Goal: Entertainment & Leisure: Browse casually

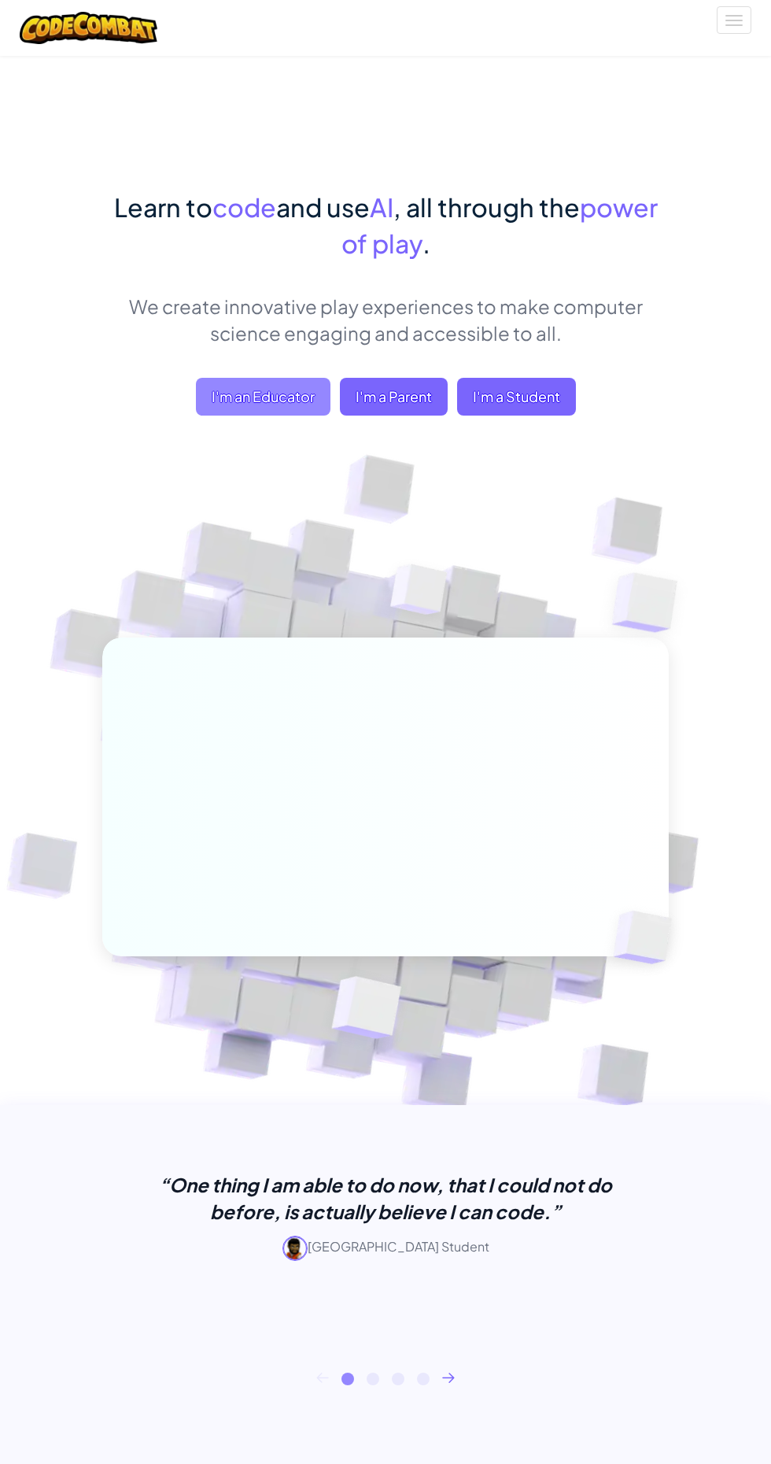
click at [272, 387] on span "I'm an Educator" at bounding box center [263, 397] width 135 height 38
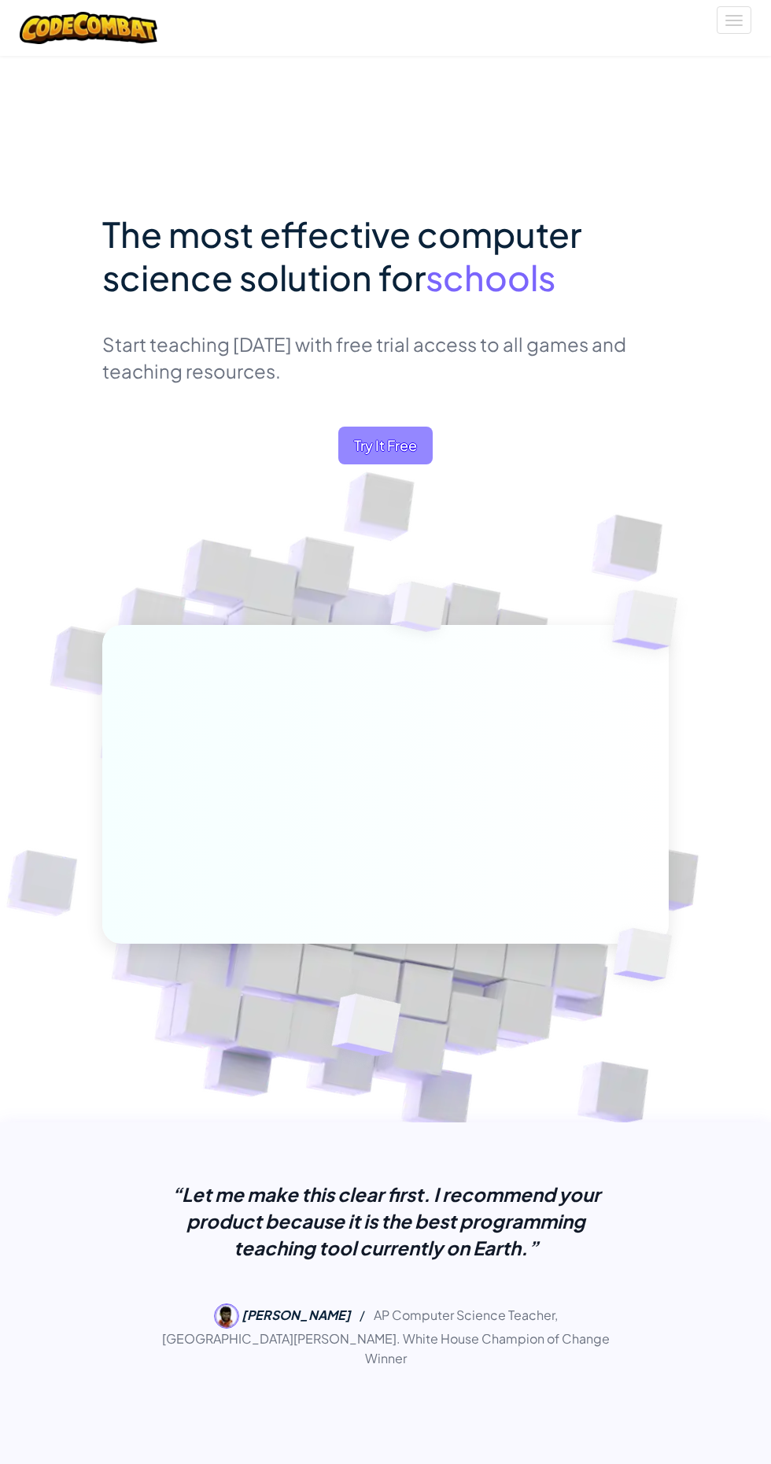
click at [401, 446] on span "Try It Free" at bounding box center [385, 445] width 94 height 38
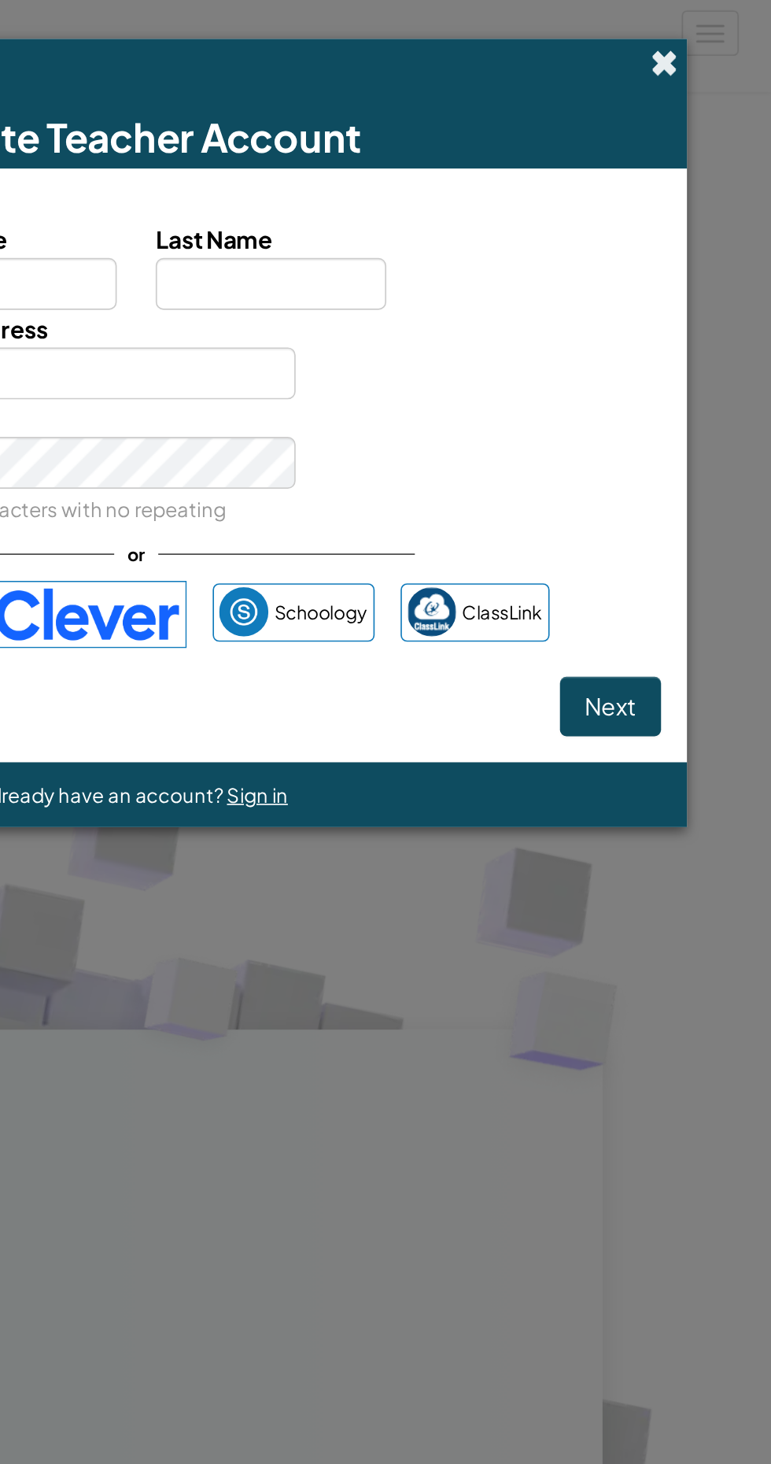
click at [709, 38] on span at bounding box center [706, 38] width 17 height 17
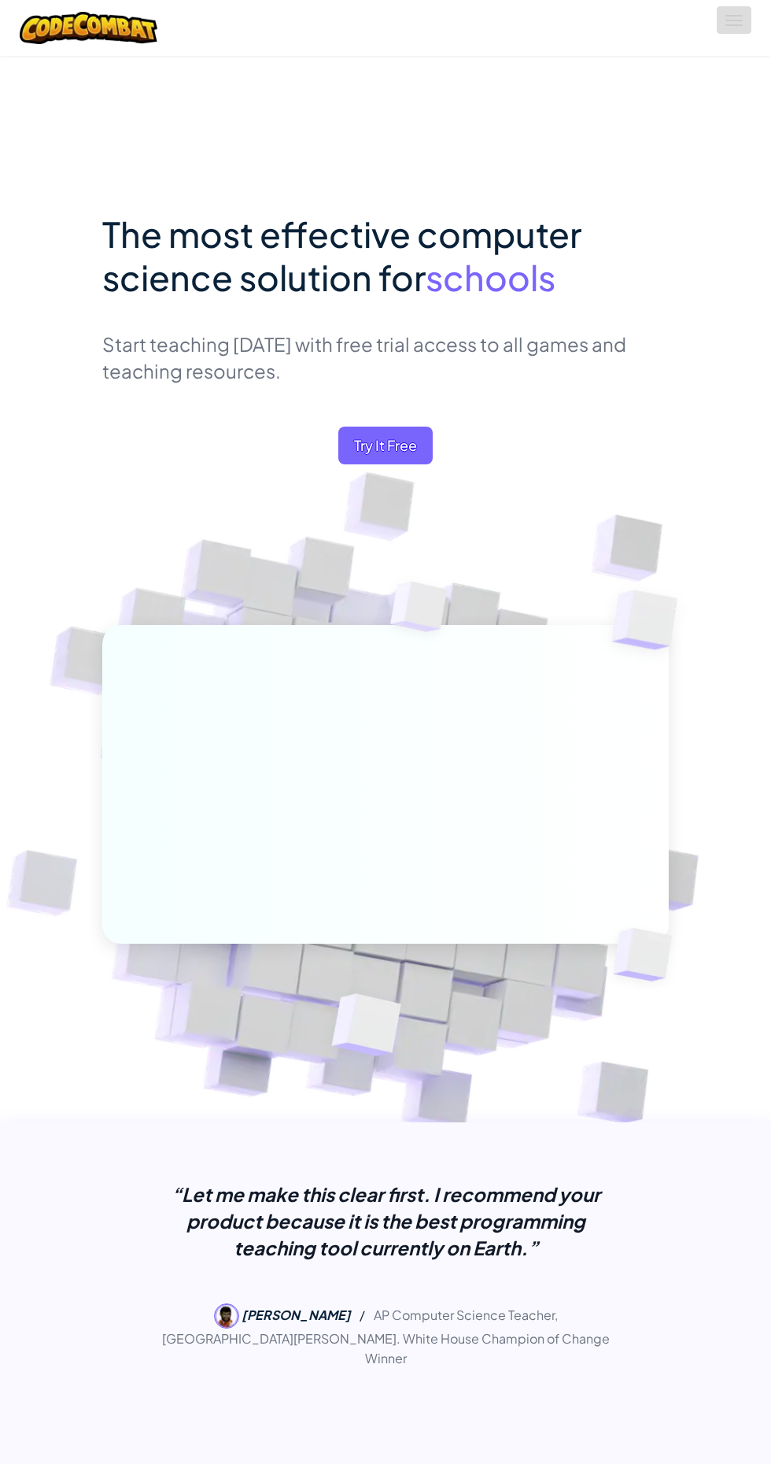
click at [734, 25] on span at bounding box center [734, 25] width 17 height 2
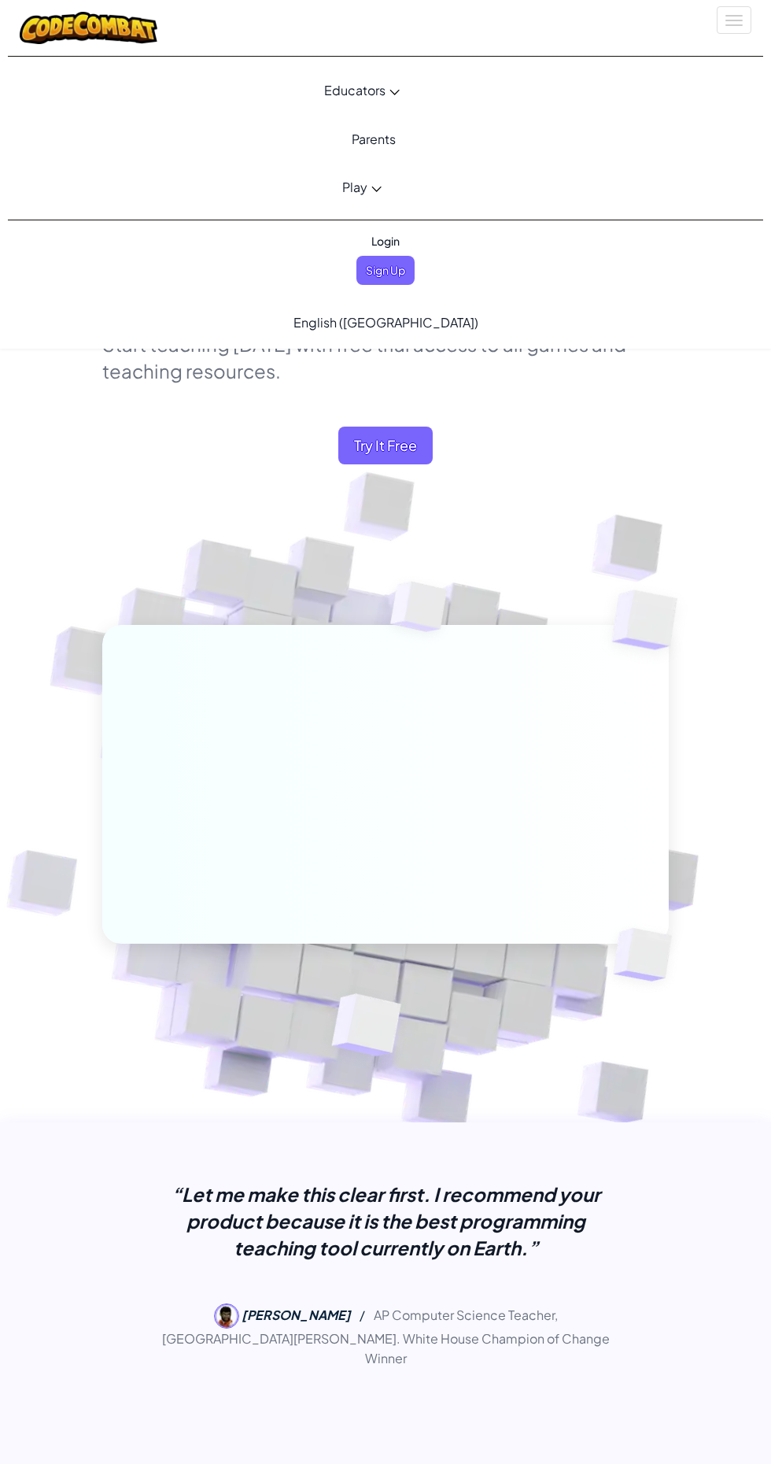
click at [355, 188] on span "Play" at bounding box center [354, 187] width 25 height 17
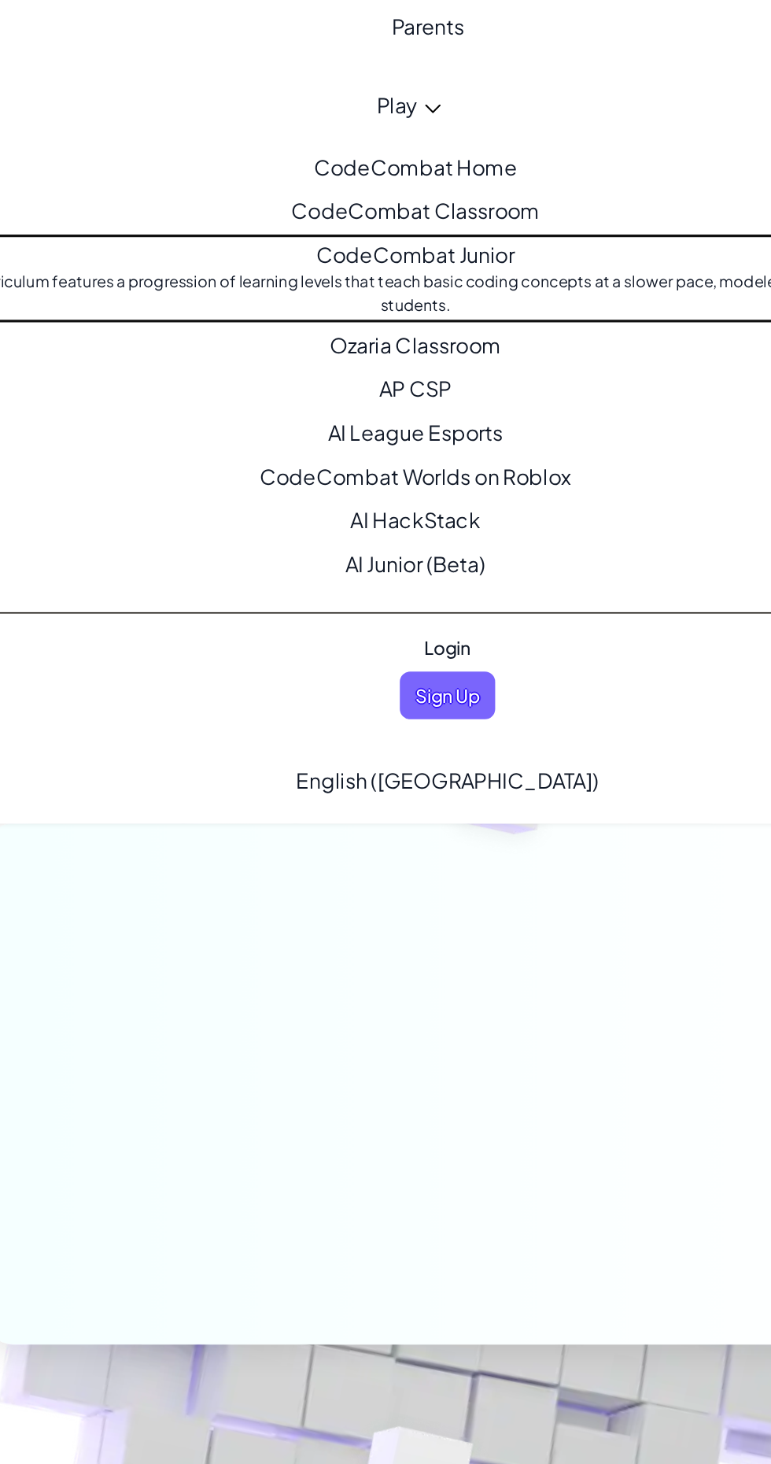
click at [337, 284] on link "CodeCombat Junior Our flagship K-5 curriculum features a progression of learnin…" at bounding box center [362, 292] width 732 height 55
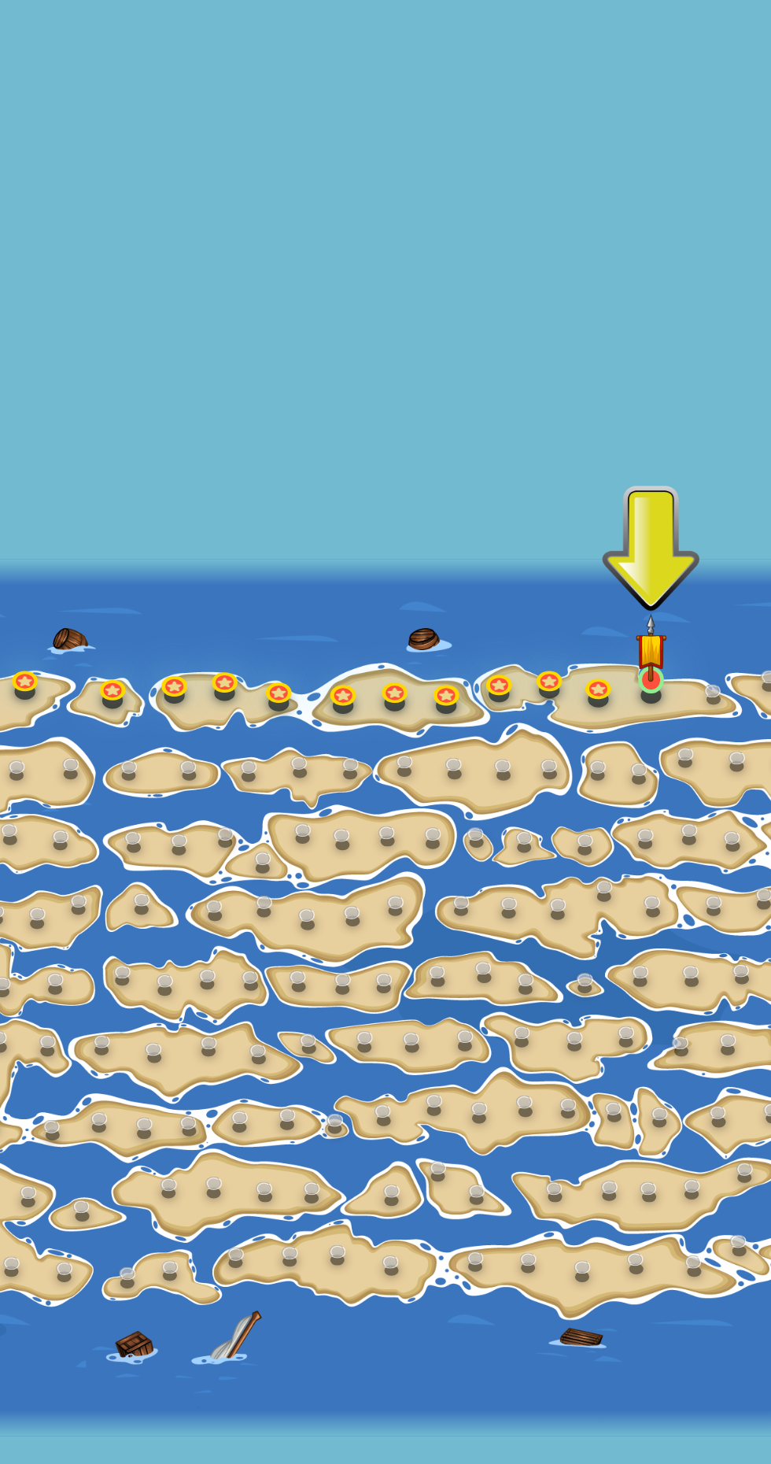
click at [501, 532] on img at bounding box center [509, 518] width 18 height 42
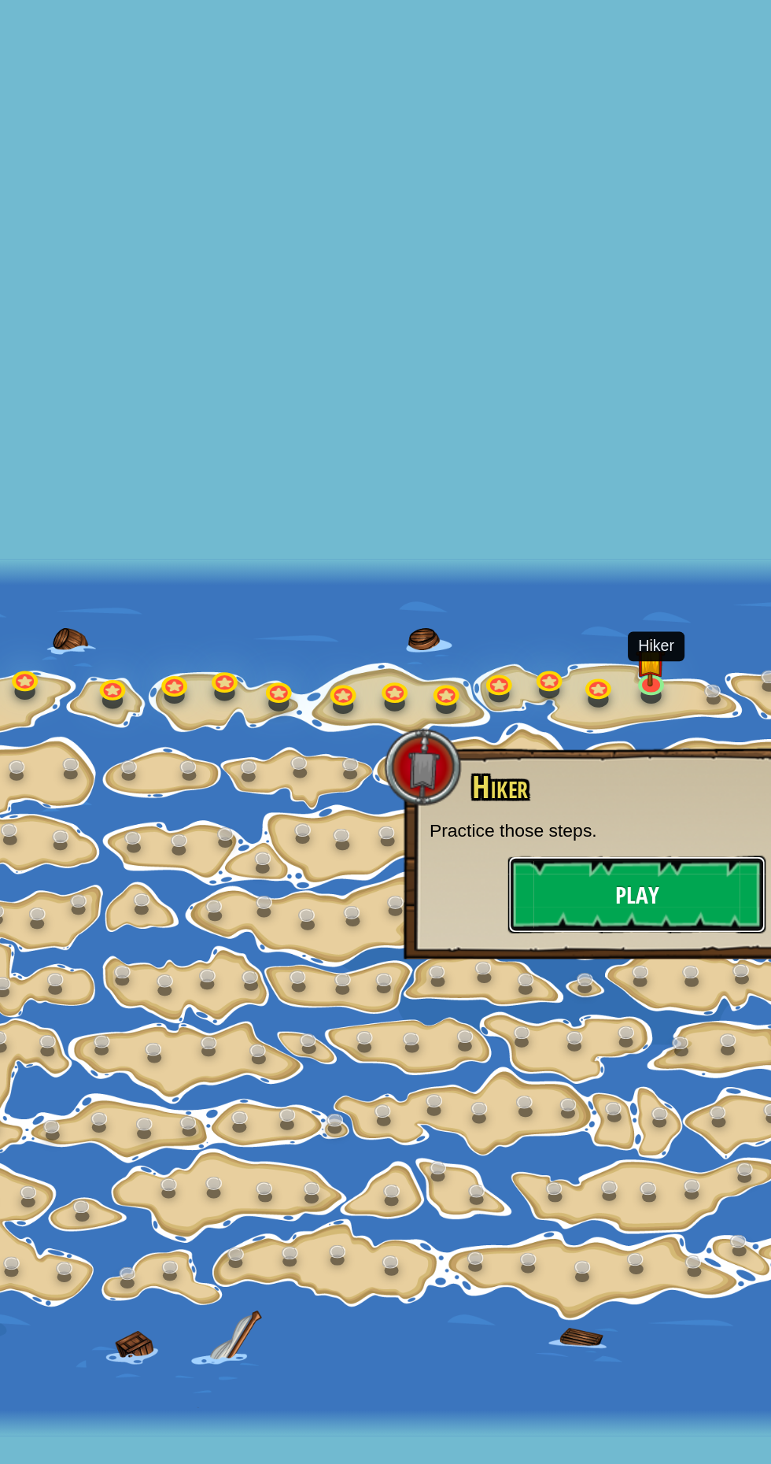
click at [466, 667] on button "Play" at bounding box center [501, 668] width 157 height 47
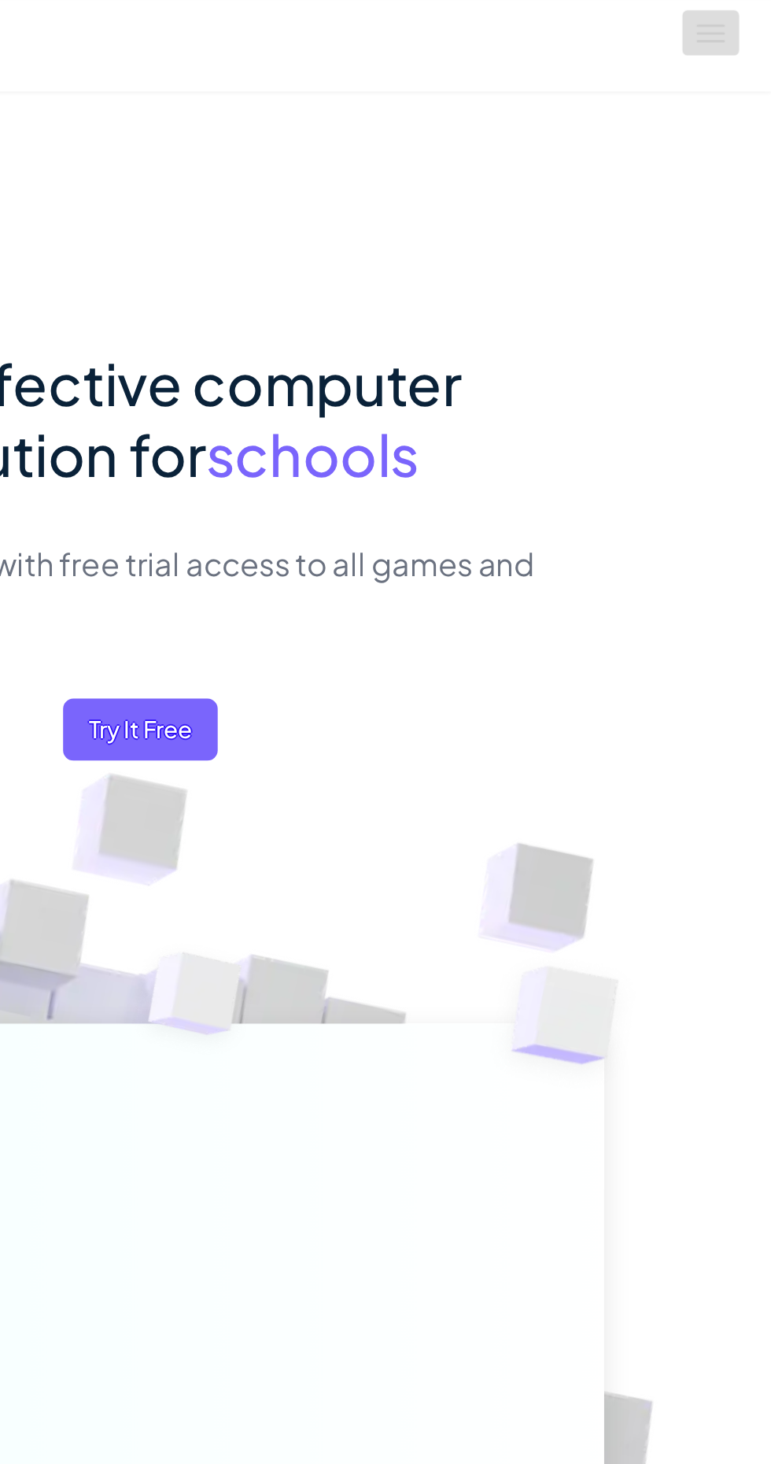
click at [738, 19] on button "Toggle navigation" at bounding box center [734, 20] width 35 height 28
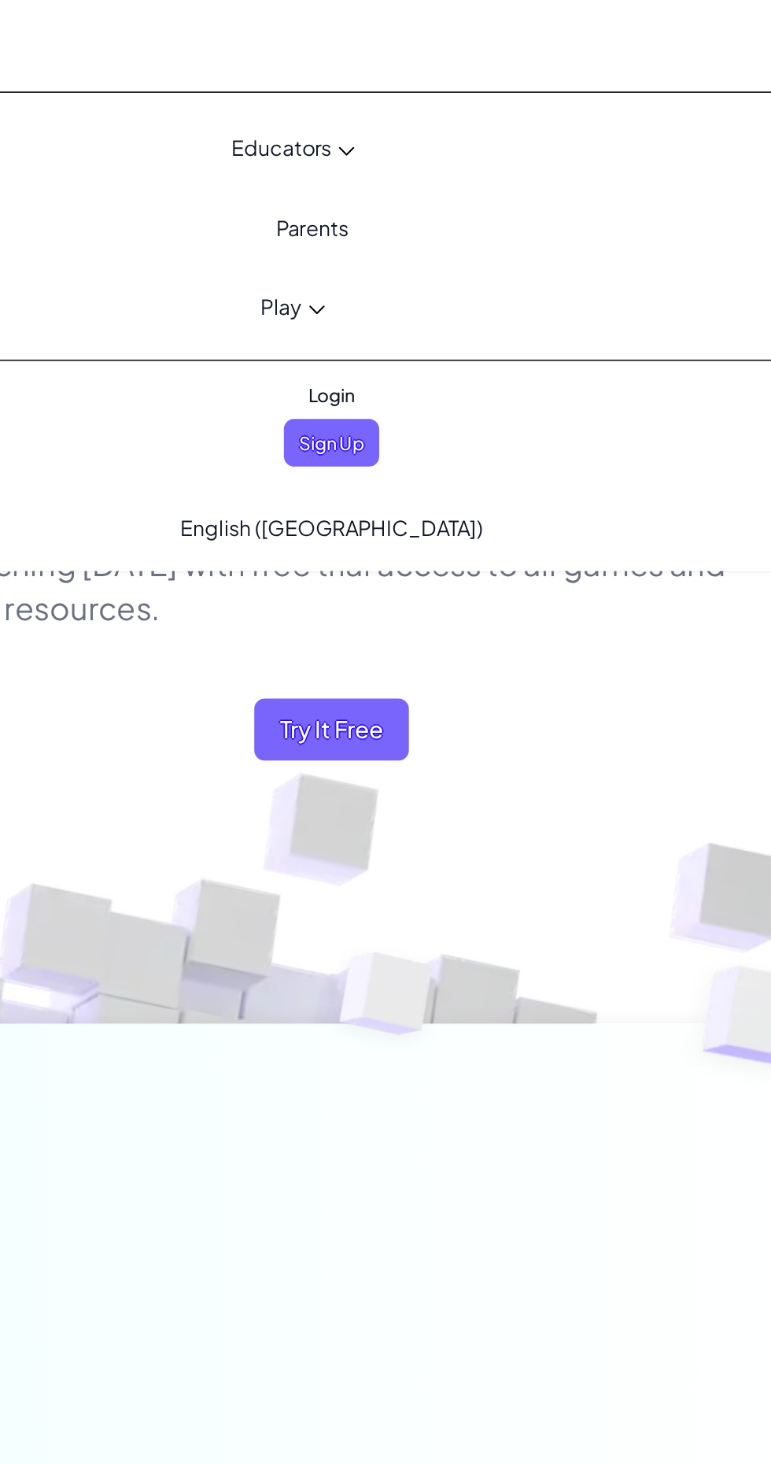
click at [365, 197] on link "Play" at bounding box center [362, 186] width 732 height 42
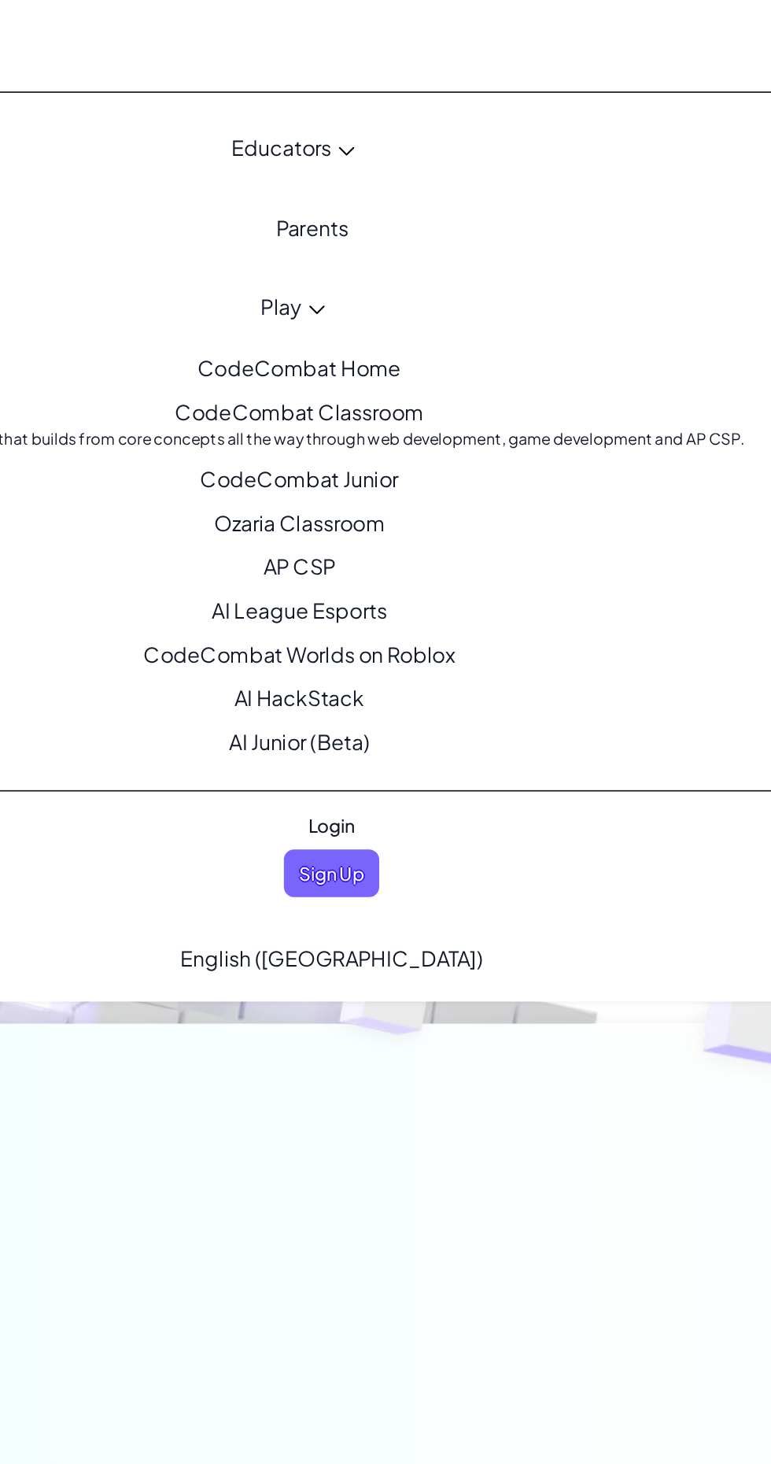
click at [424, 260] on link "CodeCombat Classroom A full CS curriculum that builds from core concepts all th…" at bounding box center [362, 258] width 732 height 41
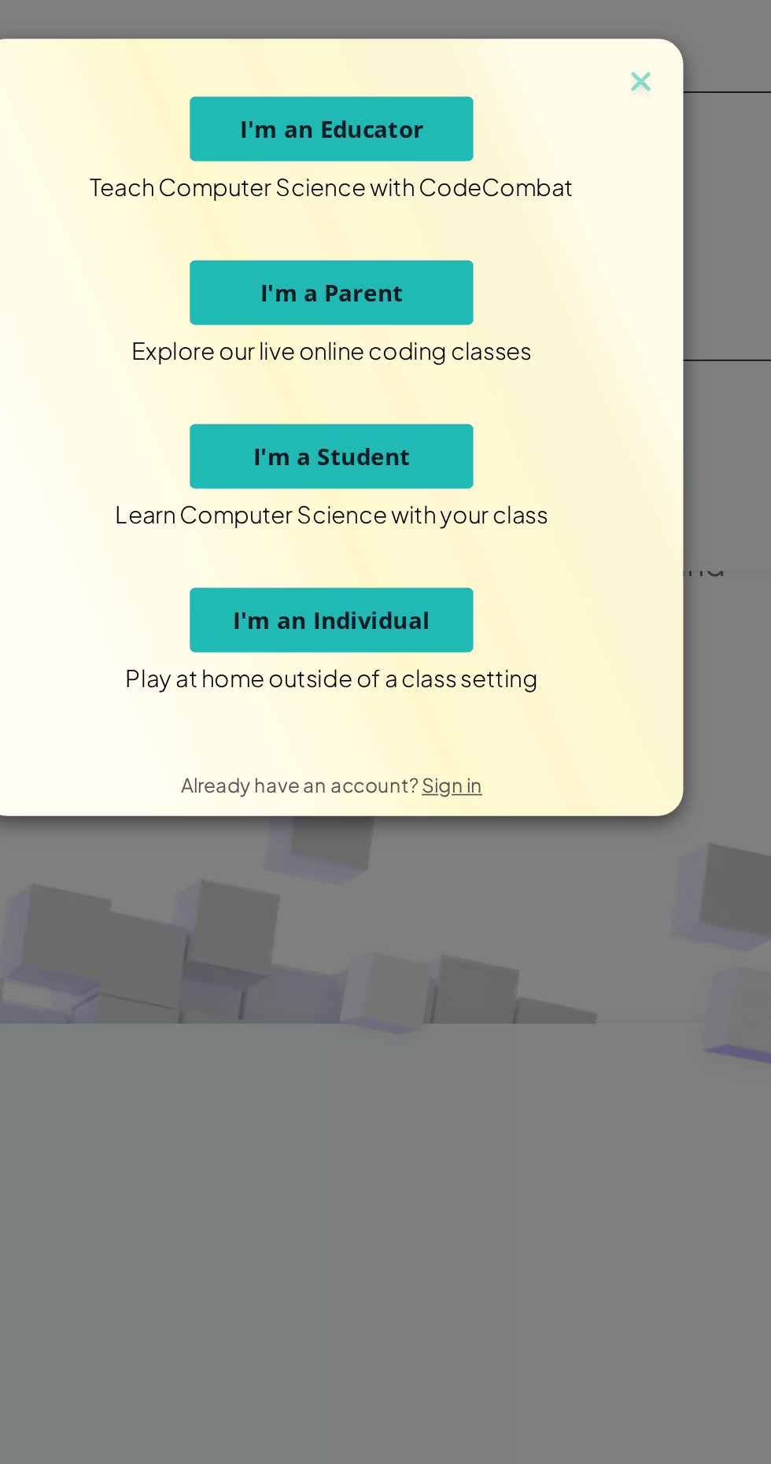
click at [445, 90] on button "I'm an Educator" at bounding box center [385, 78] width 173 height 39
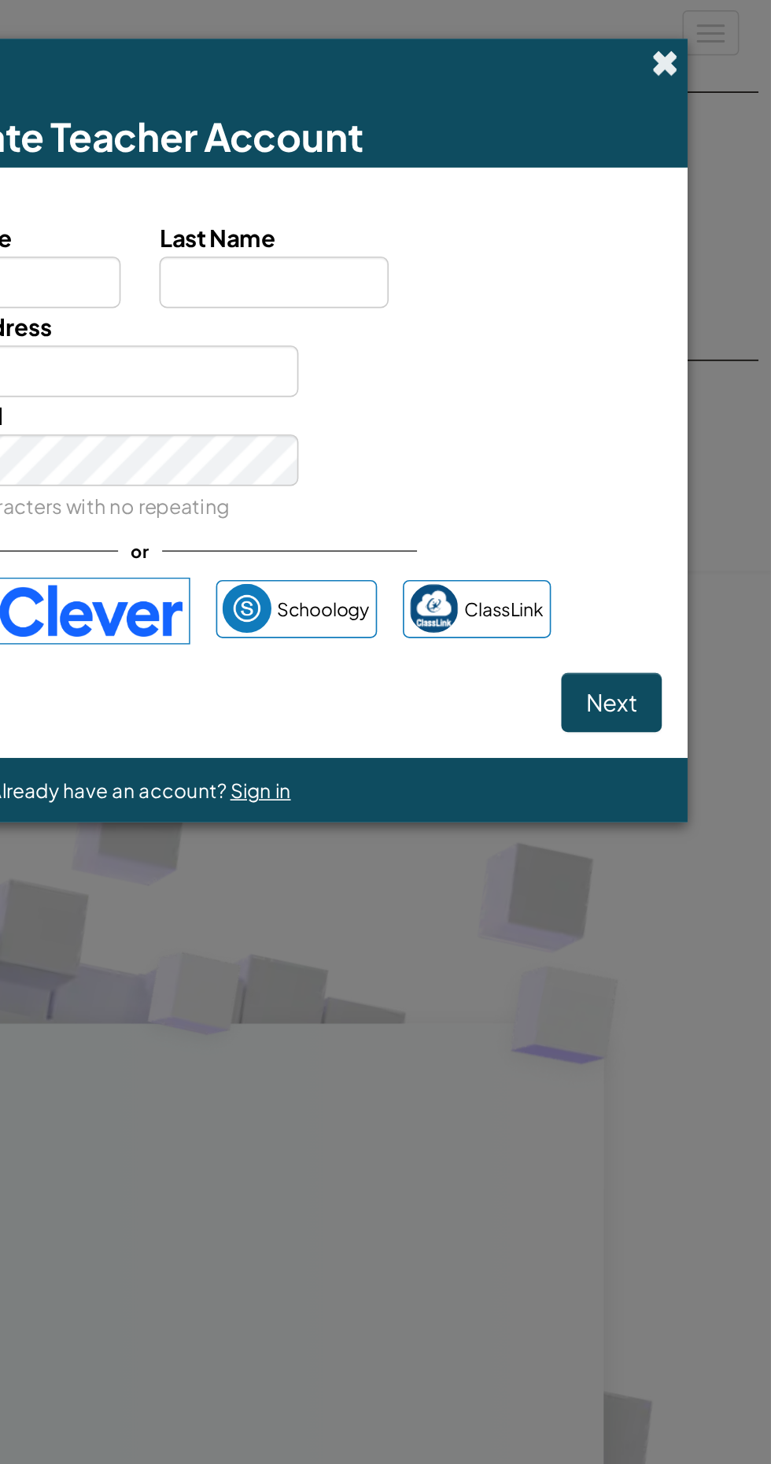
click at [714, 41] on span at bounding box center [706, 38] width 17 height 17
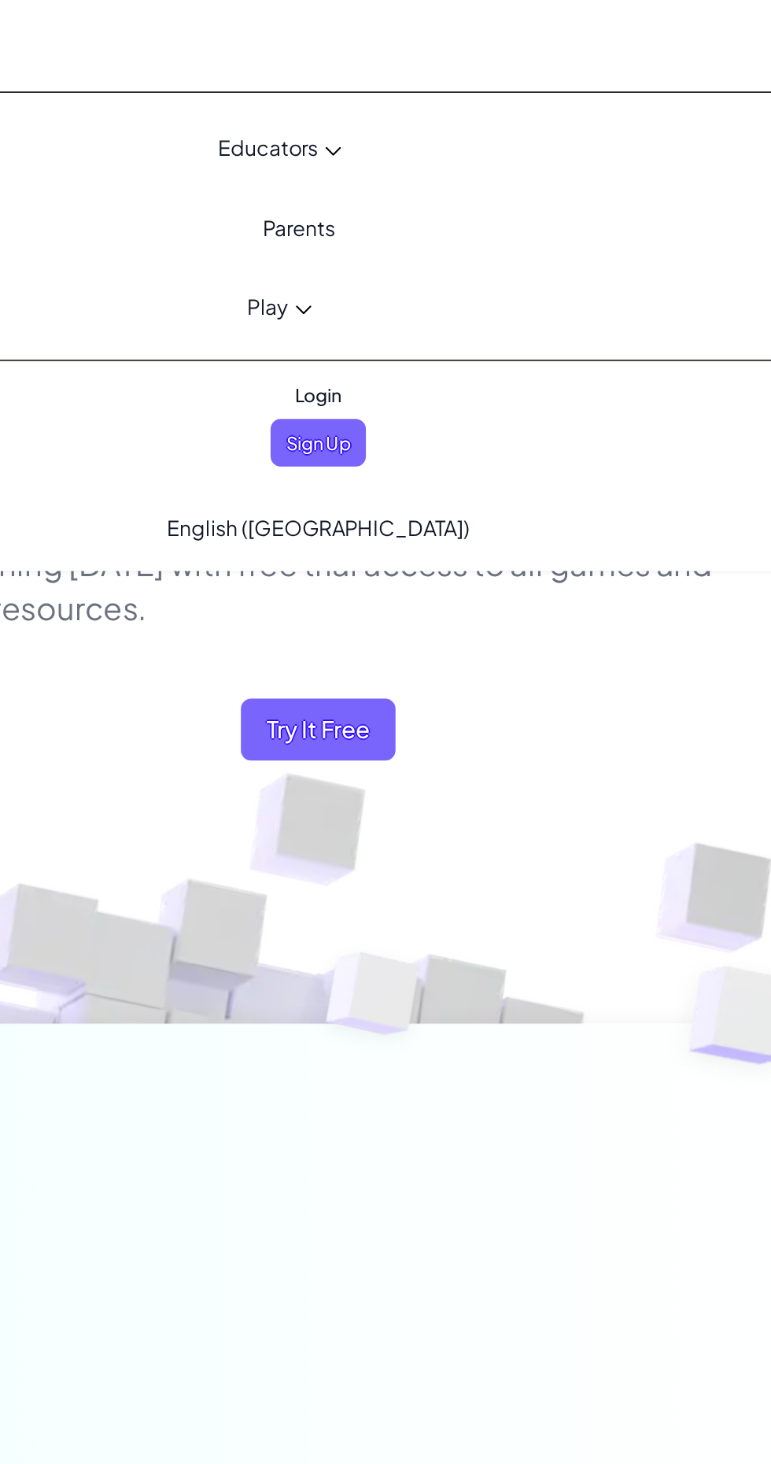
click at [360, 197] on link "Play" at bounding box center [362, 186] width 732 height 42
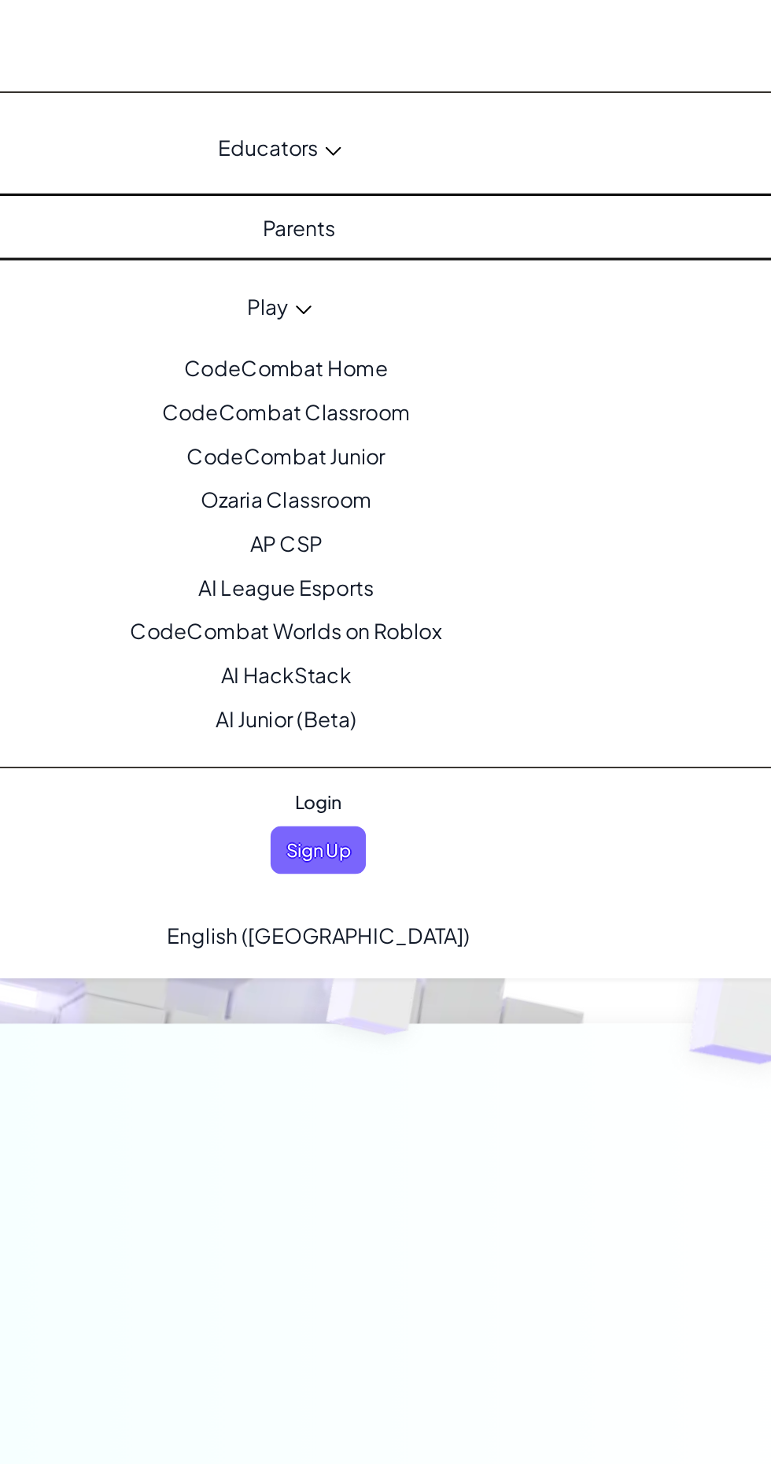
click at [375, 118] on link "Parents" at bounding box center [374, 138] width 732 height 42
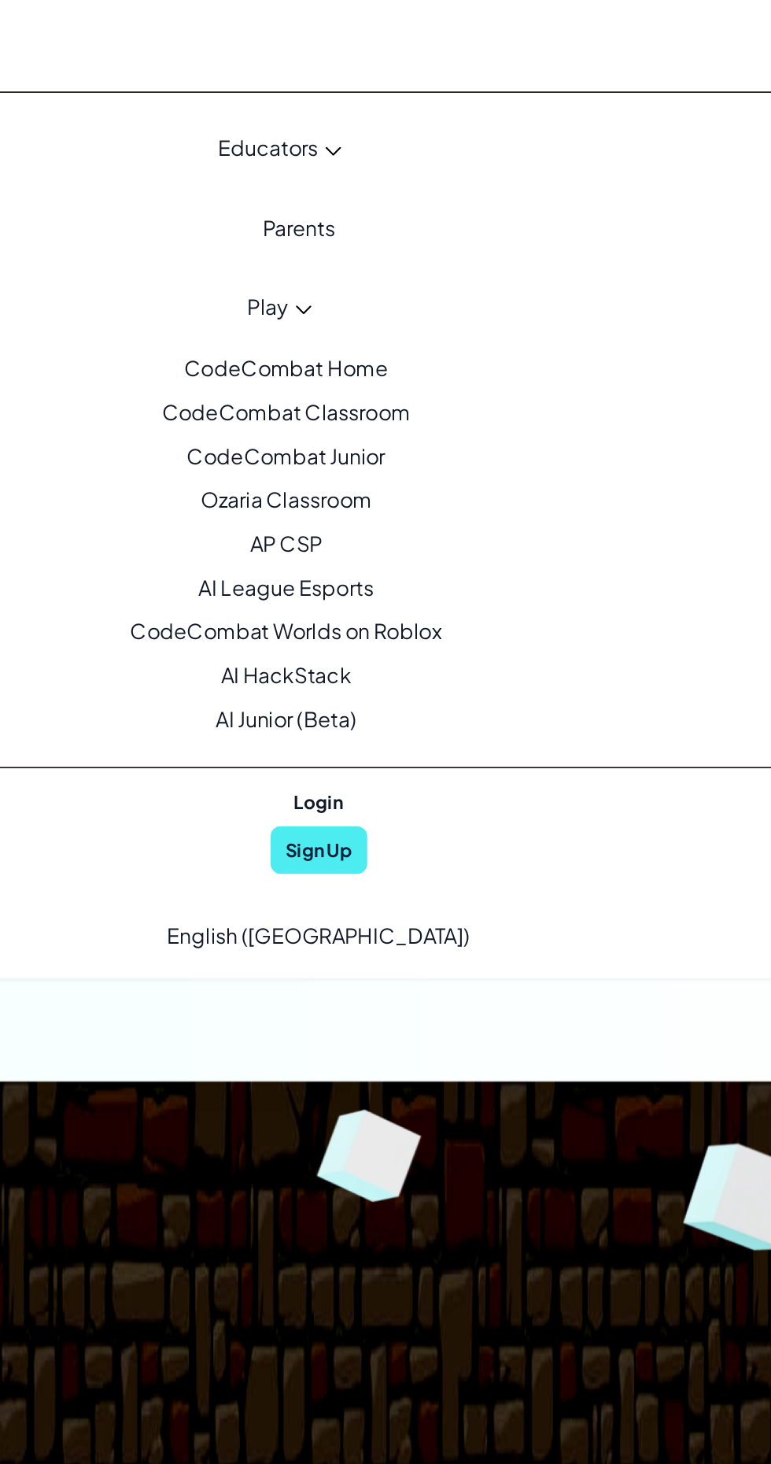
click at [381, 87] on span "Educators" at bounding box center [354, 90] width 61 height 17
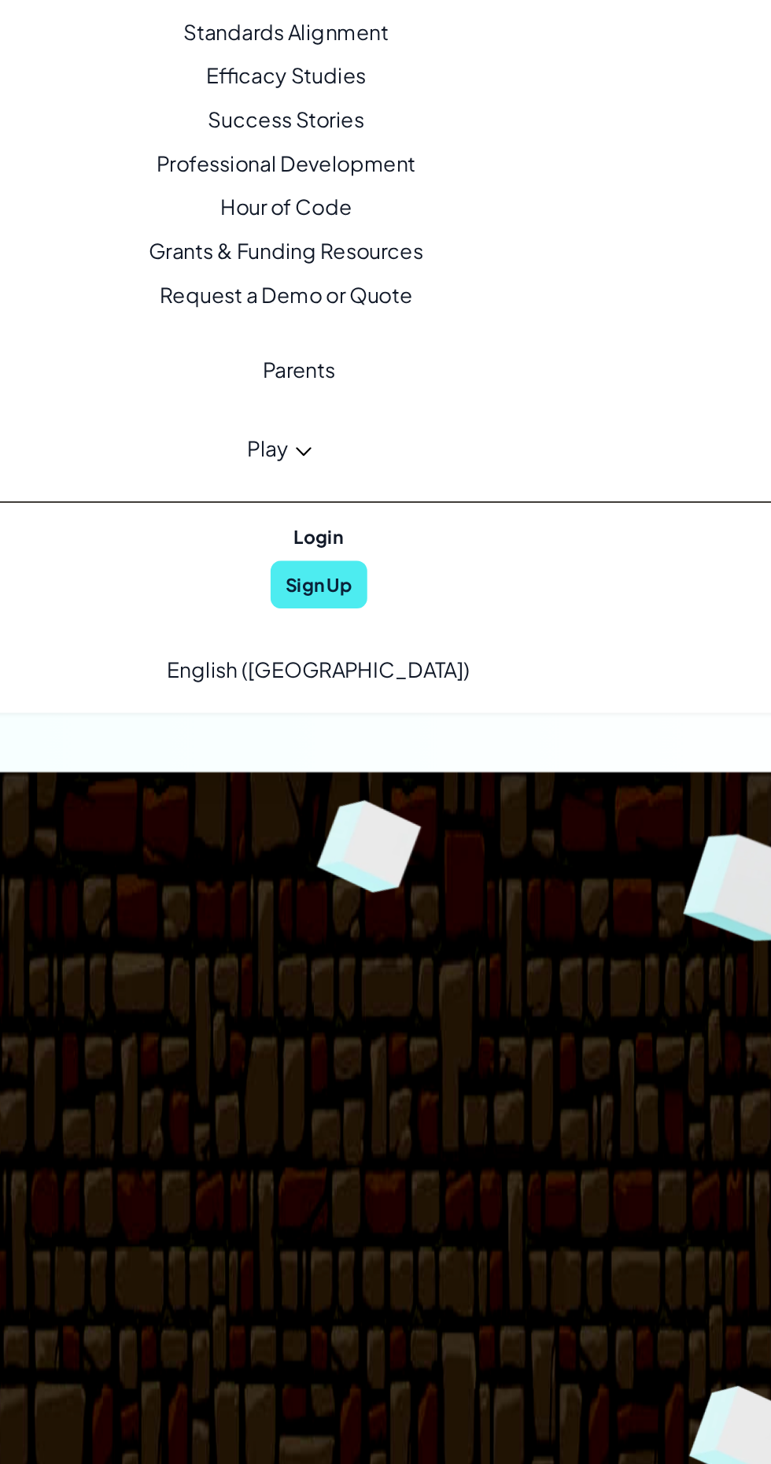
click at [429, 459] on link "Play" at bounding box center [362, 462] width 732 height 42
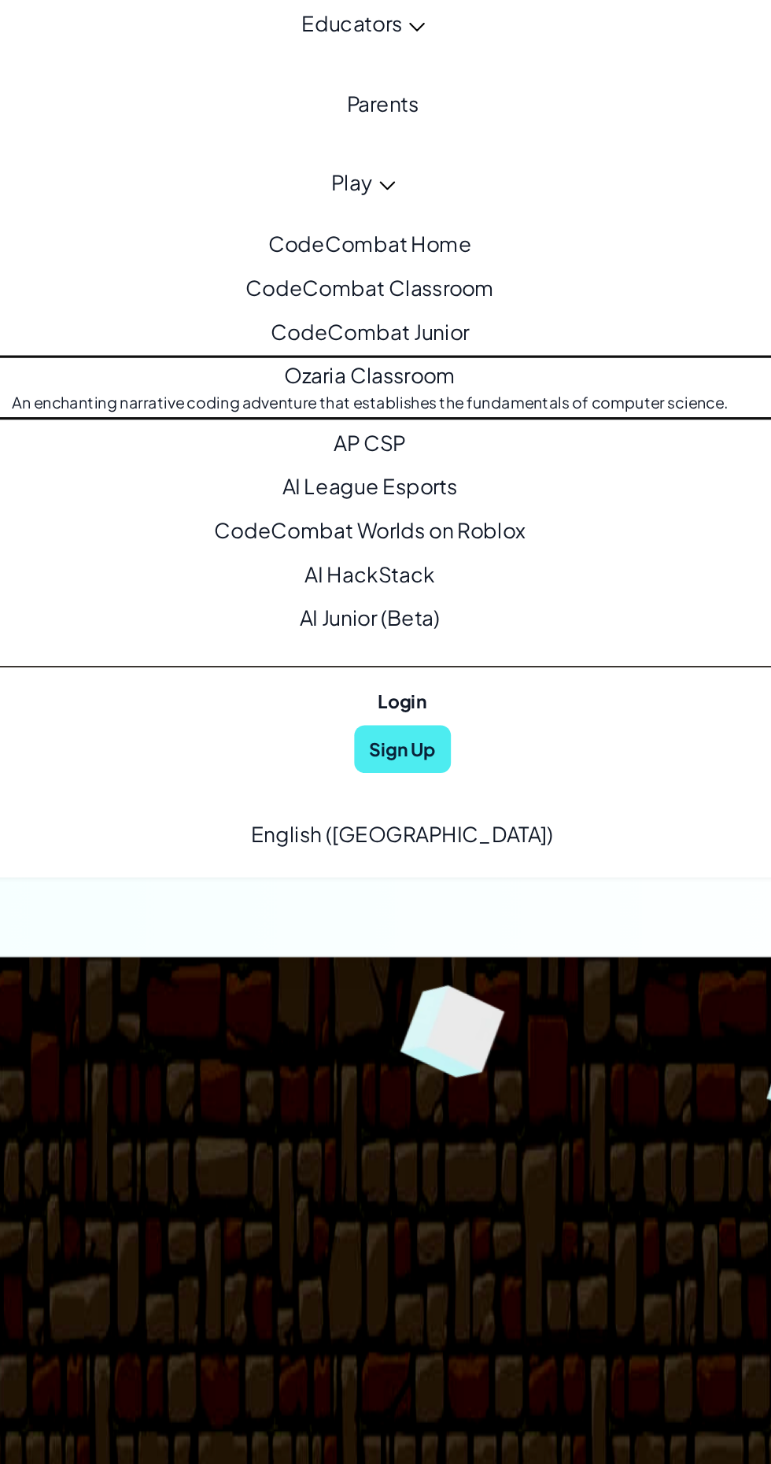
click at [444, 305] on link "Ozaria Classroom An enchanting narrative coding adventure that establishes the …" at bounding box center [362, 312] width 732 height 41
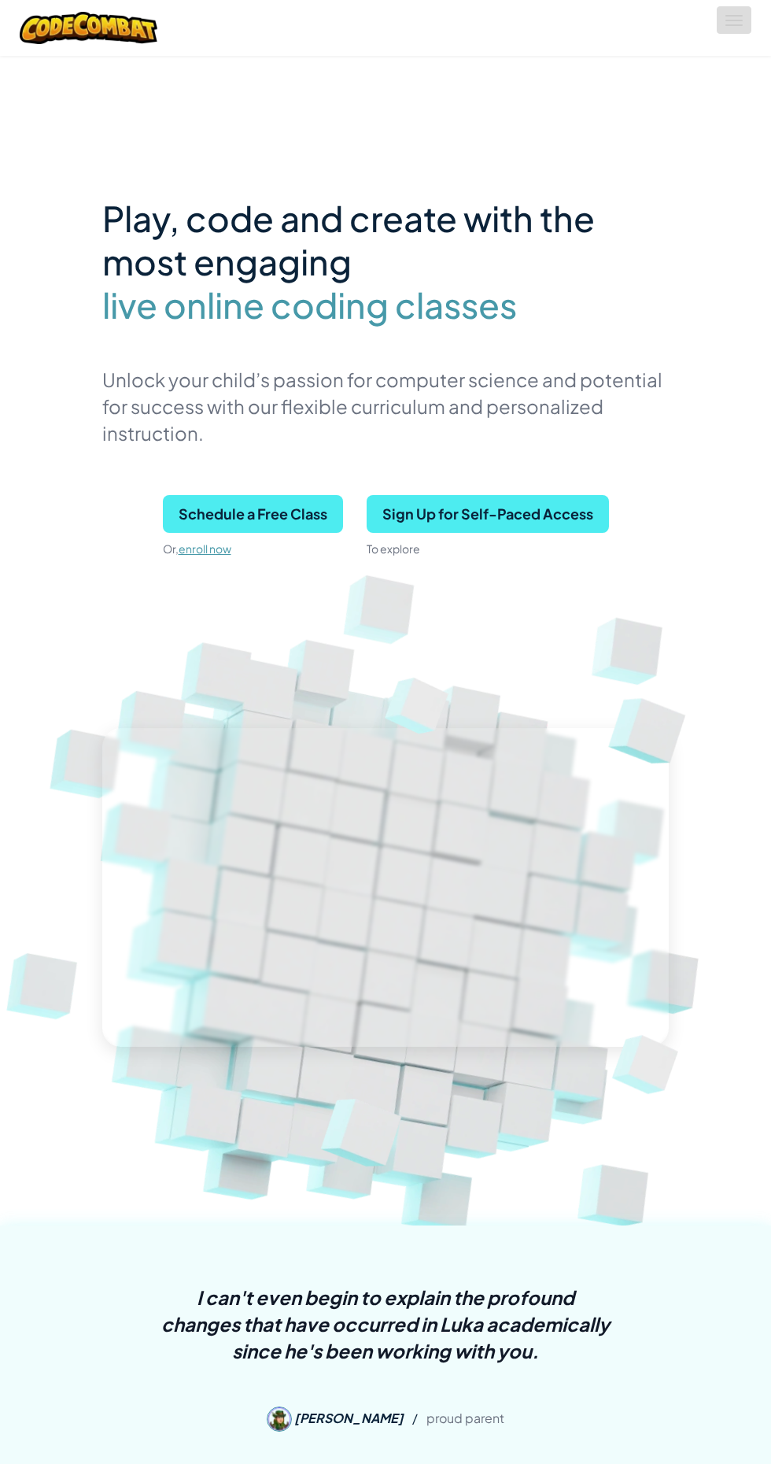
click at [737, 25] on span at bounding box center [734, 25] width 17 height 2
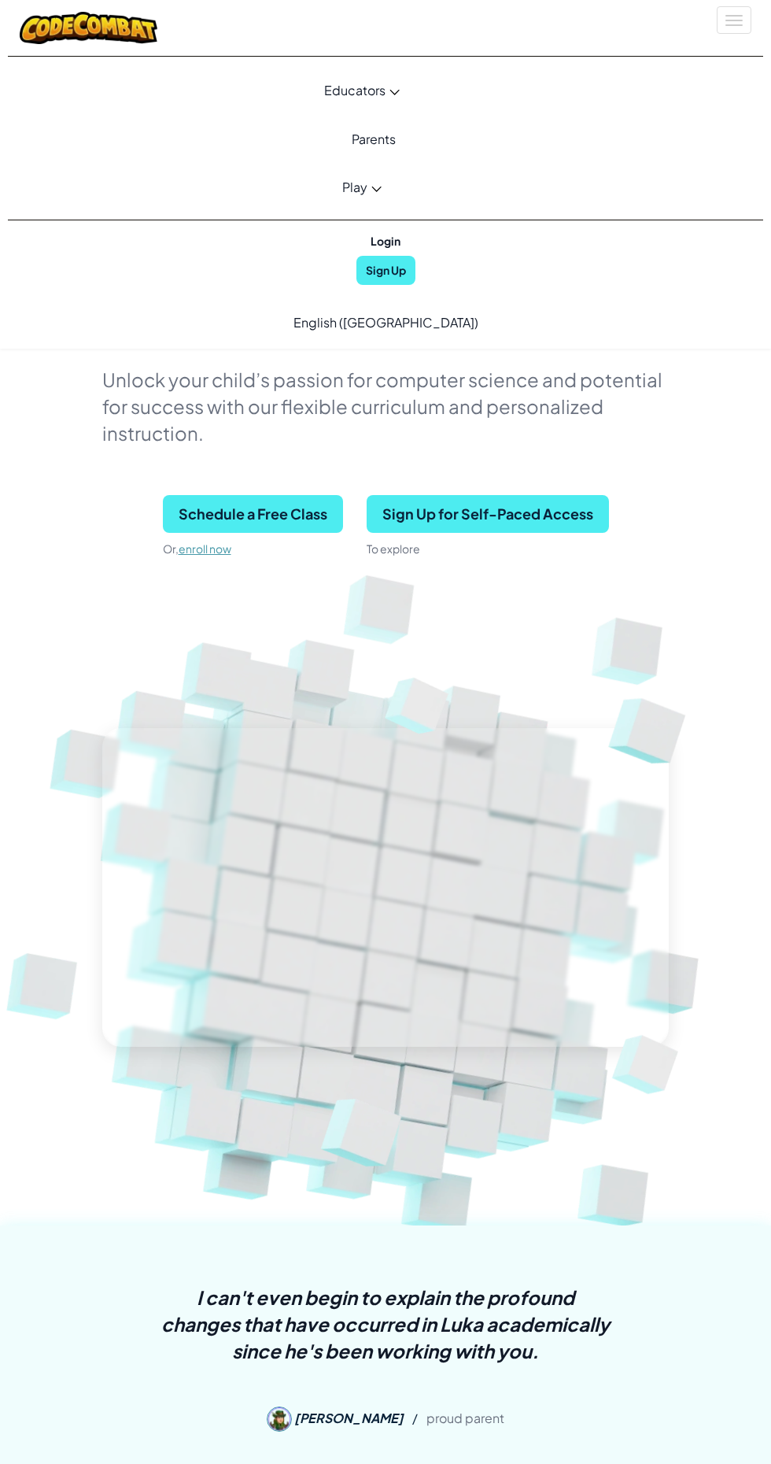
click at [357, 183] on span "Play" at bounding box center [354, 187] width 25 height 17
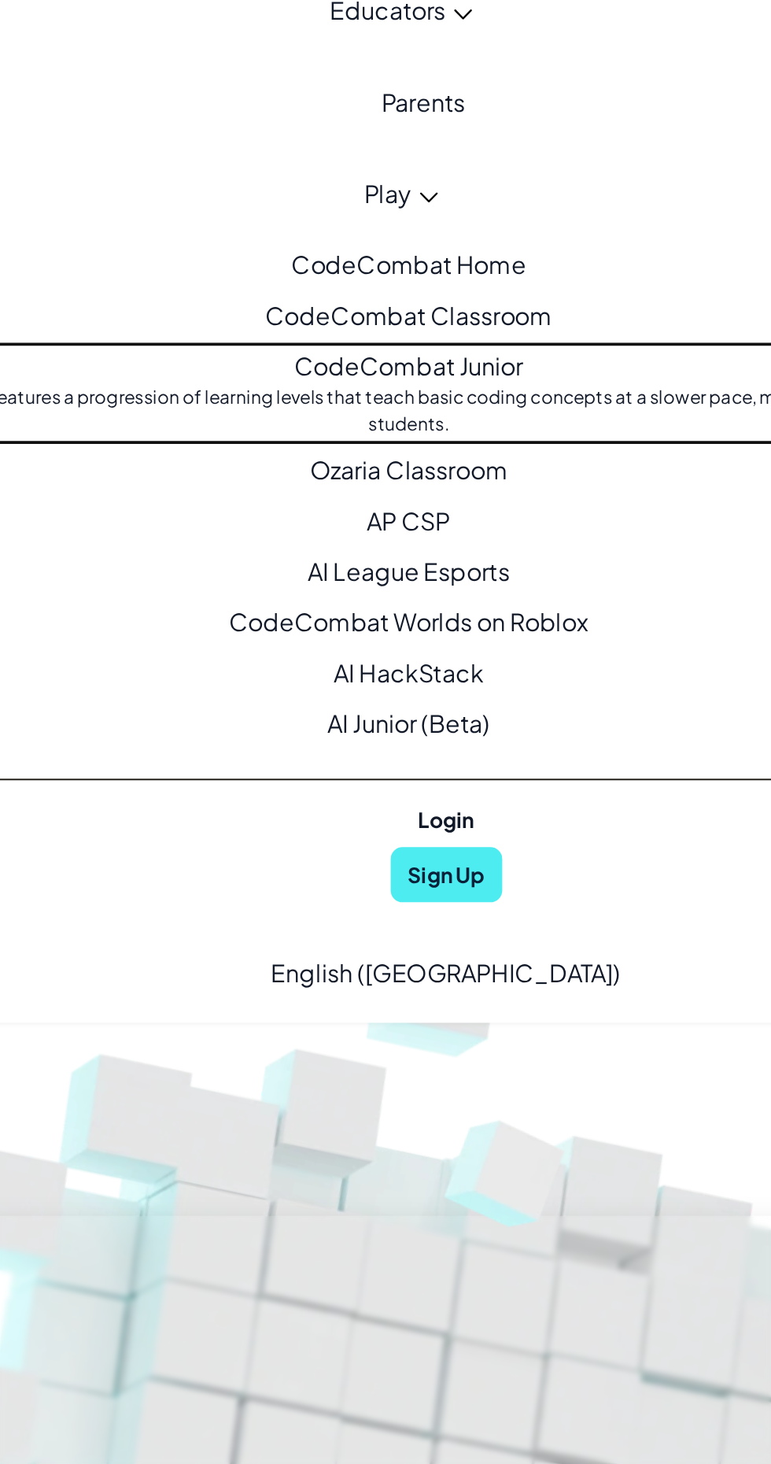
click at [406, 282] on link "CodeCombat Junior Our flagship K-5 curriculum features a progression of learnin…" at bounding box center [362, 292] width 732 height 55
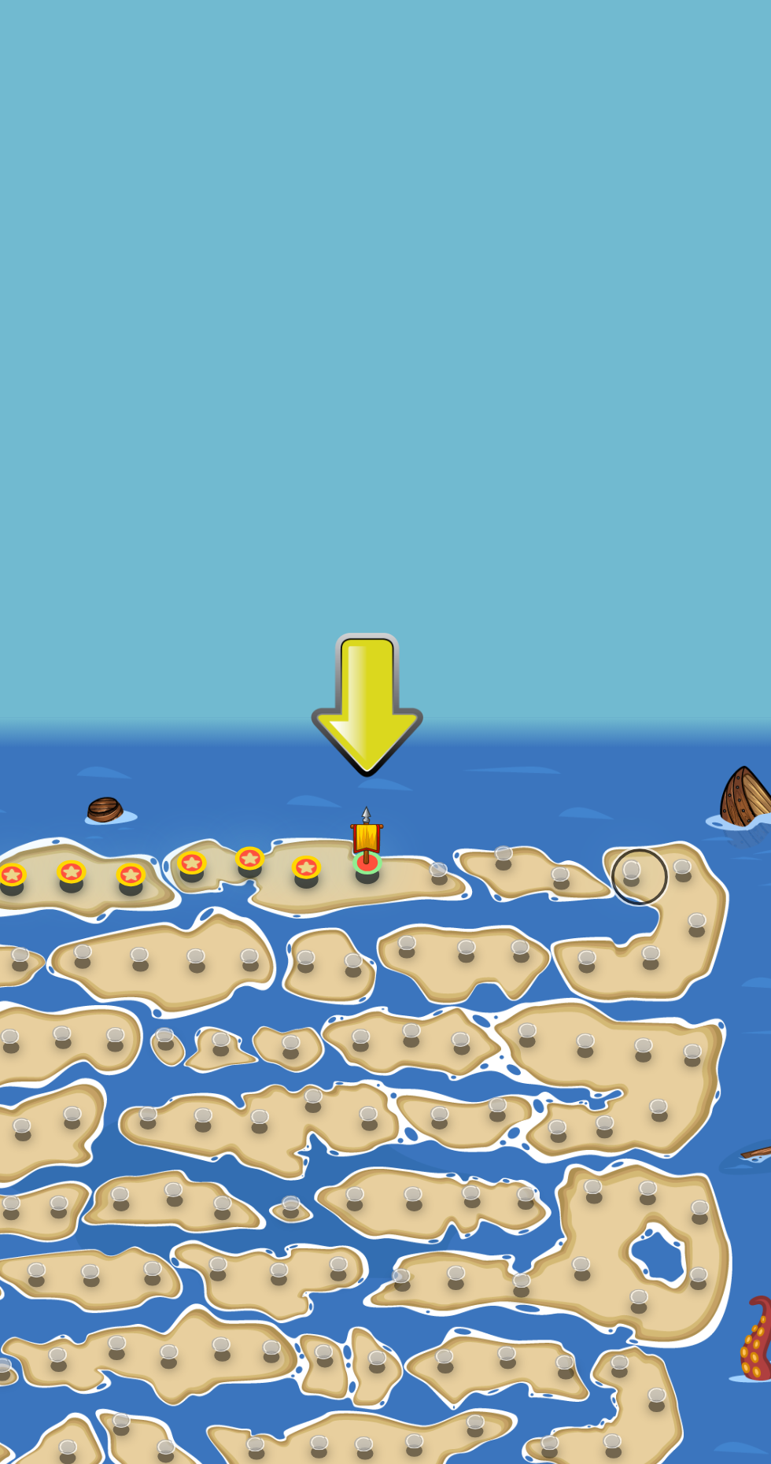
click at [659, 541] on link at bounding box center [653, 548] width 31 height 31
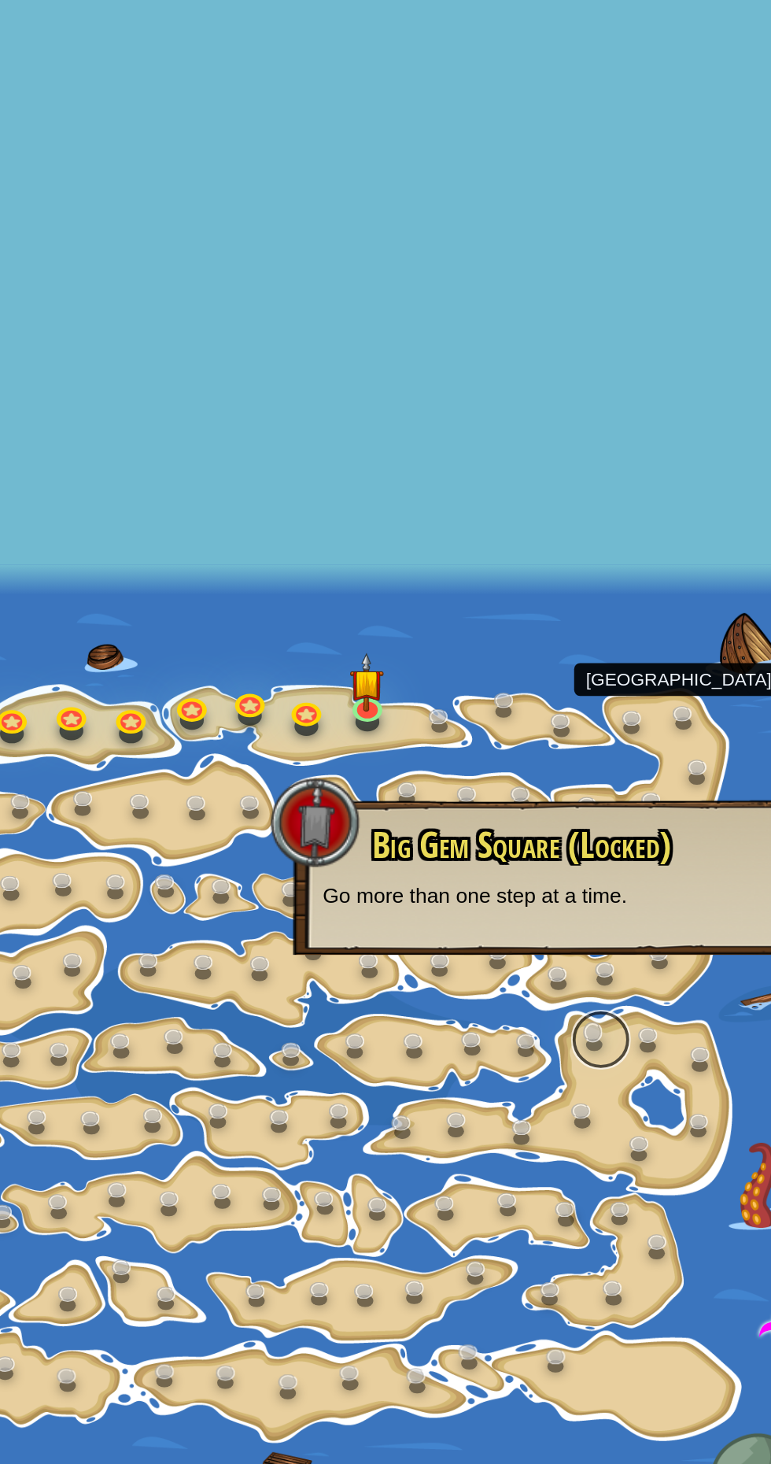
click at [630, 718] on link at bounding box center [633, 715] width 31 height 31
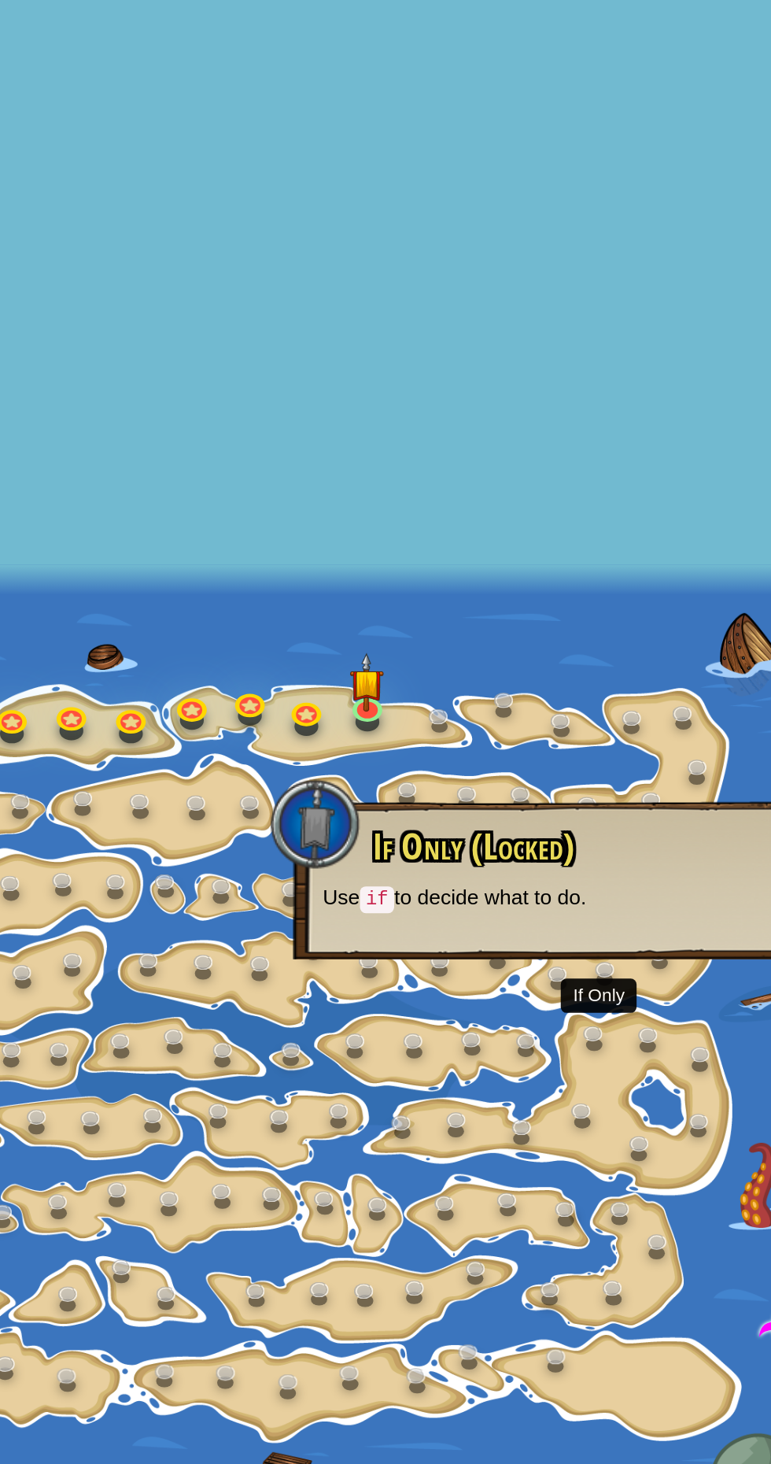
click at [553, 706] on div at bounding box center [385, 731] width 771 height 535
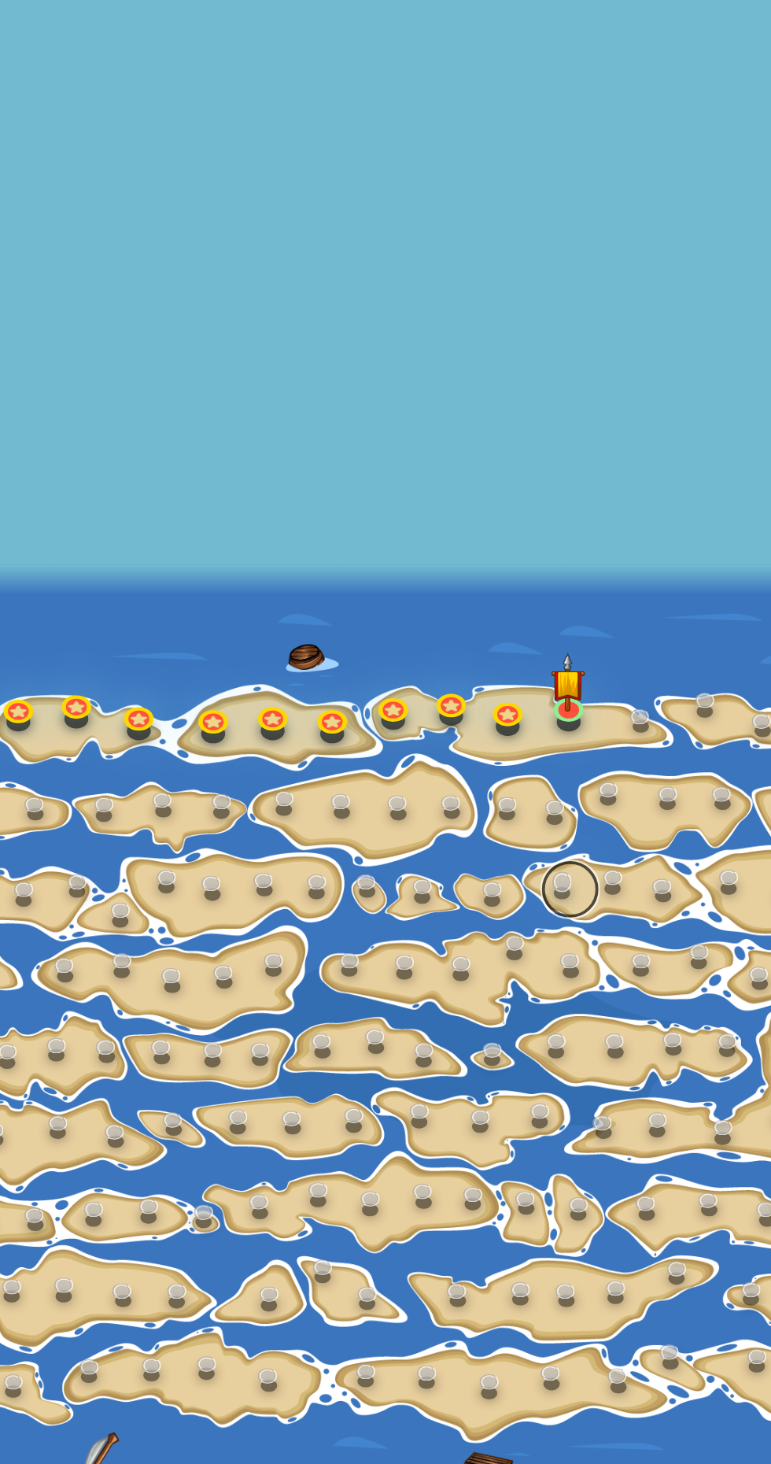
click at [513, 632] on link at bounding box center [510, 635] width 31 height 31
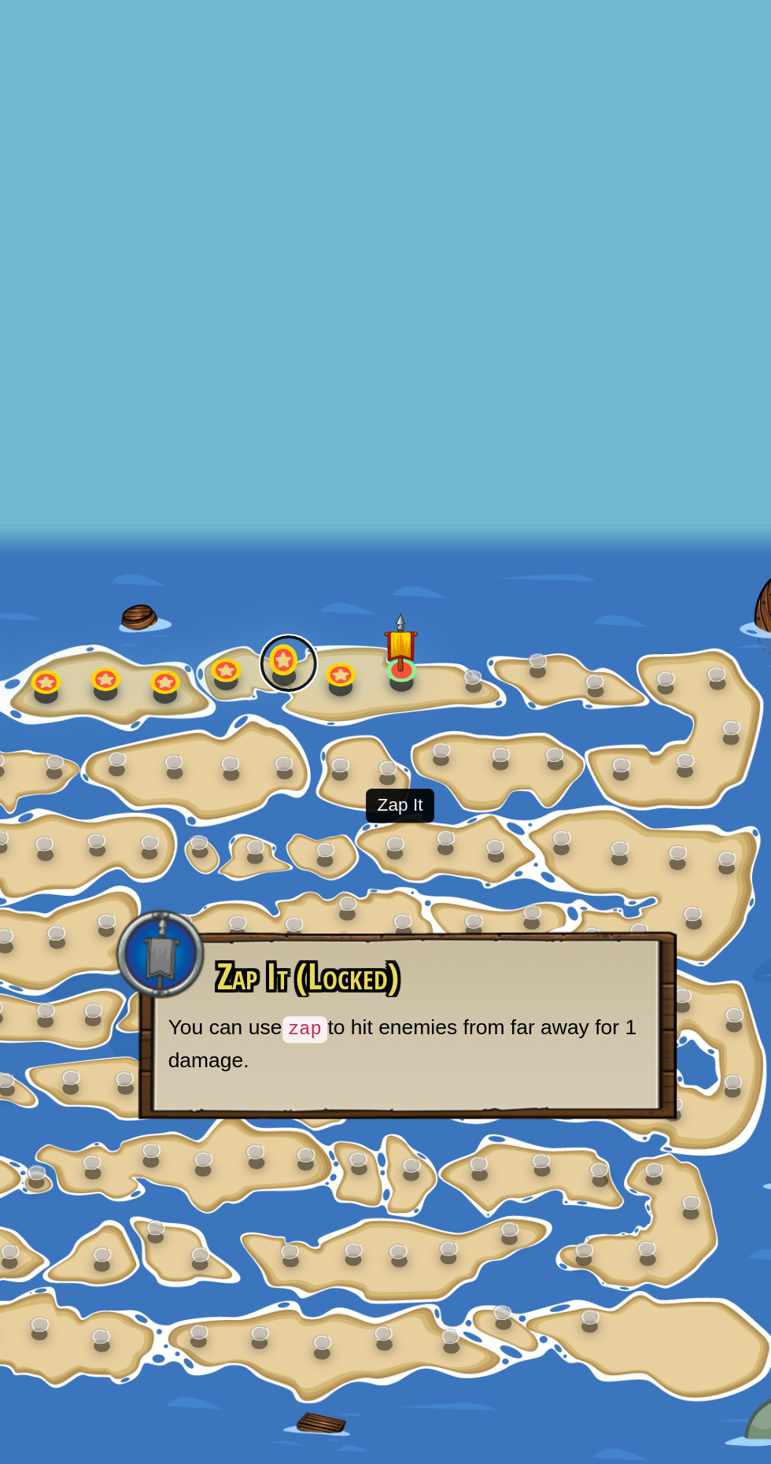
click at [460, 542] on link at bounding box center [449, 537] width 31 height 31
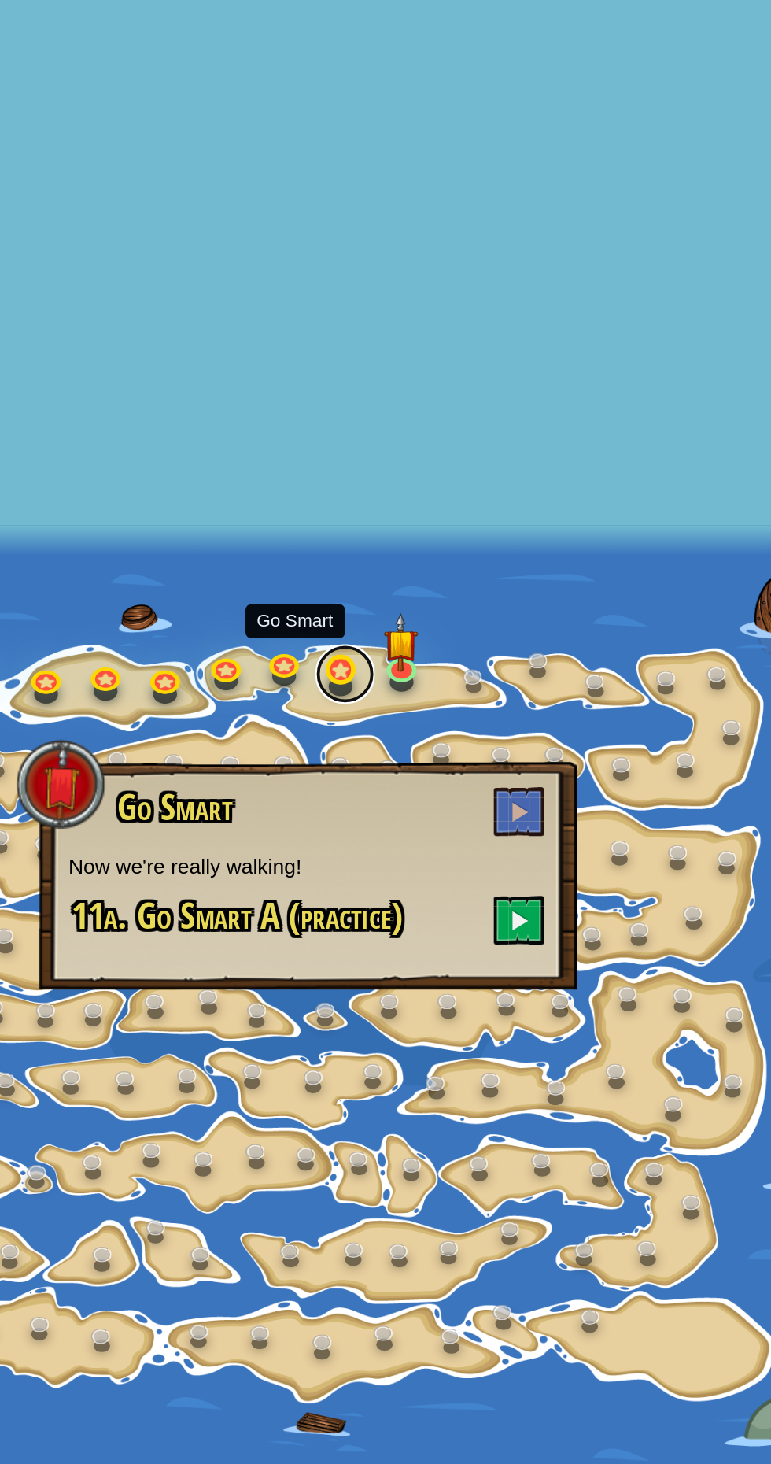
click at [472, 544] on link at bounding box center [479, 542] width 31 height 31
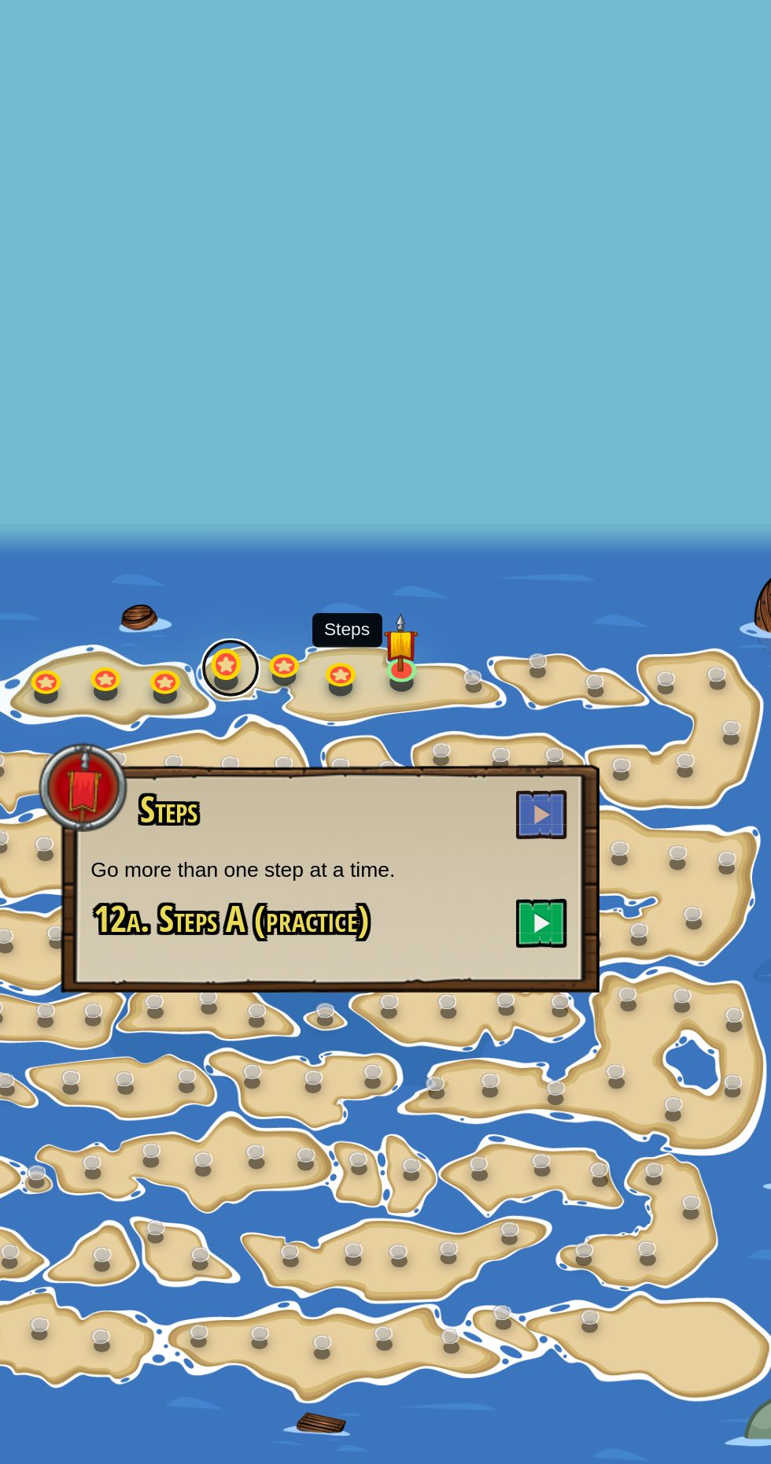
click at [433, 543] on link at bounding box center [419, 539] width 31 height 31
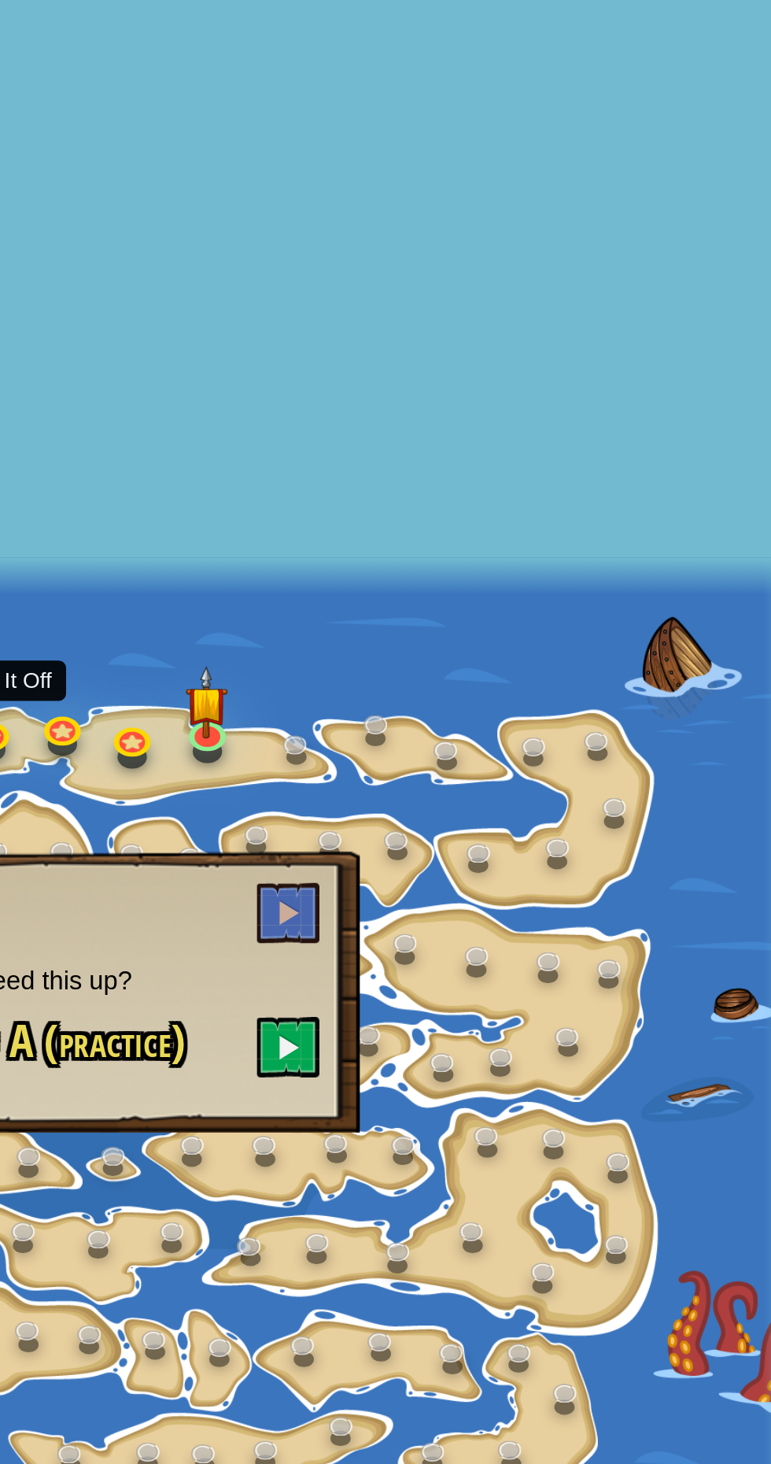
click at [605, 539] on div at bounding box center [385, 731] width 771 height 535
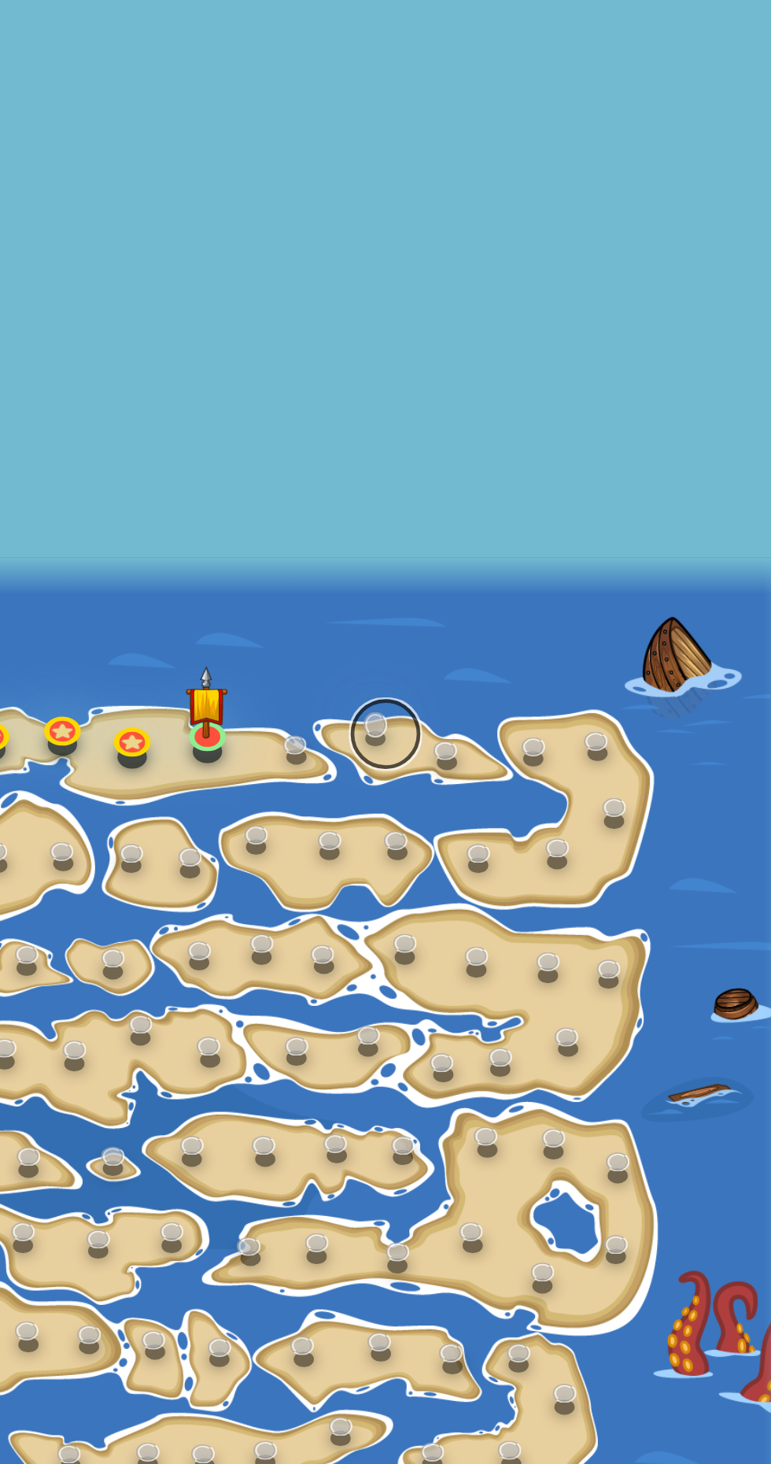
click at [584, 537] on link at bounding box center [585, 539] width 31 height 31
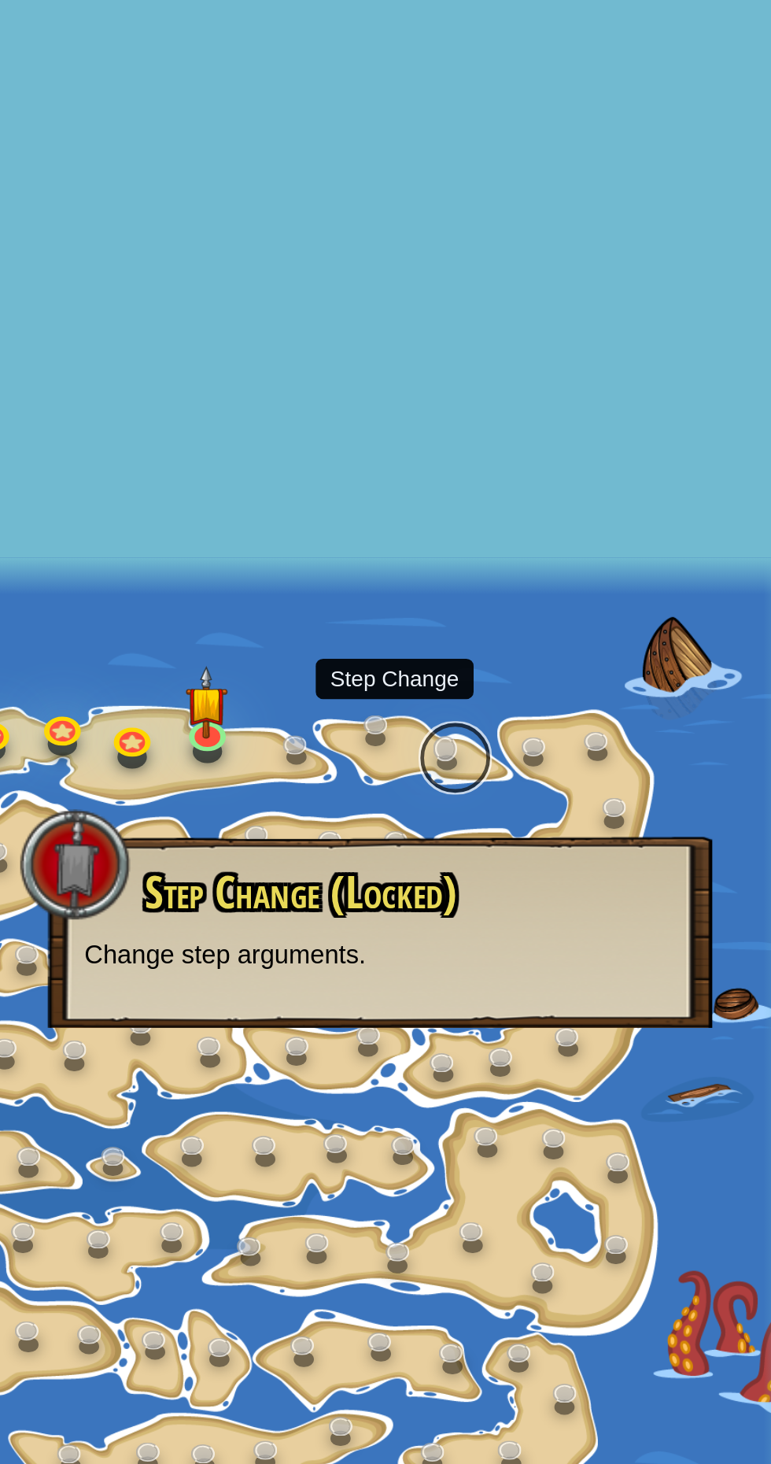
click at [620, 548] on link at bounding box center [615, 549] width 31 height 31
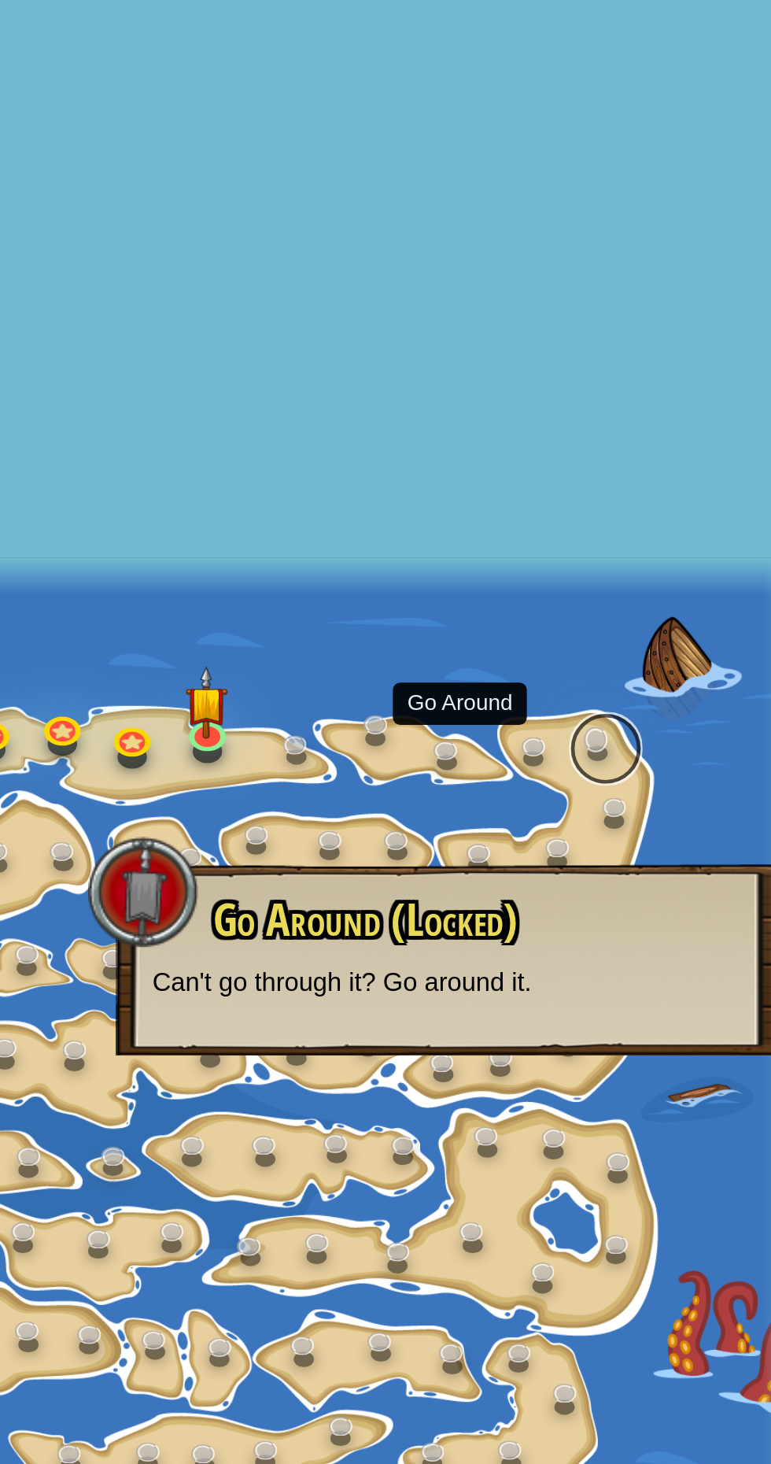
click at [682, 543] on link at bounding box center [680, 545] width 31 height 31
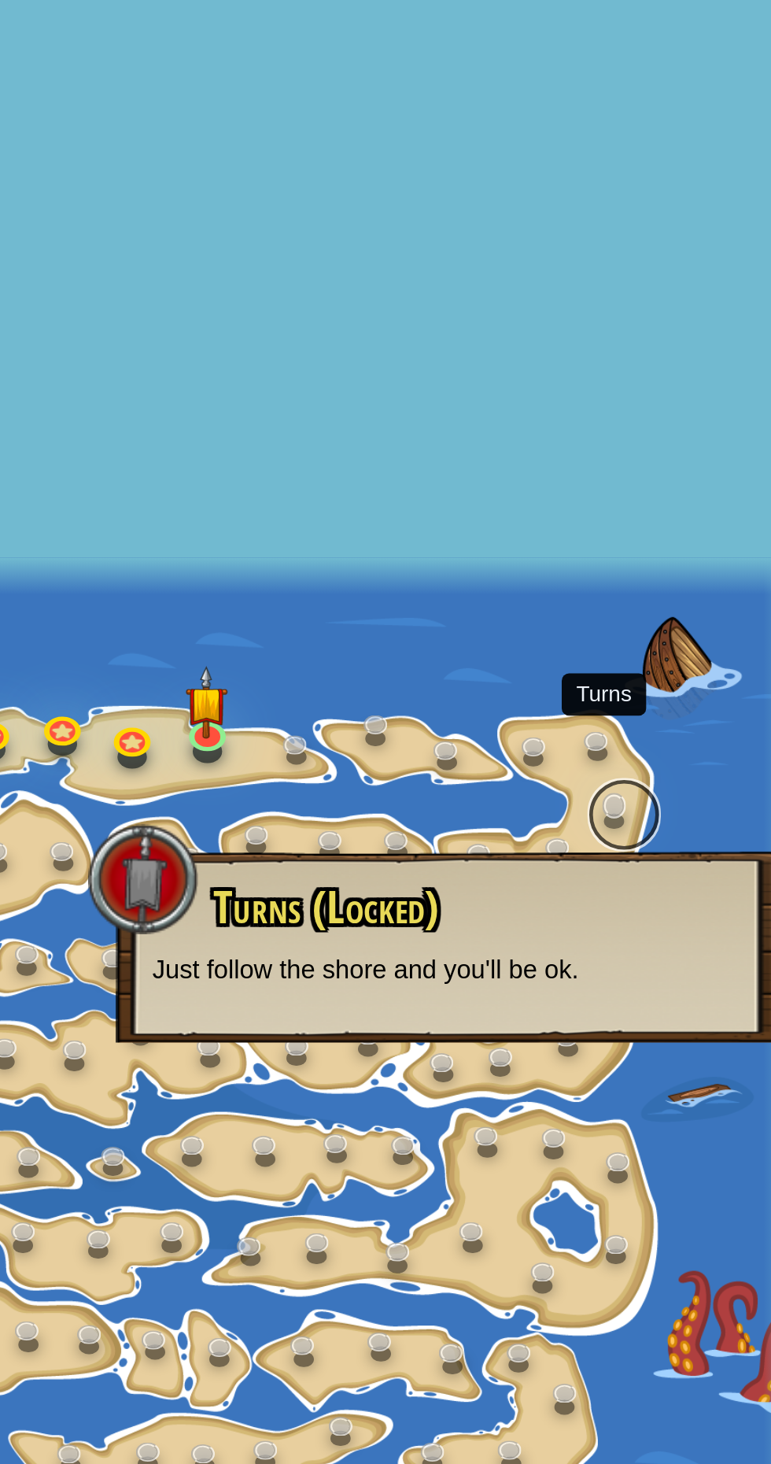
click at [695, 570] on link at bounding box center [688, 574] width 31 height 31
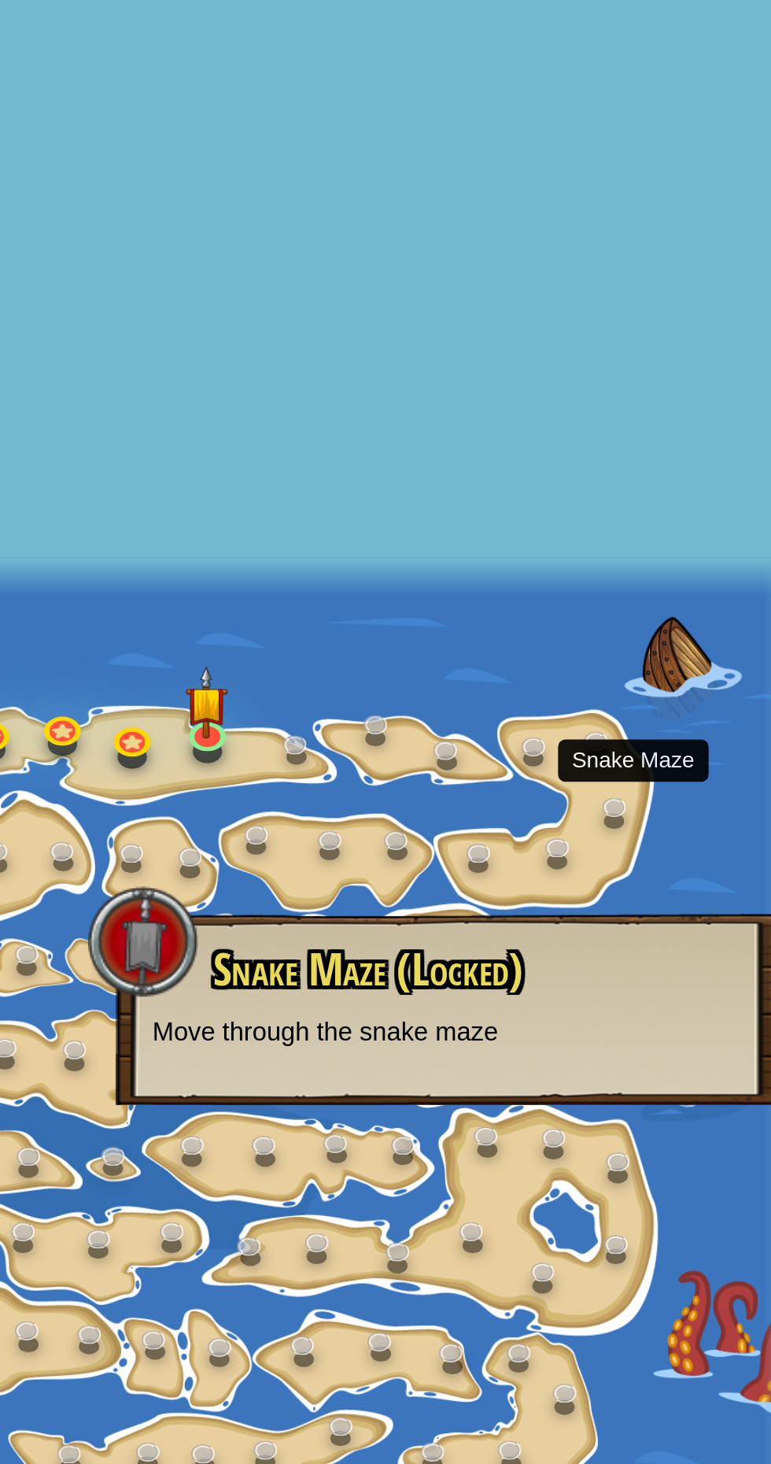
click at [692, 594] on div at bounding box center [385, 731] width 771 height 535
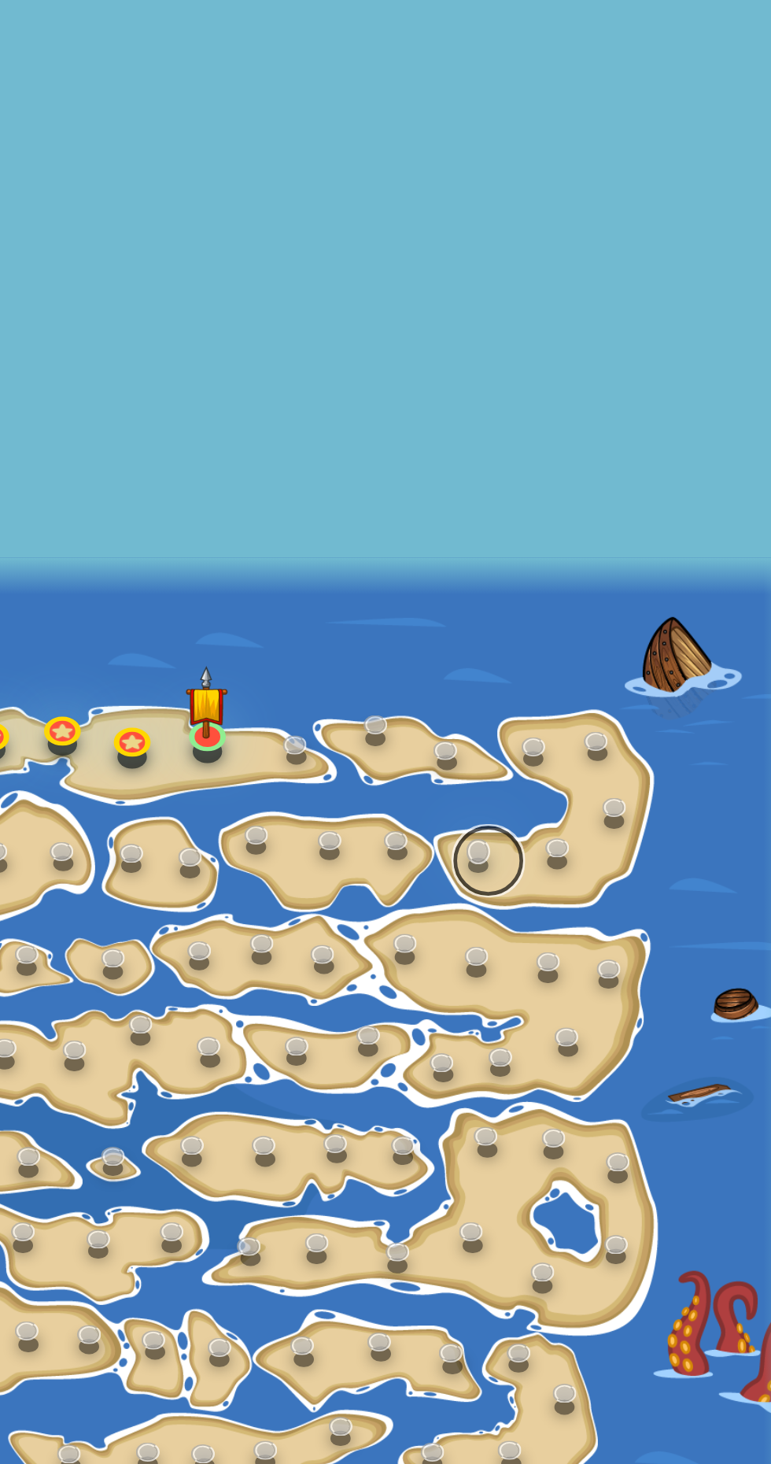
click at [642, 599] on link at bounding box center [630, 593] width 31 height 31
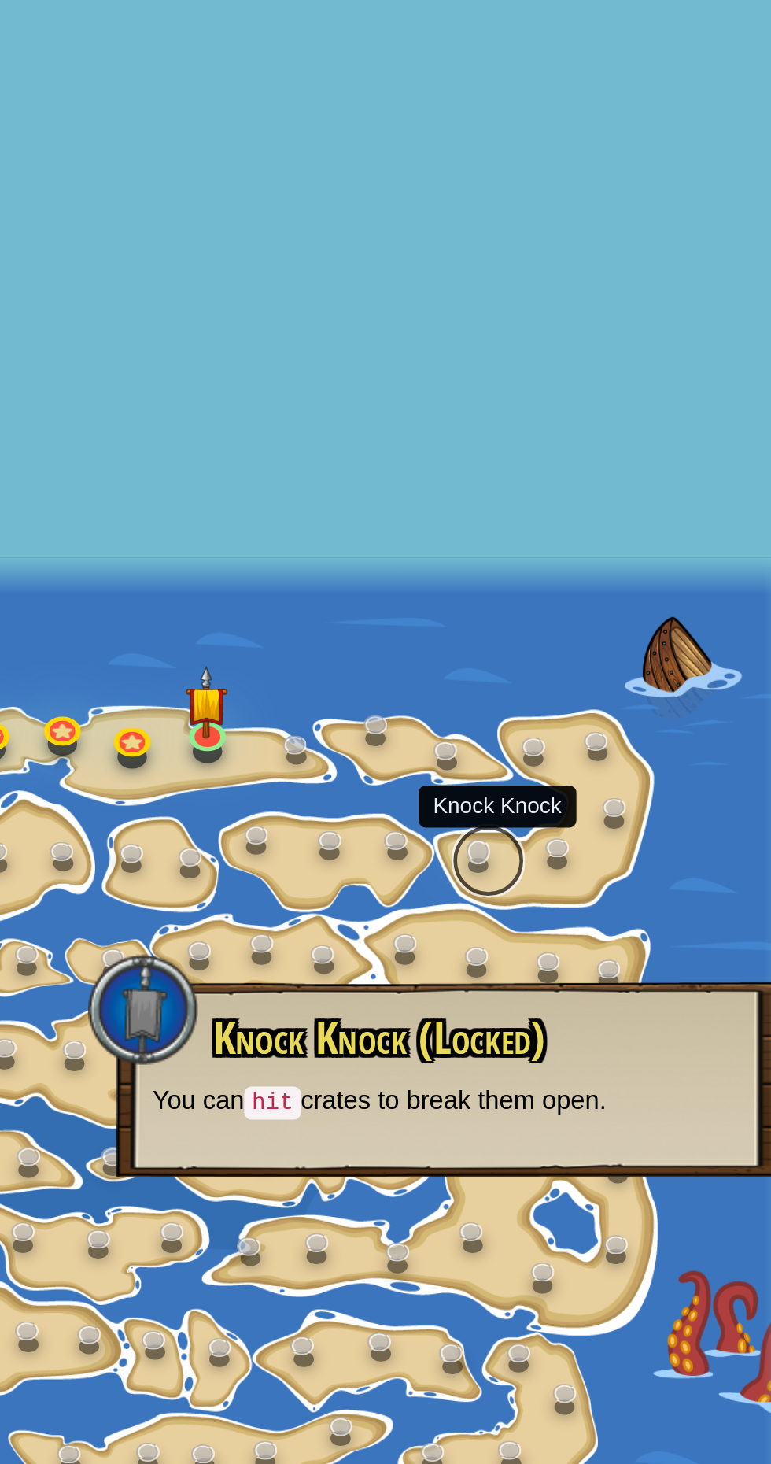
click at [616, 590] on link at bounding box center [630, 593] width 31 height 31
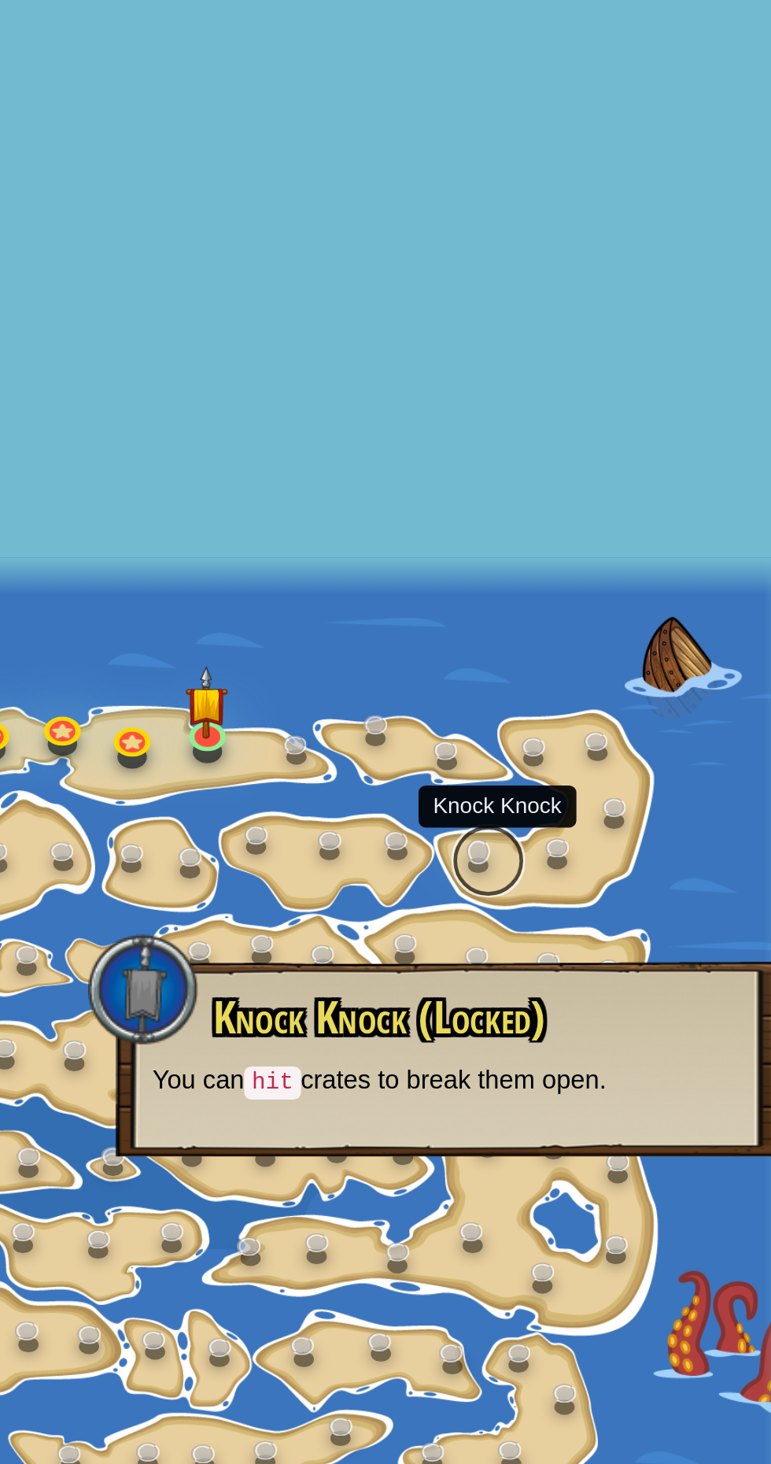
click at [636, 593] on link at bounding box center [630, 593] width 31 height 31
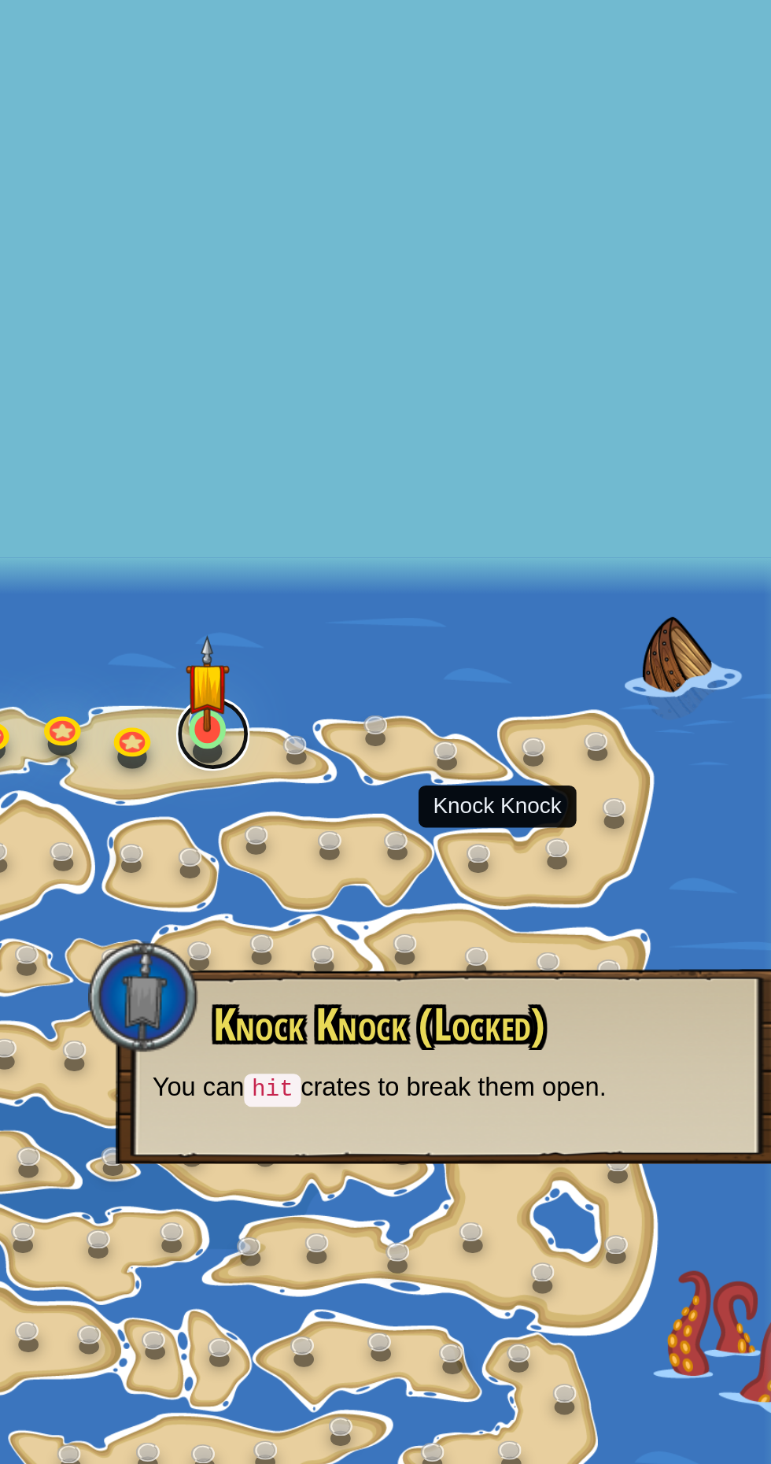
click at [505, 546] on link at bounding box center [512, 539] width 31 height 31
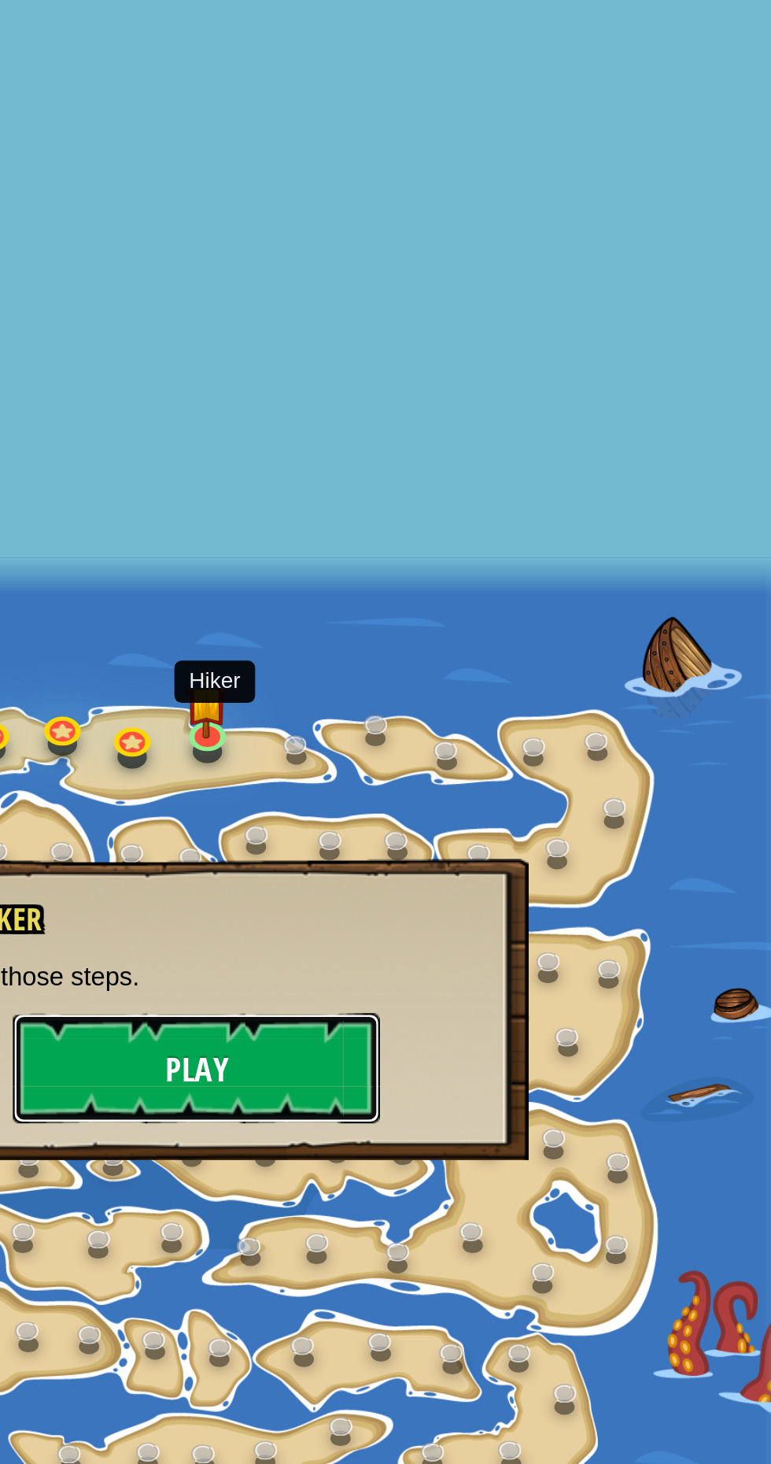
click at [533, 683] on button "Play" at bounding box center [504, 682] width 157 height 47
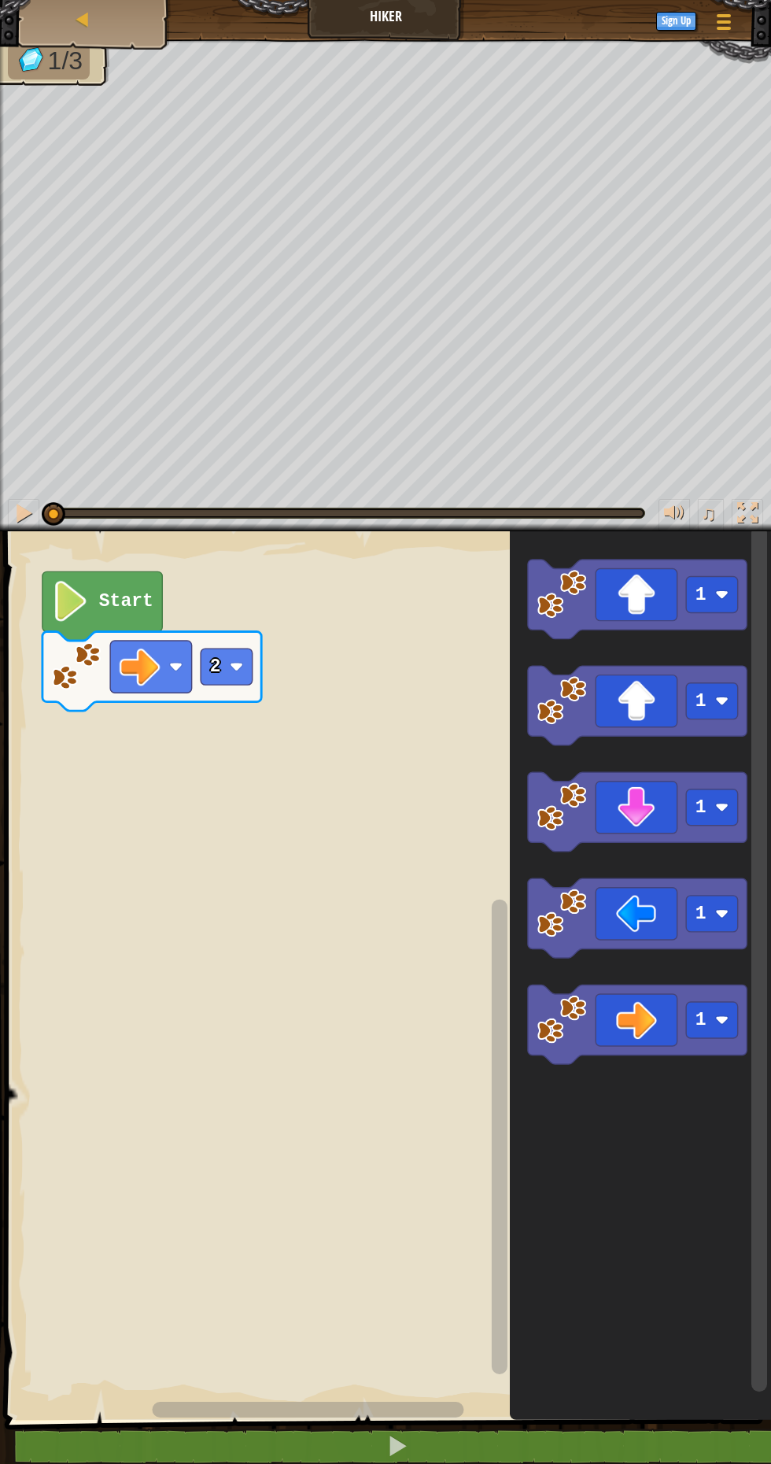
click at [638, 601] on icon "Blockly Workspace" at bounding box center [637, 598] width 219 height 79
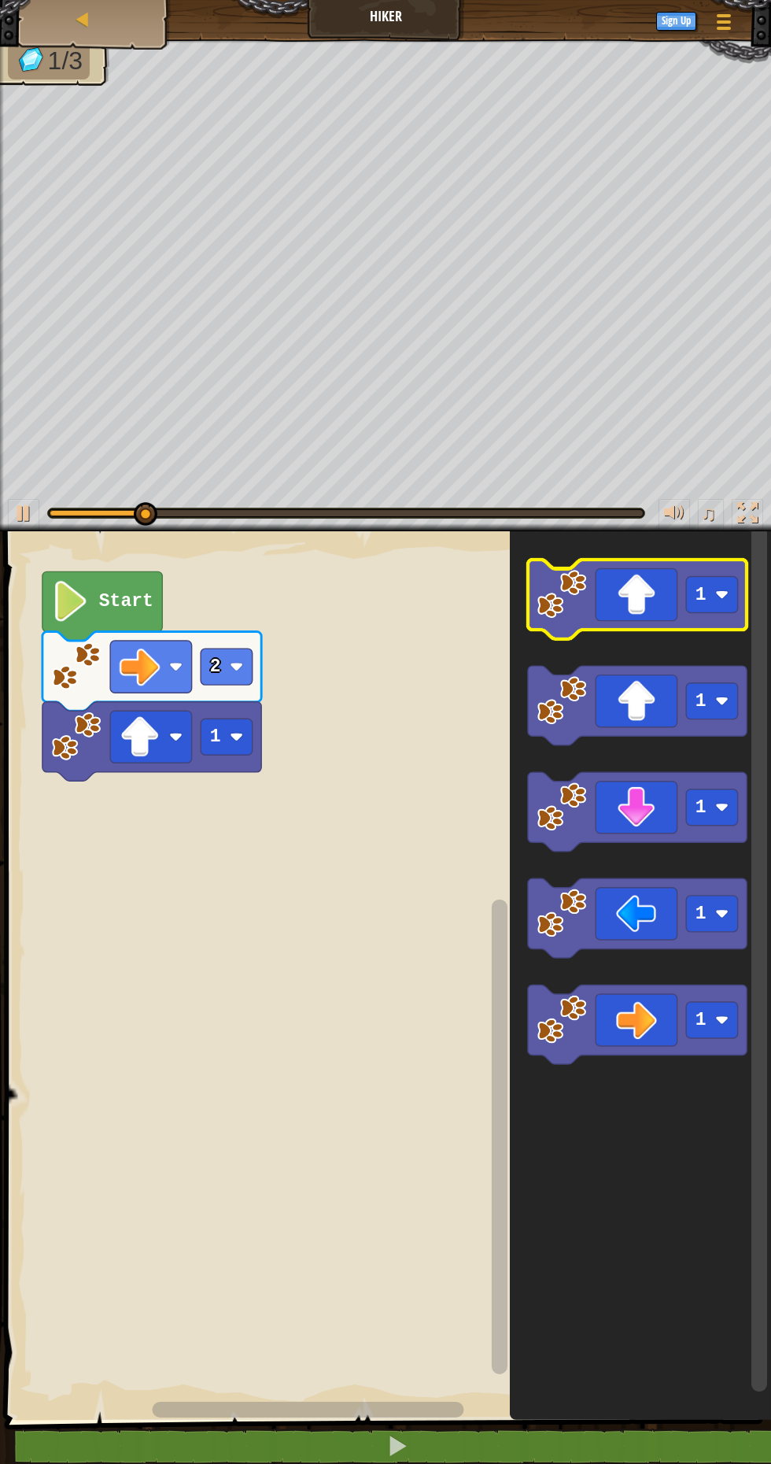
click at [626, 598] on icon "Blockly Workspace" at bounding box center [637, 598] width 219 height 79
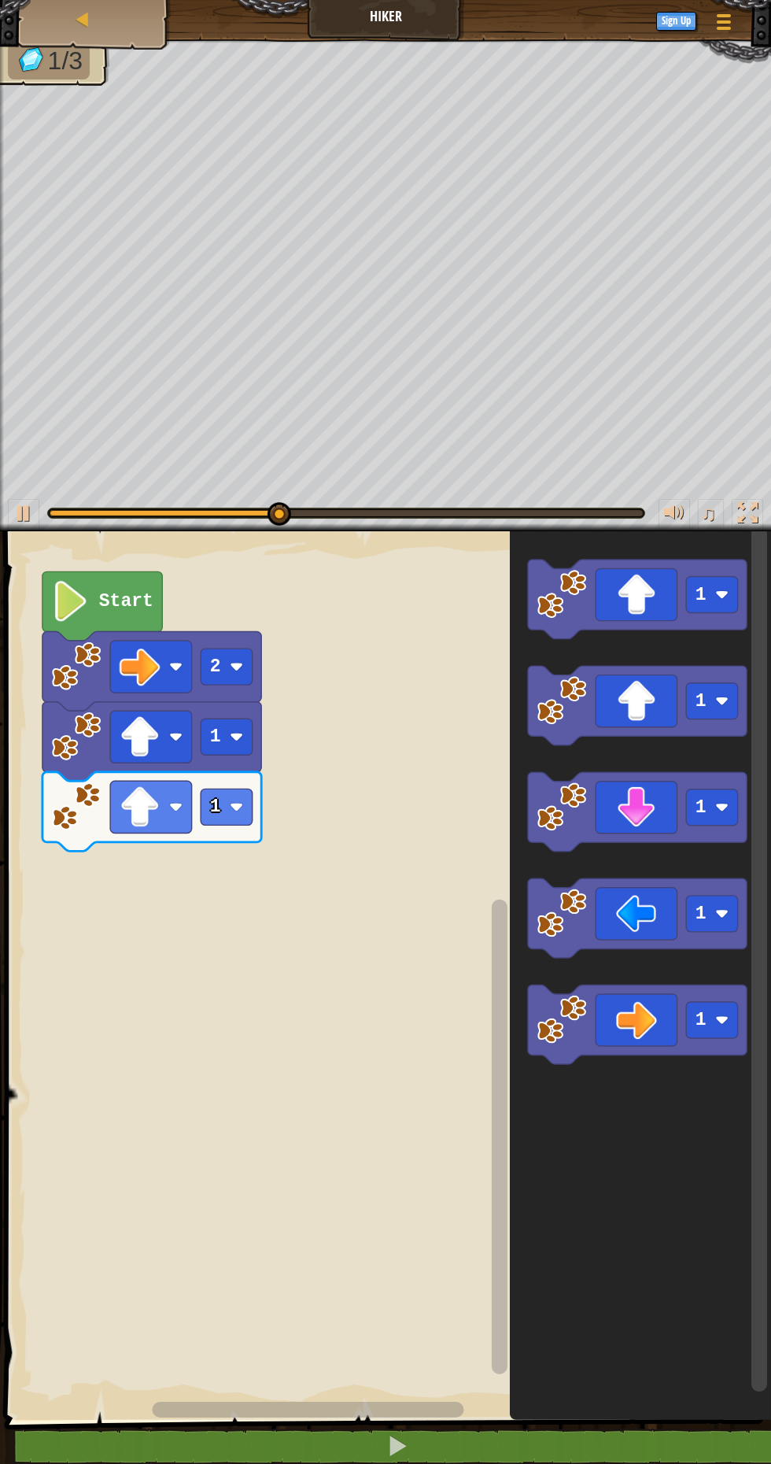
click at [233, 730] on image "Blockly Workspace" at bounding box center [236, 735] width 13 height 13
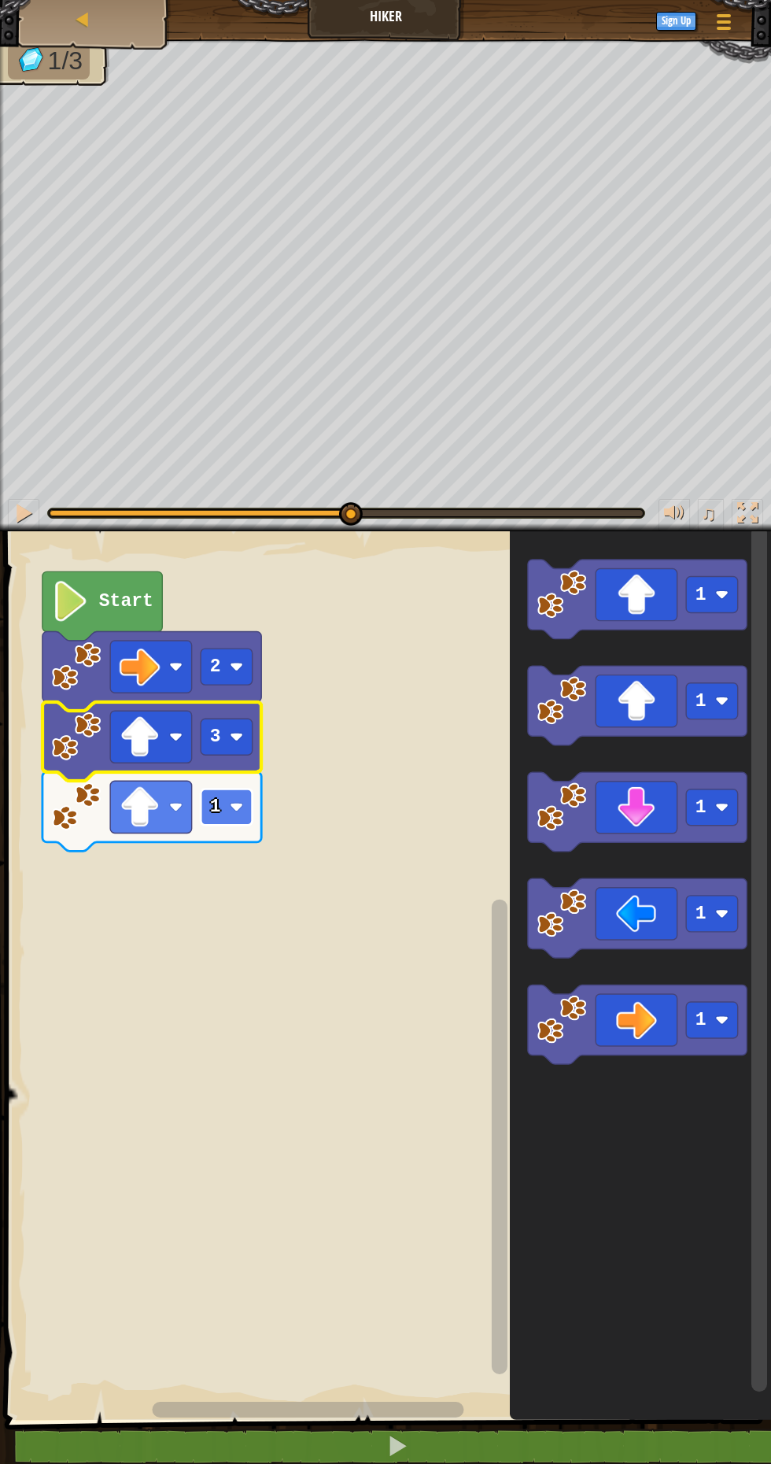
click at [239, 822] on rect "Blockly Workspace" at bounding box center [227, 806] width 52 height 36
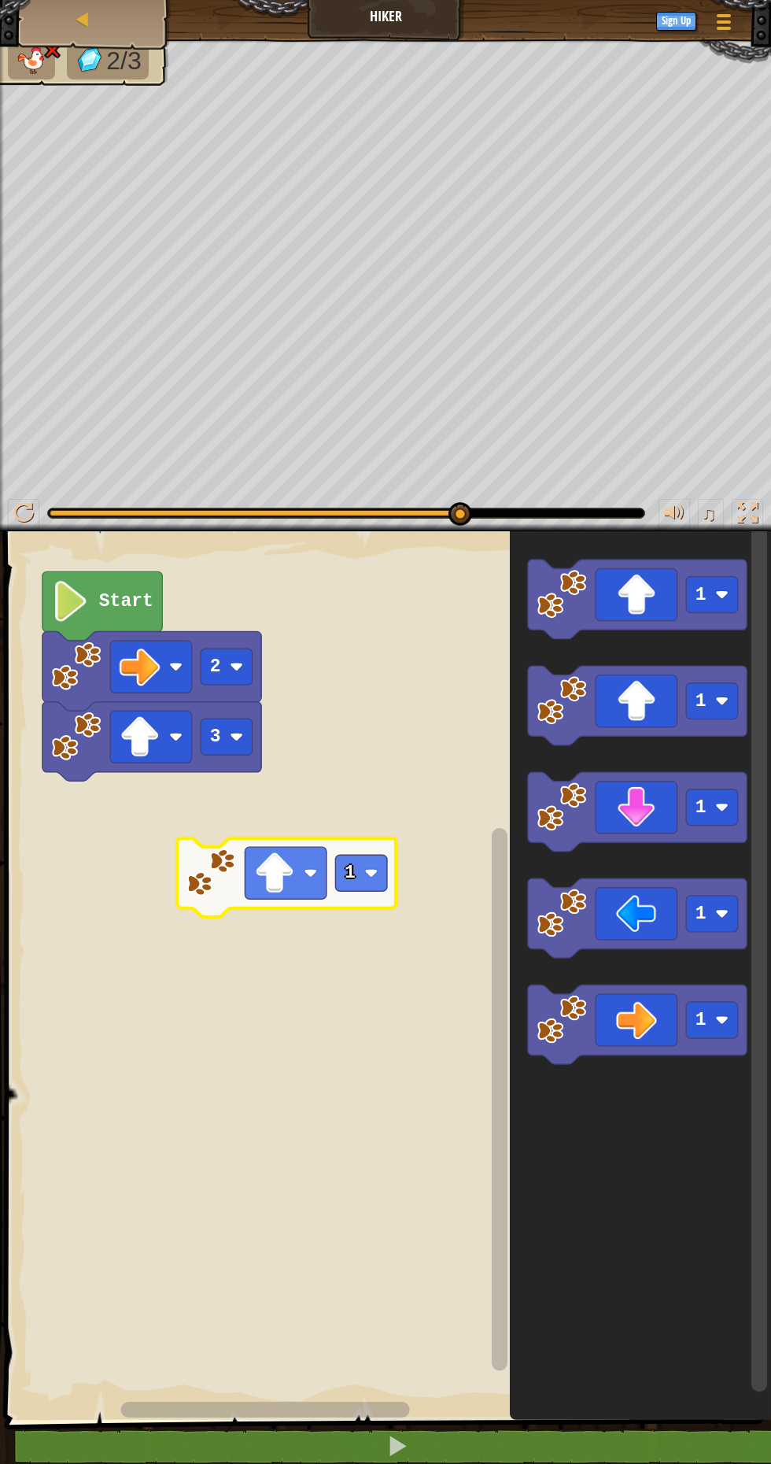
click at [304, 870] on image "Blockly Workspace" at bounding box center [310, 872] width 13 height 13
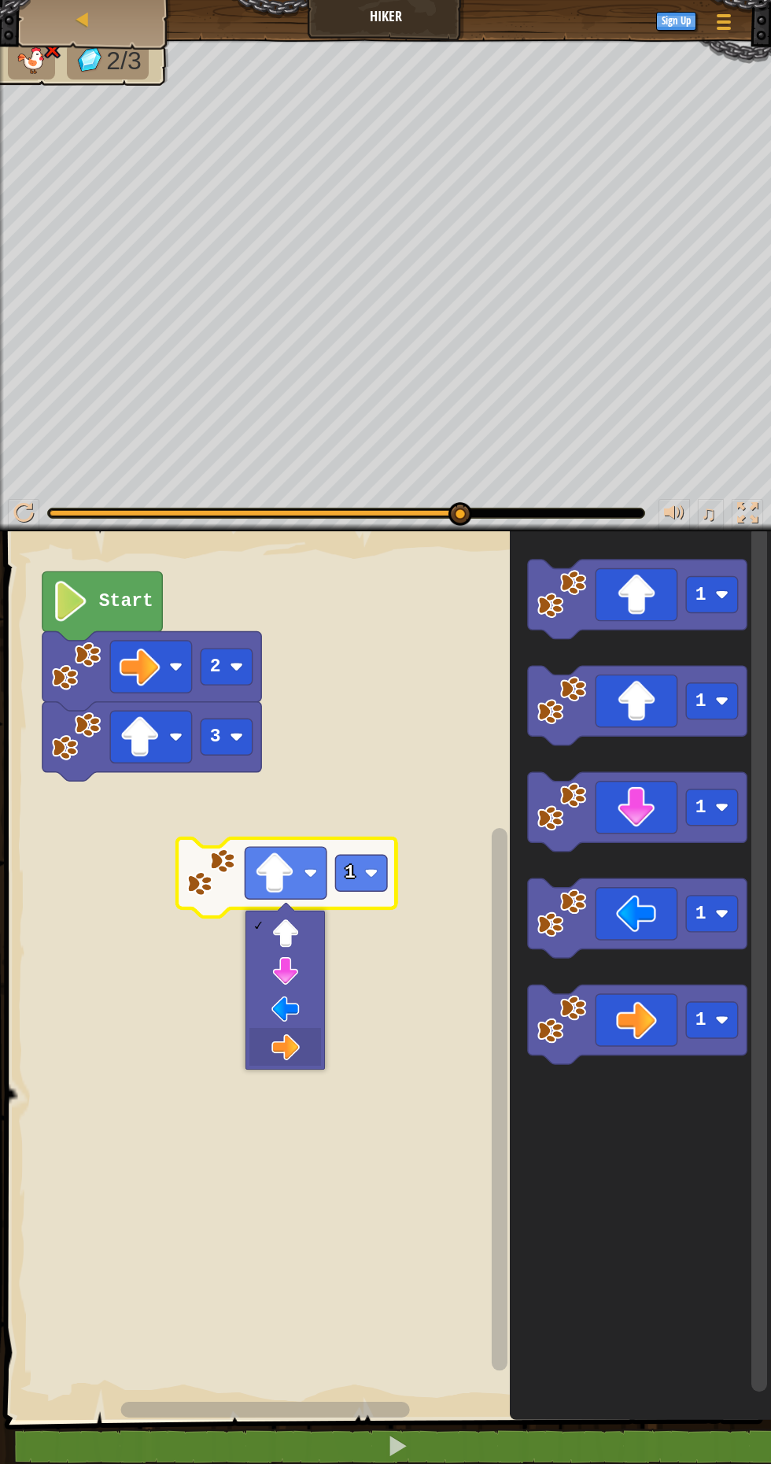
click at [291, 1043] on rect "Blockly Workspace" at bounding box center [385, 971] width 771 height 896
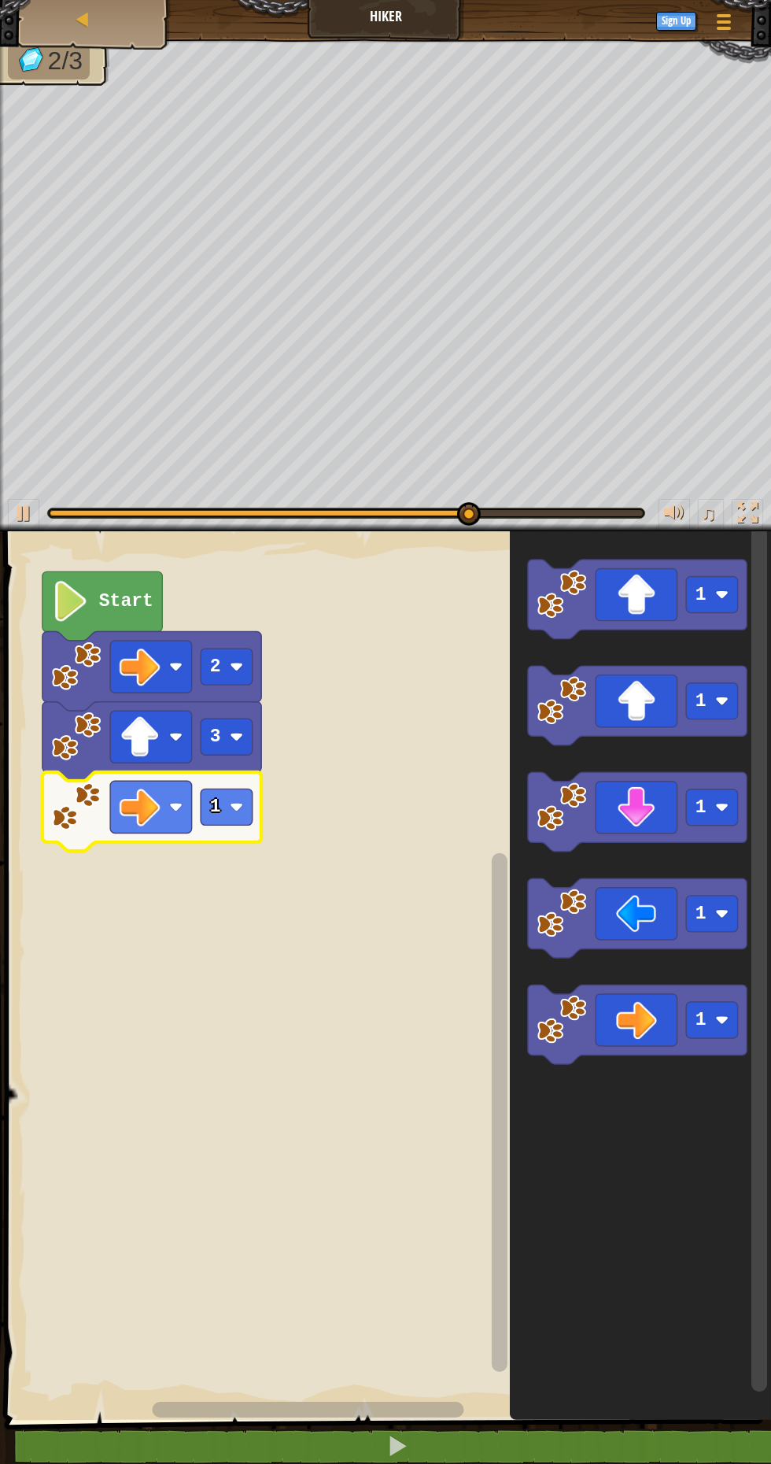
click at [242, 810] on image "Blockly Workspace" at bounding box center [236, 805] width 13 height 13
click at [235, 875] on rect "Blockly Workspace" at bounding box center [385, 971] width 771 height 896
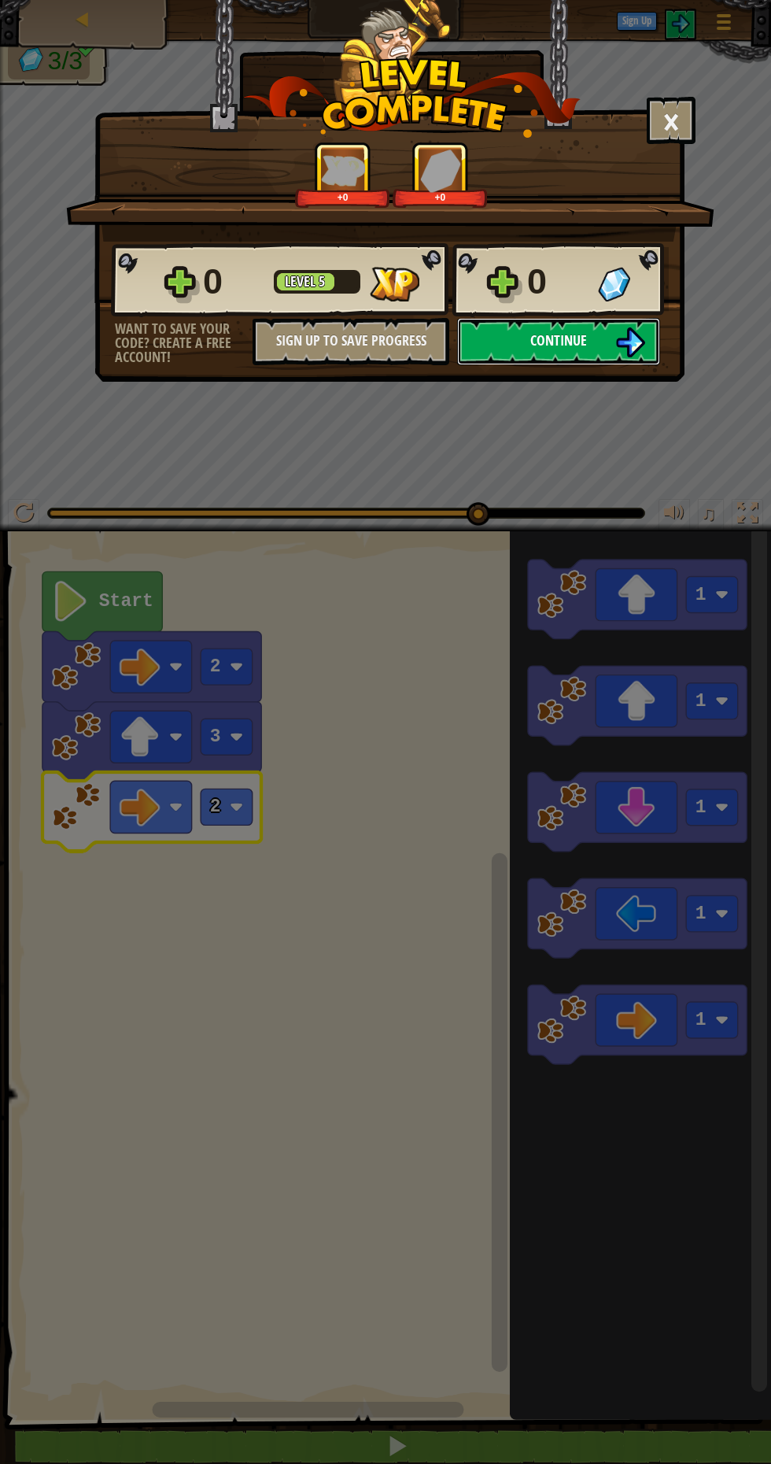
click at [622, 349] on img at bounding box center [630, 342] width 30 height 30
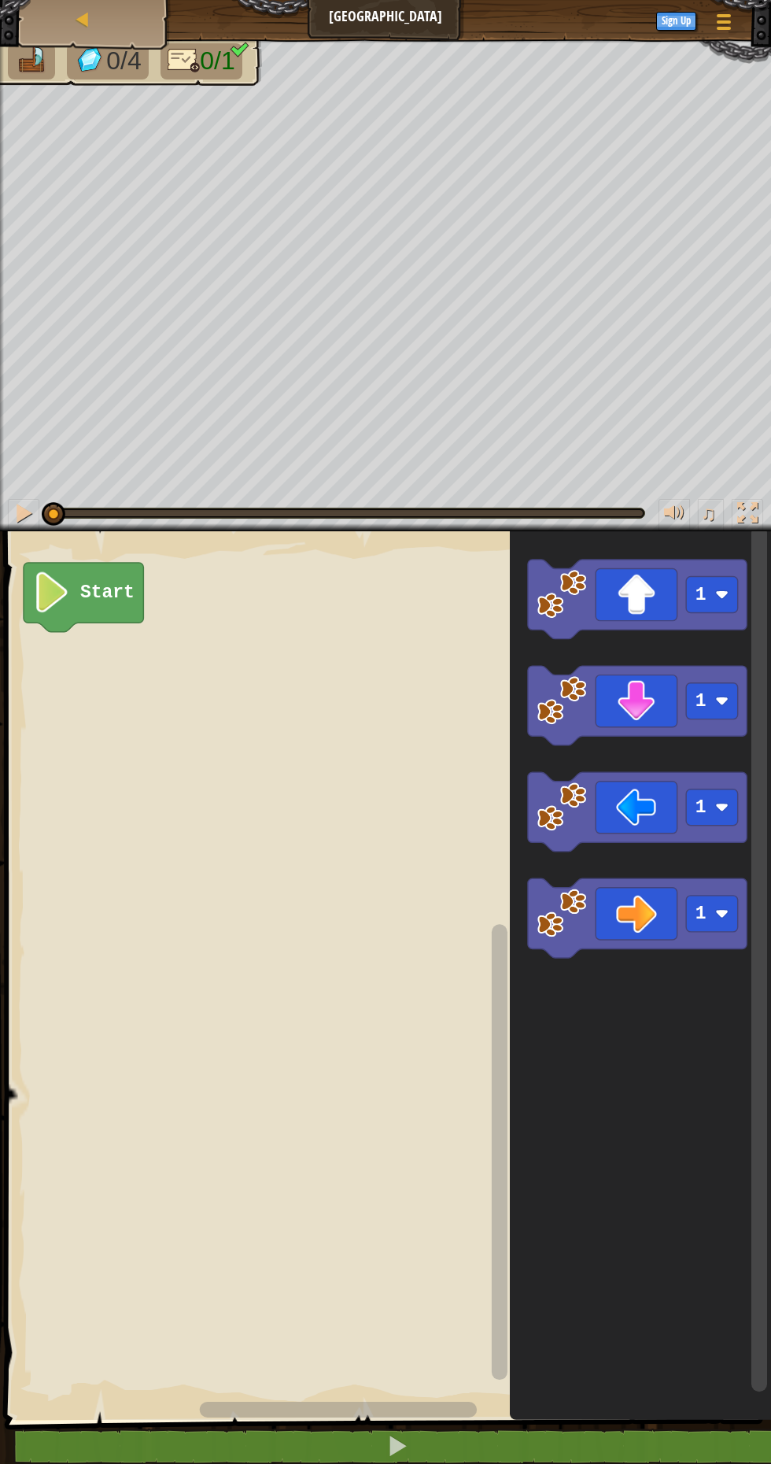
click at [637, 907] on icon "Blockly Workspace" at bounding box center [637, 917] width 219 height 79
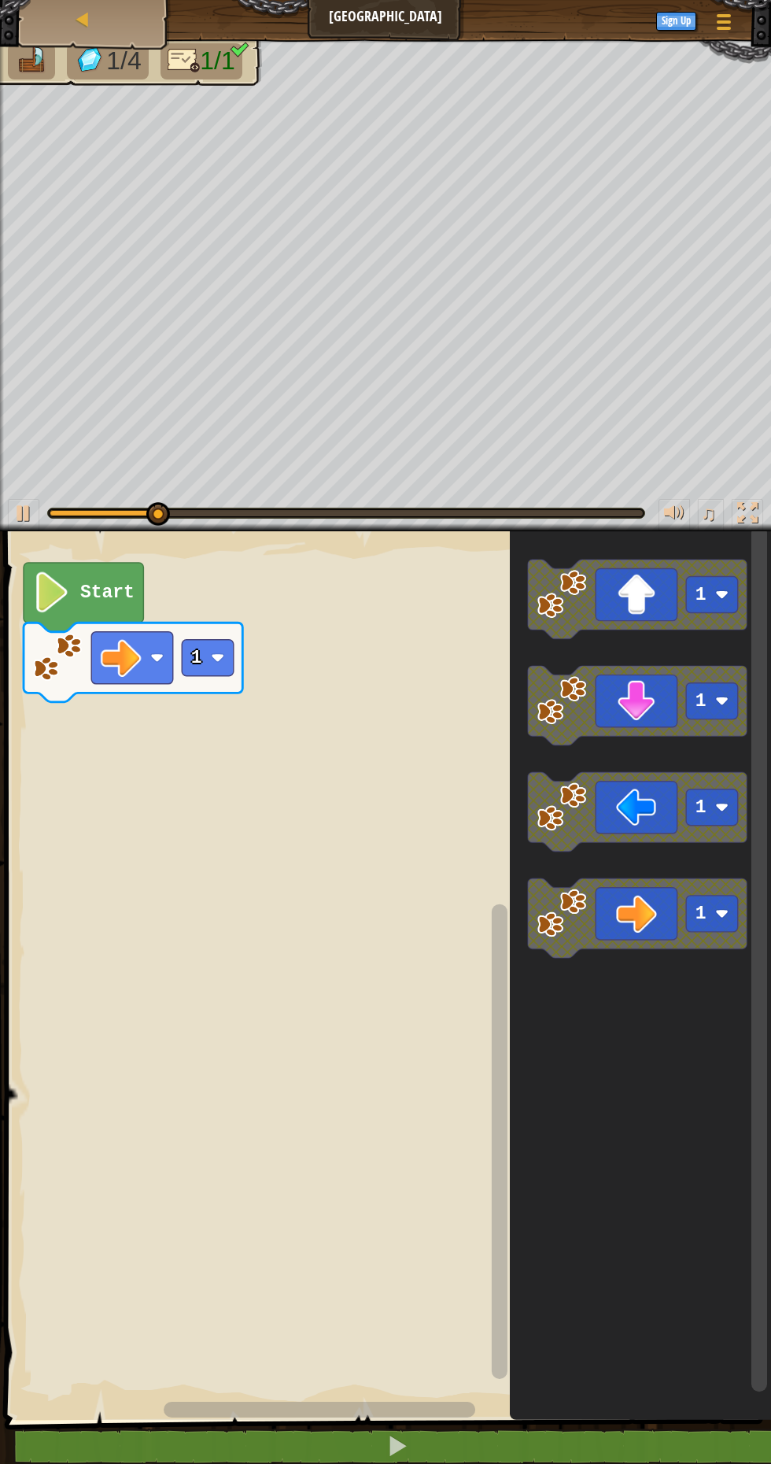
click at [225, 644] on rect "Blockly Workspace" at bounding box center [208, 657] width 52 height 36
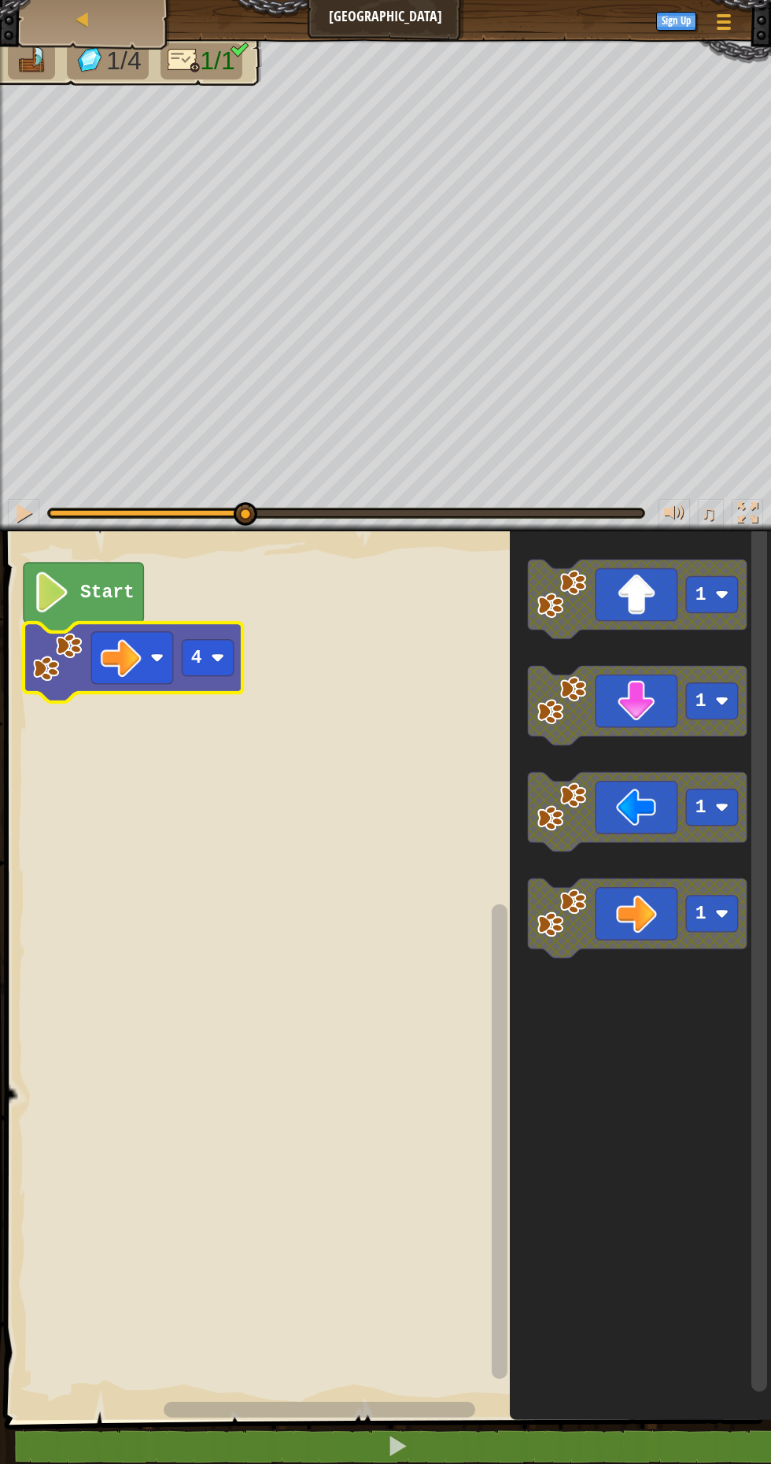
click at [220, 761] on rect "Blockly Workspace" at bounding box center [385, 971] width 771 height 896
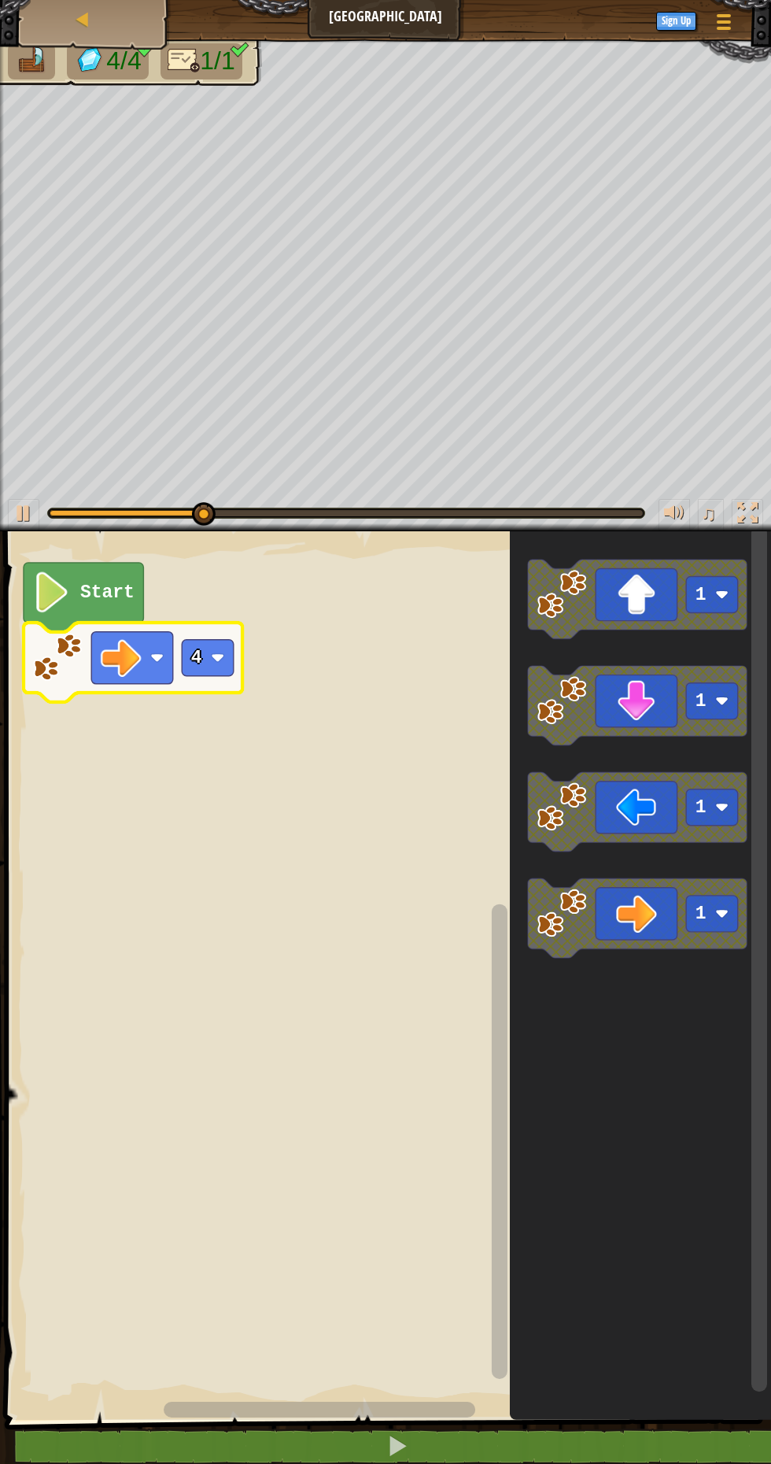
click at [217, 657] on image "Blockly Workspace" at bounding box center [217, 657] width 13 height 13
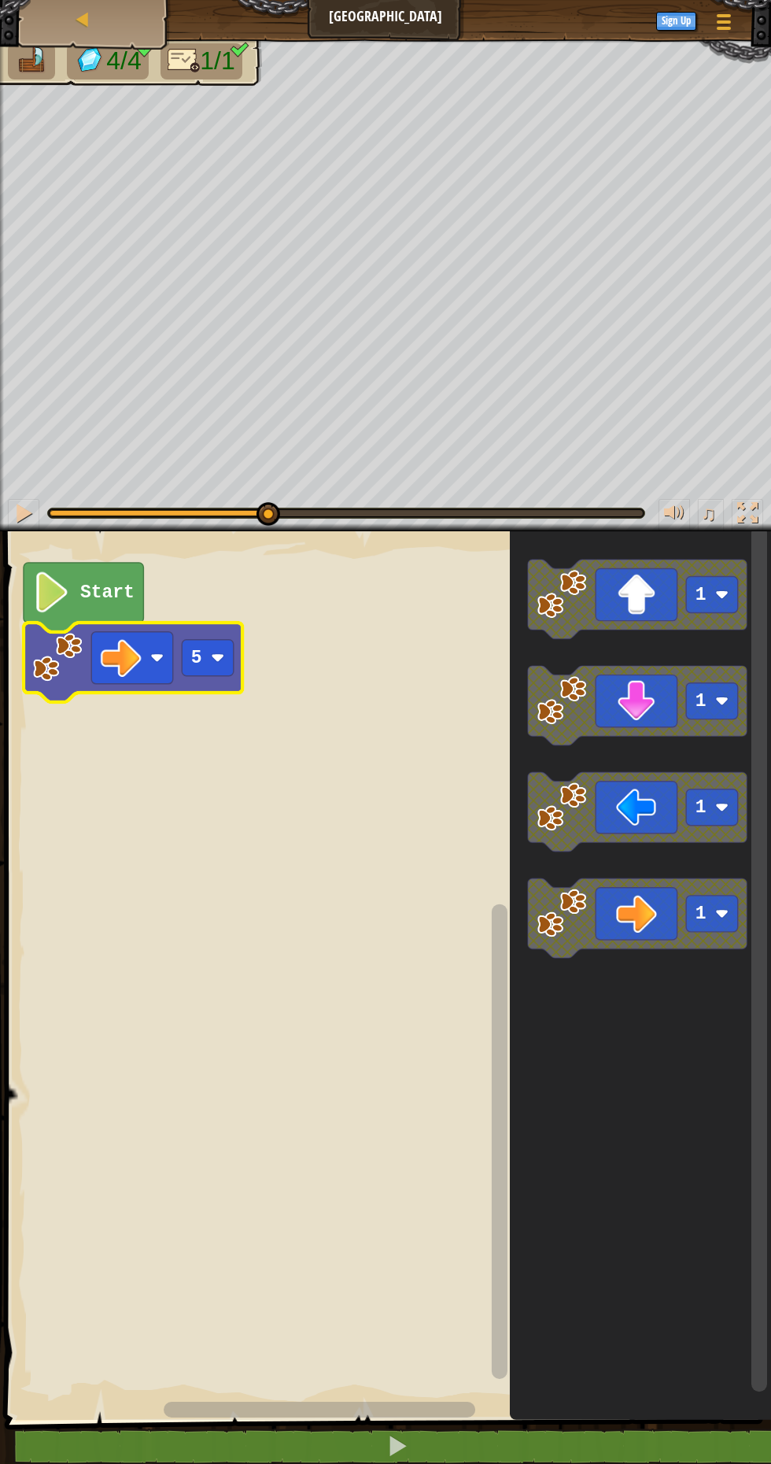
click at [209, 786] on rect "Blockly Workspace" at bounding box center [385, 971] width 771 height 896
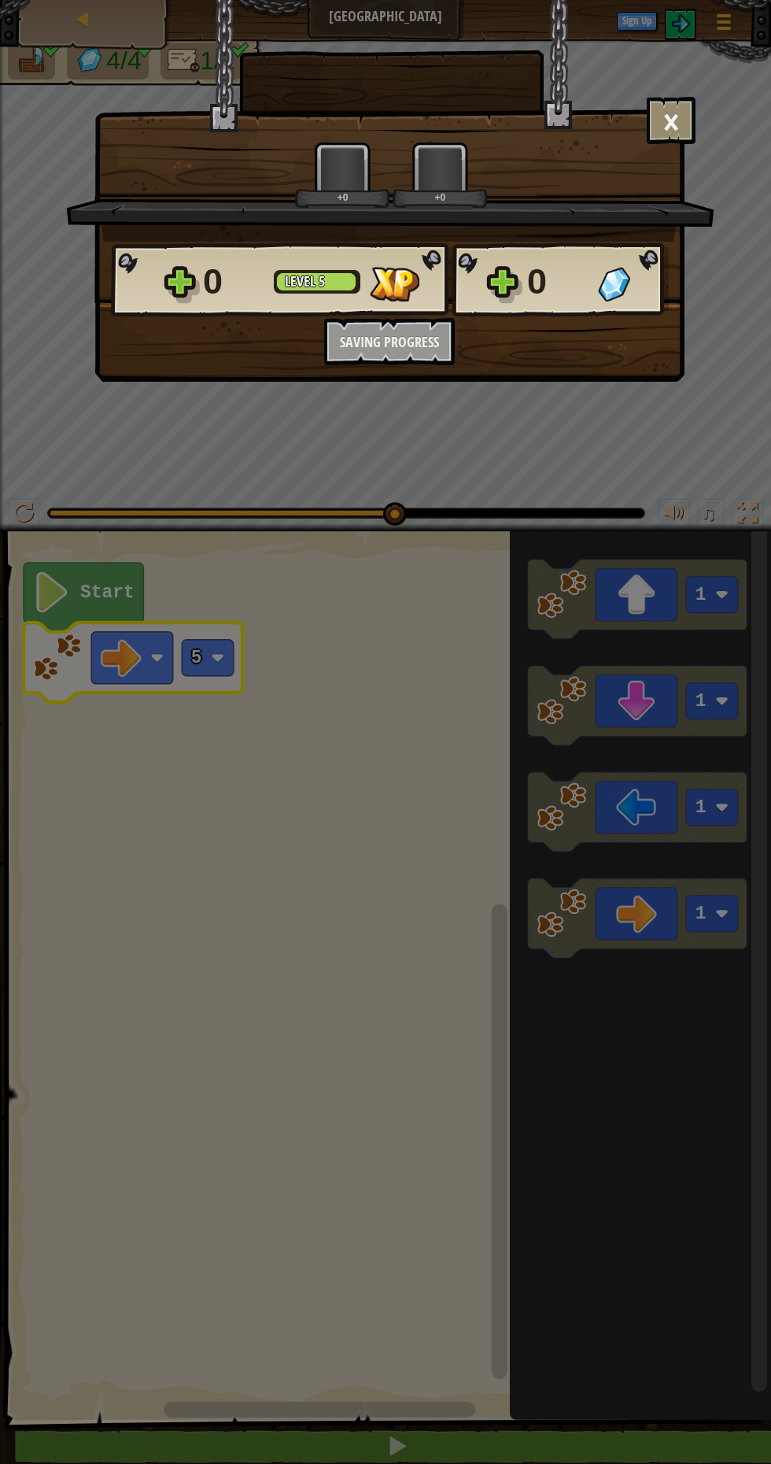
click at [337, 791] on div "× How fun was this level? +0 +0 Reticulating Splines... 0 Level 5 0 Want to sav…" at bounding box center [385, 732] width 771 height 1464
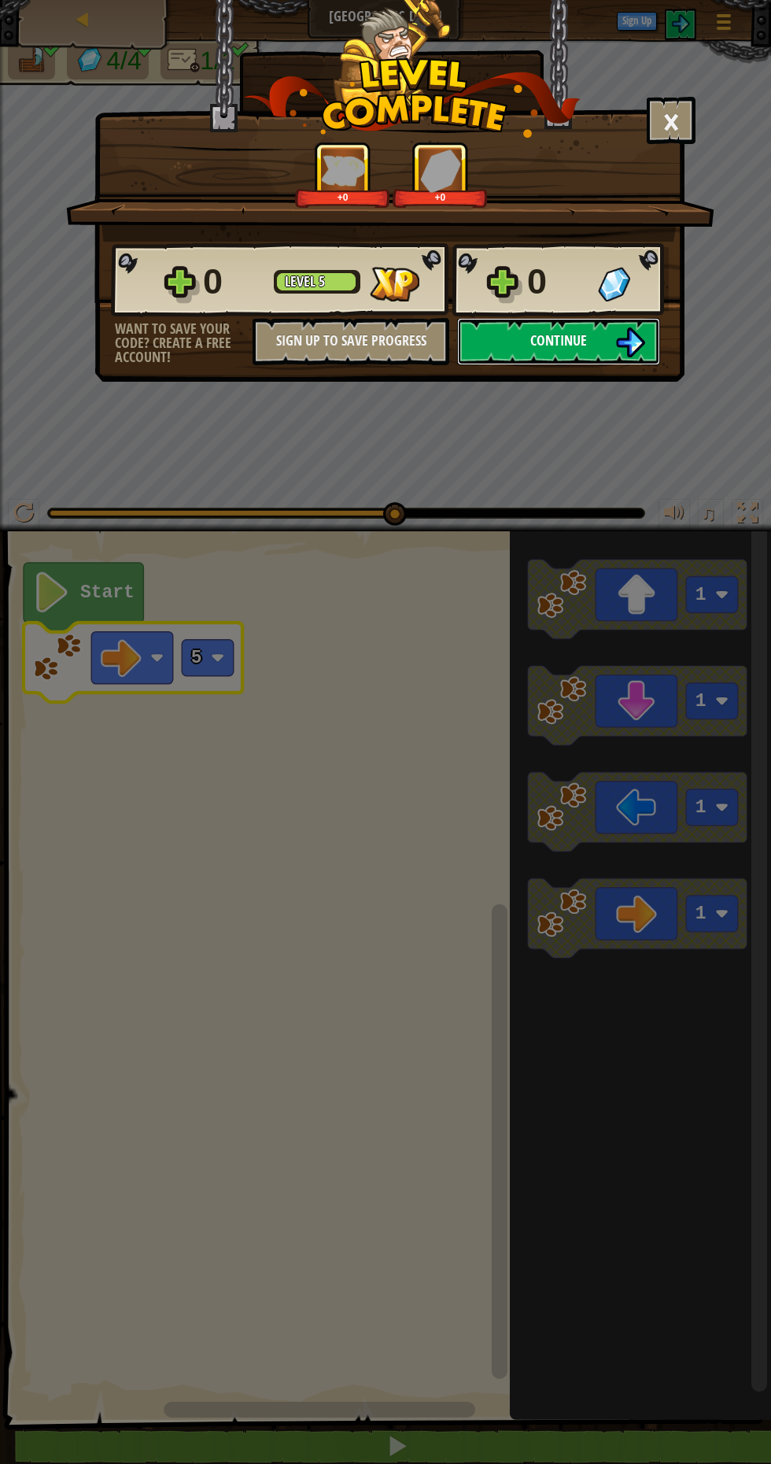
click at [558, 357] on button "Continue" at bounding box center [558, 341] width 203 height 47
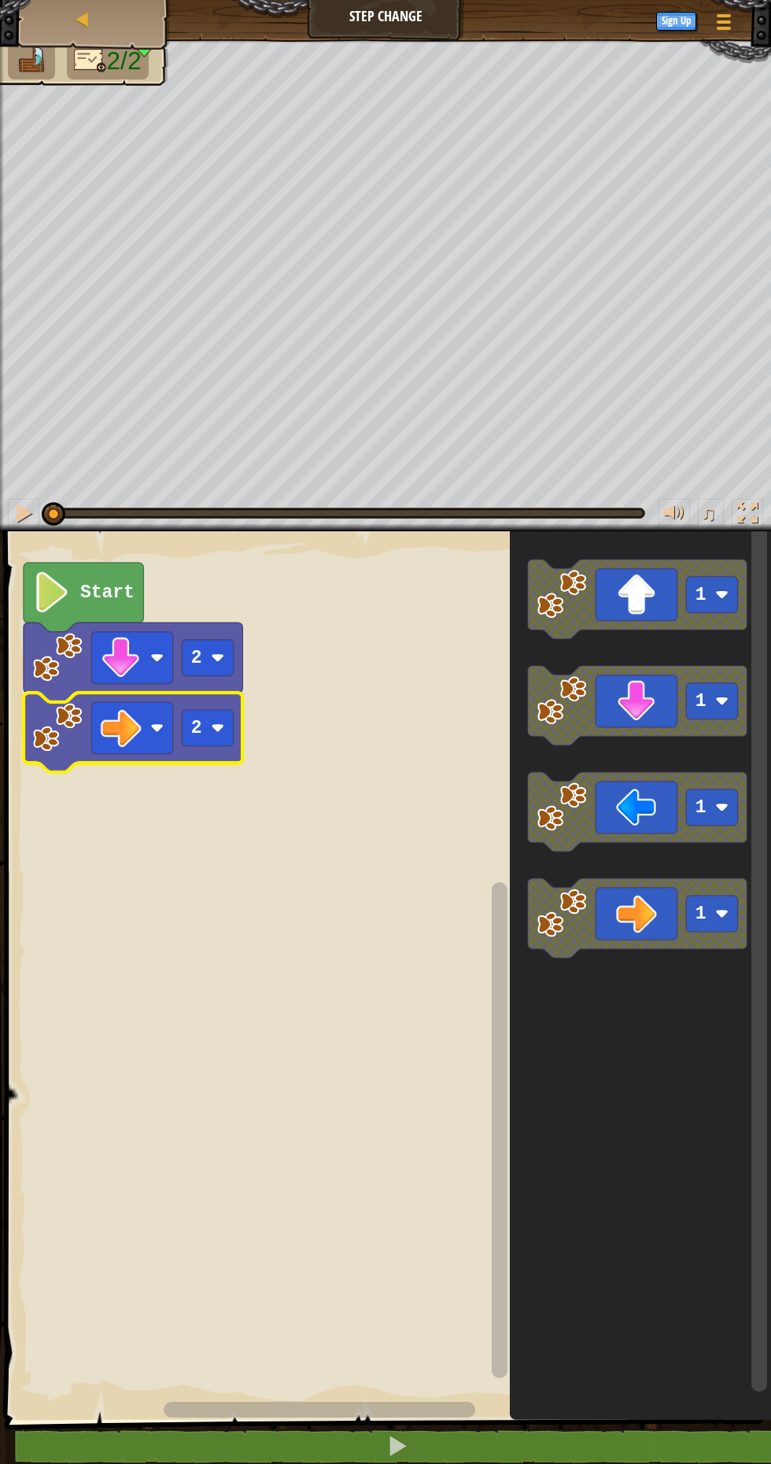
click at [220, 726] on image "Blockly Workspace" at bounding box center [217, 727] width 13 height 13
click at [200, 858] on rect "Blockly Workspace" at bounding box center [385, 971] width 771 height 896
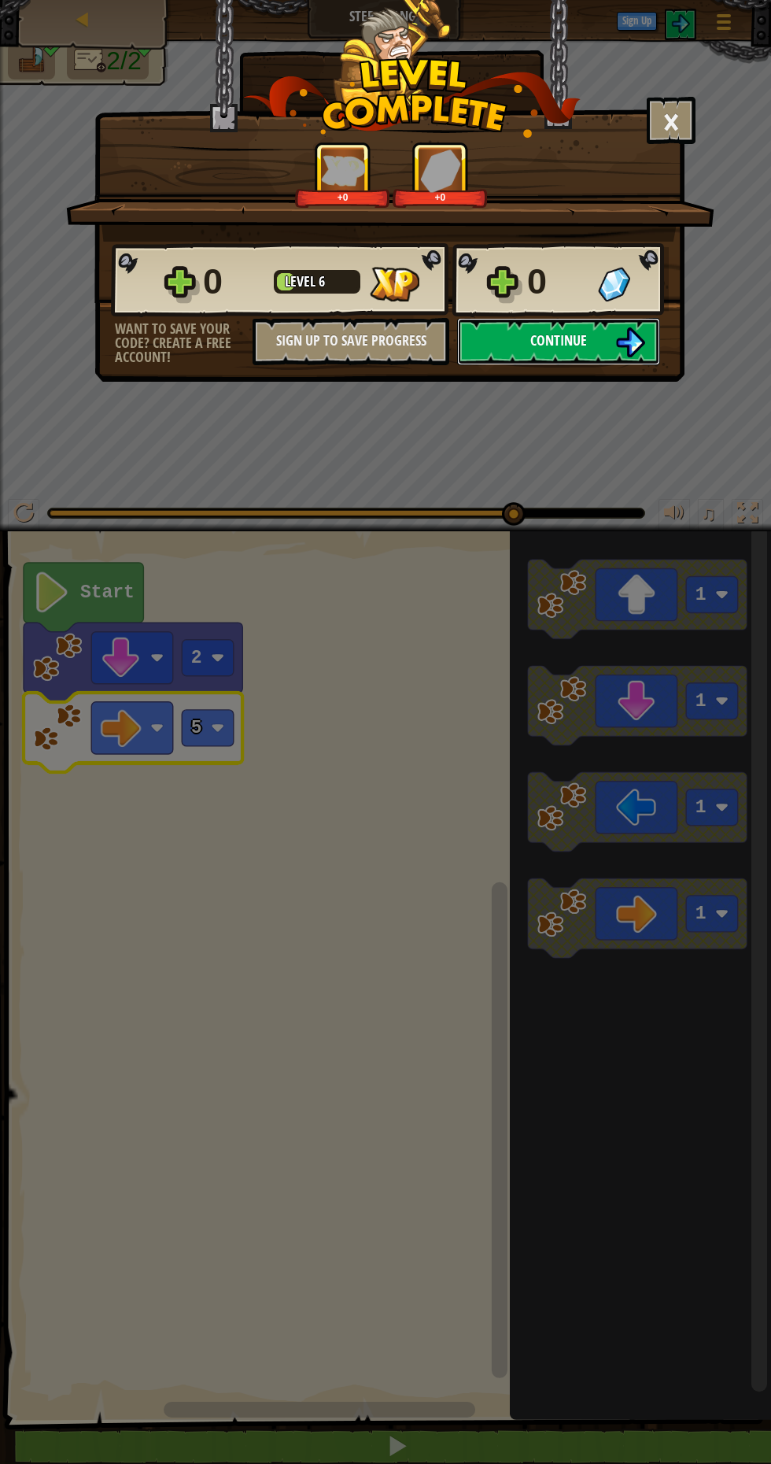
click at [600, 364] on button "Continue" at bounding box center [558, 341] width 203 height 47
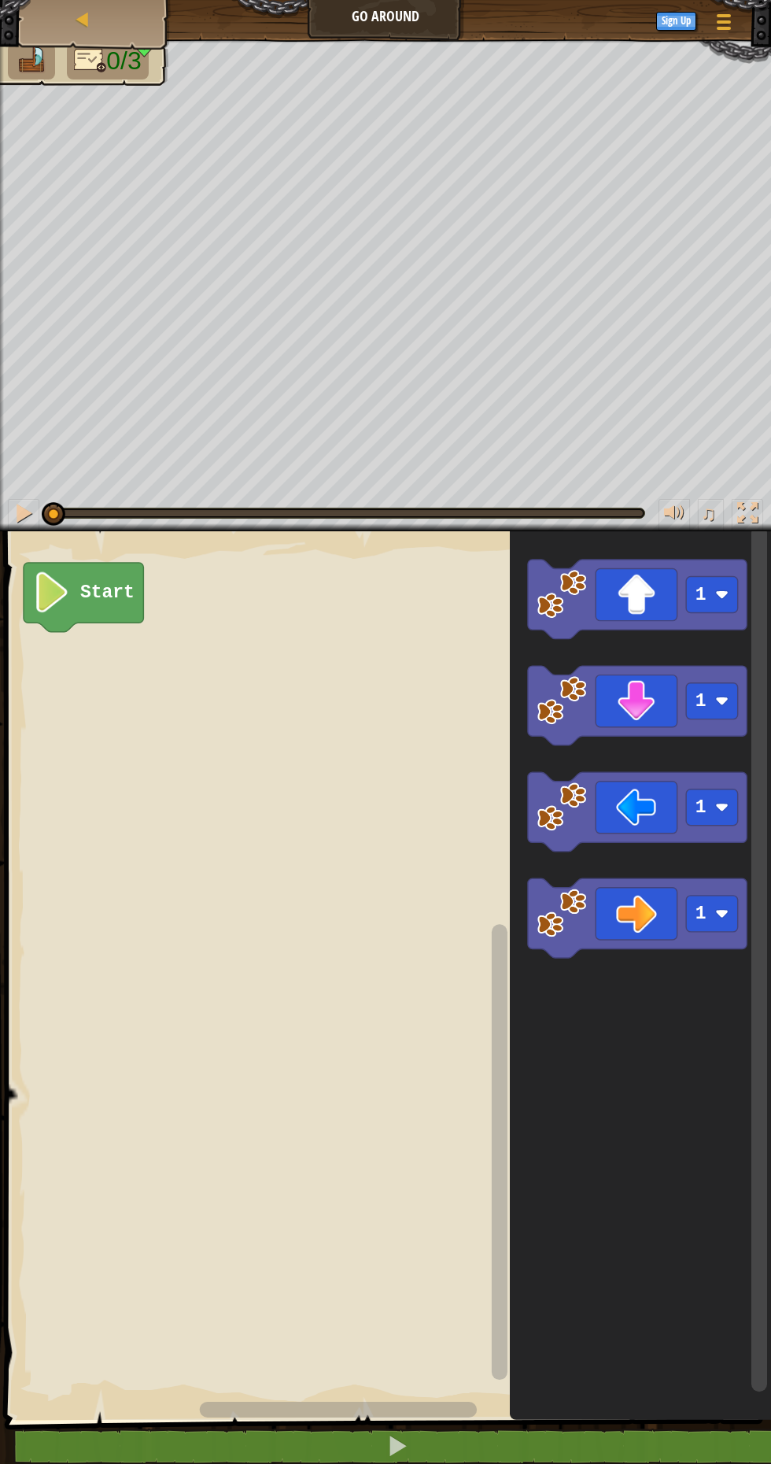
click at [708, 600] on rect "Blockly Workspace" at bounding box center [712, 594] width 52 height 36
click at [722, 655] on icon "Blockly Workspace" at bounding box center [640, 971] width 261 height 896
click at [621, 590] on icon "Blockly Workspace" at bounding box center [637, 598] width 219 height 79
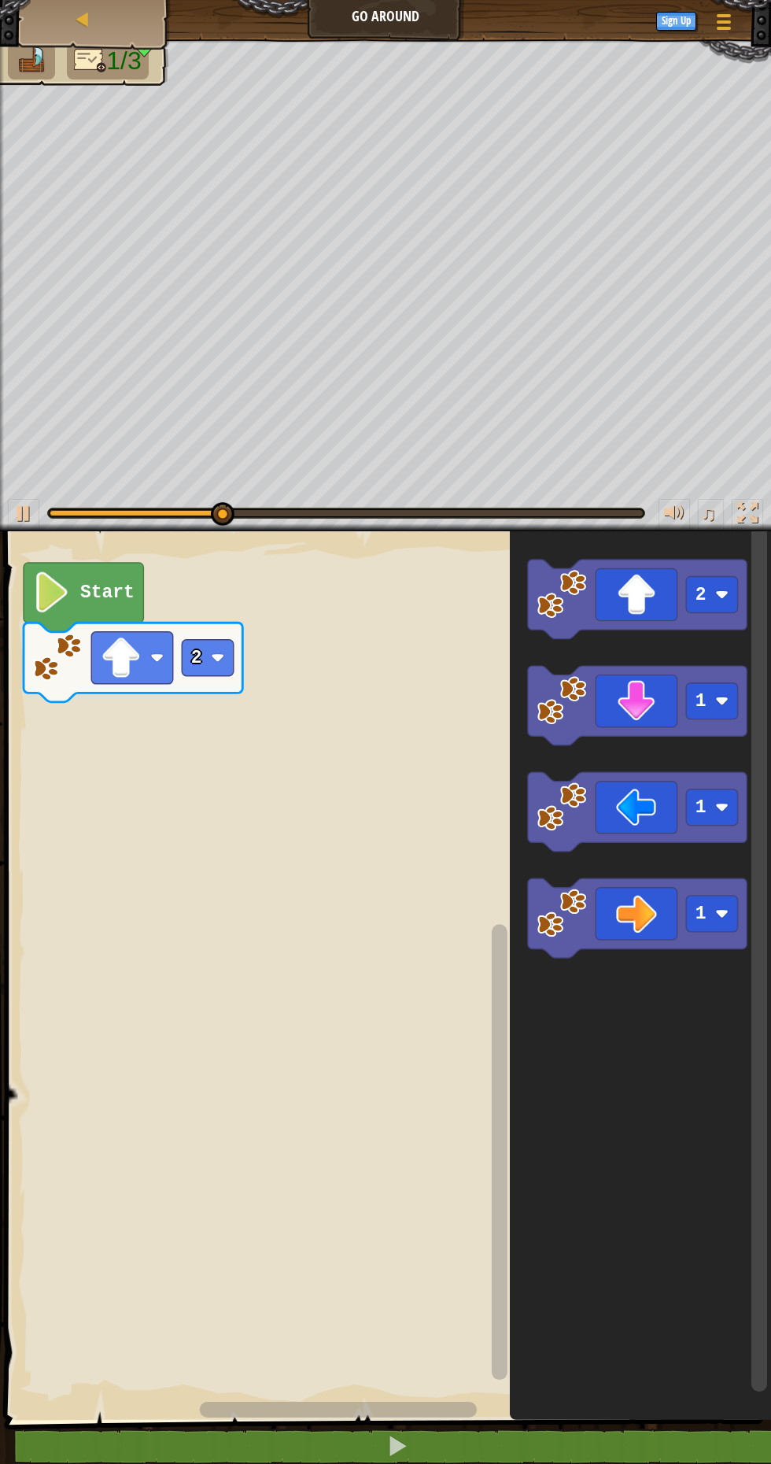
click at [719, 898] on rect "Blockly Workspace" at bounding box center [712, 913] width 52 height 36
click at [718, 991] on icon "Blockly Workspace" at bounding box center [640, 971] width 261 height 896
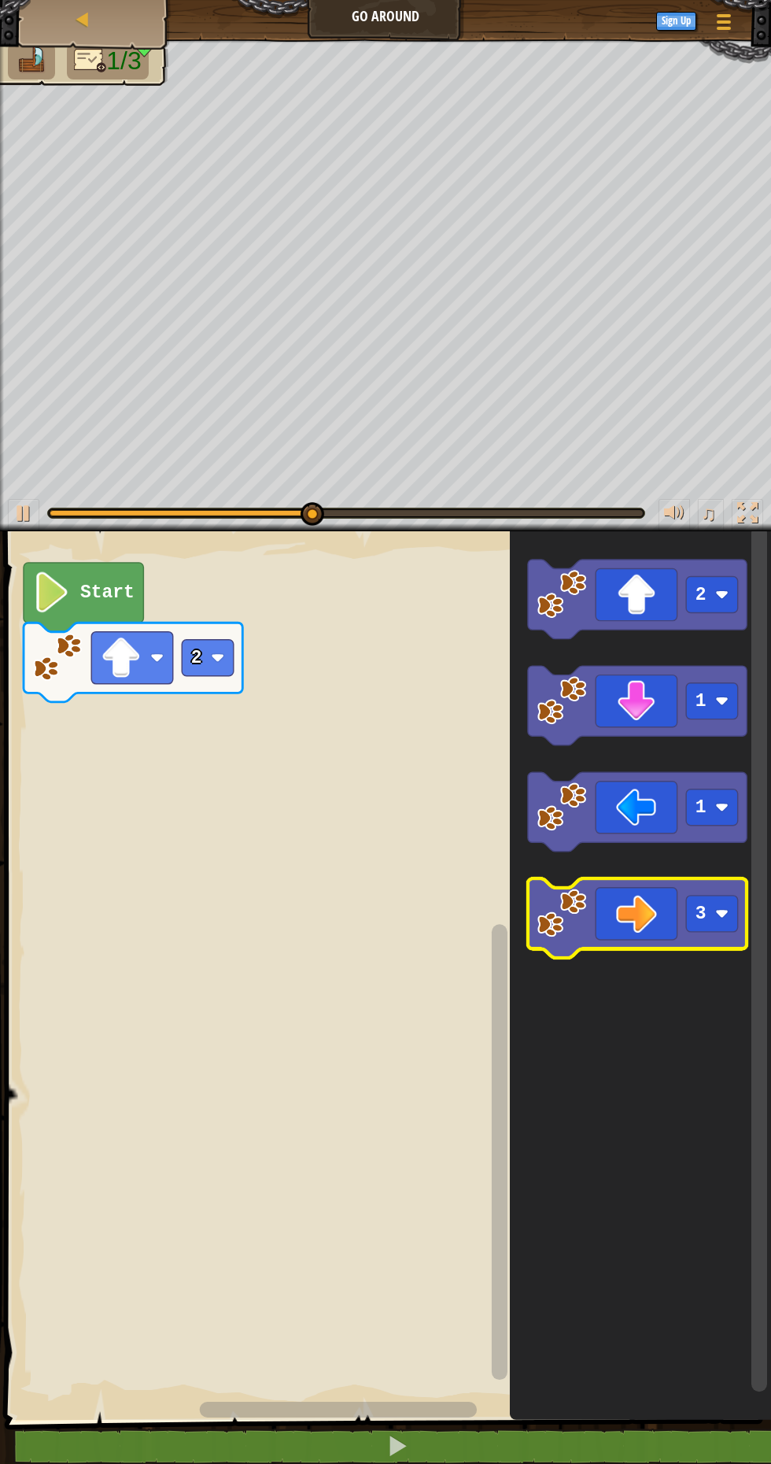
click at [643, 905] on icon "Blockly Workspace" at bounding box center [637, 917] width 219 height 79
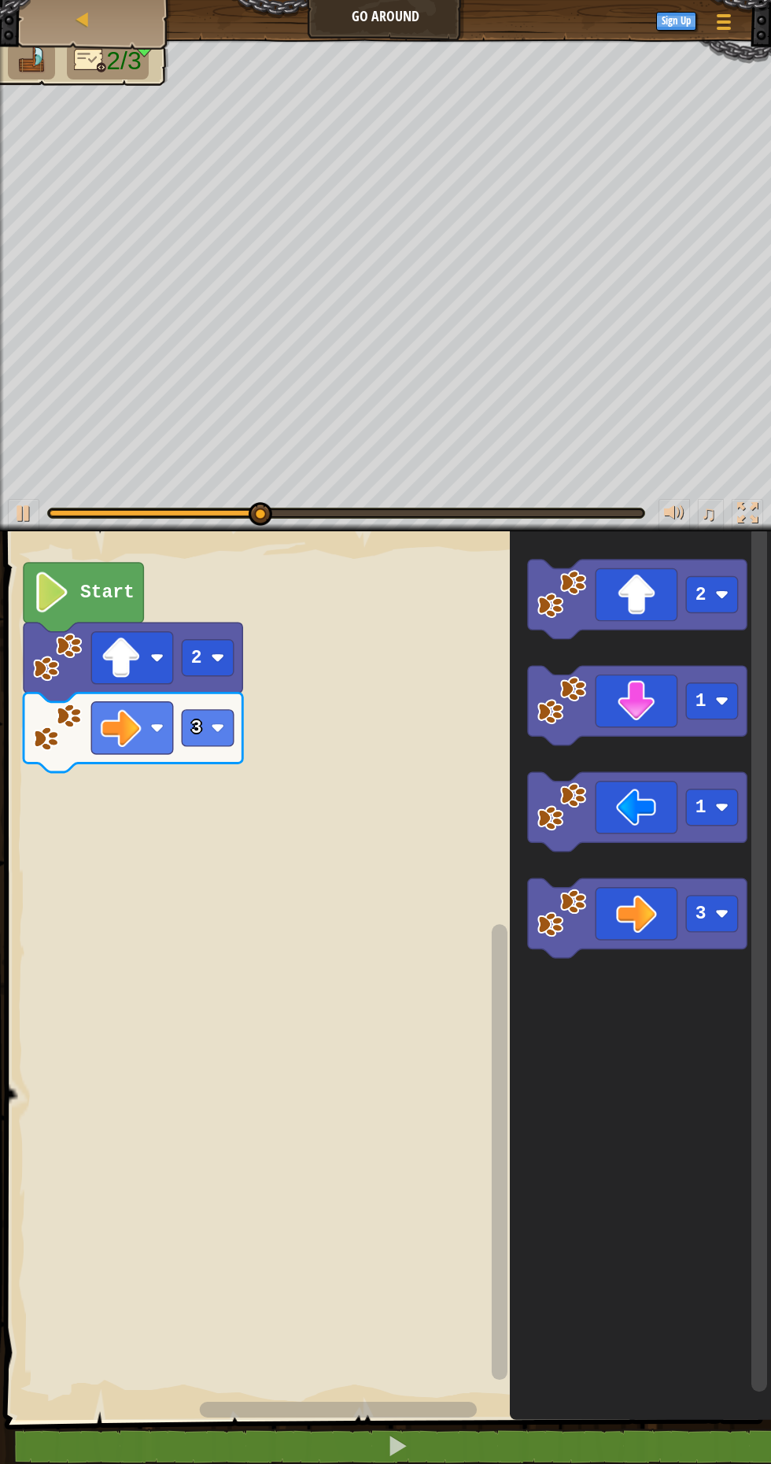
click at [722, 696] on image "Blockly Workspace" at bounding box center [721, 700] width 13 height 13
click at [726, 769] on icon "Blockly Workspace" at bounding box center [640, 971] width 261 height 896
click at [653, 682] on icon "Blockly Workspace" at bounding box center [637, 705] width 219 height 79
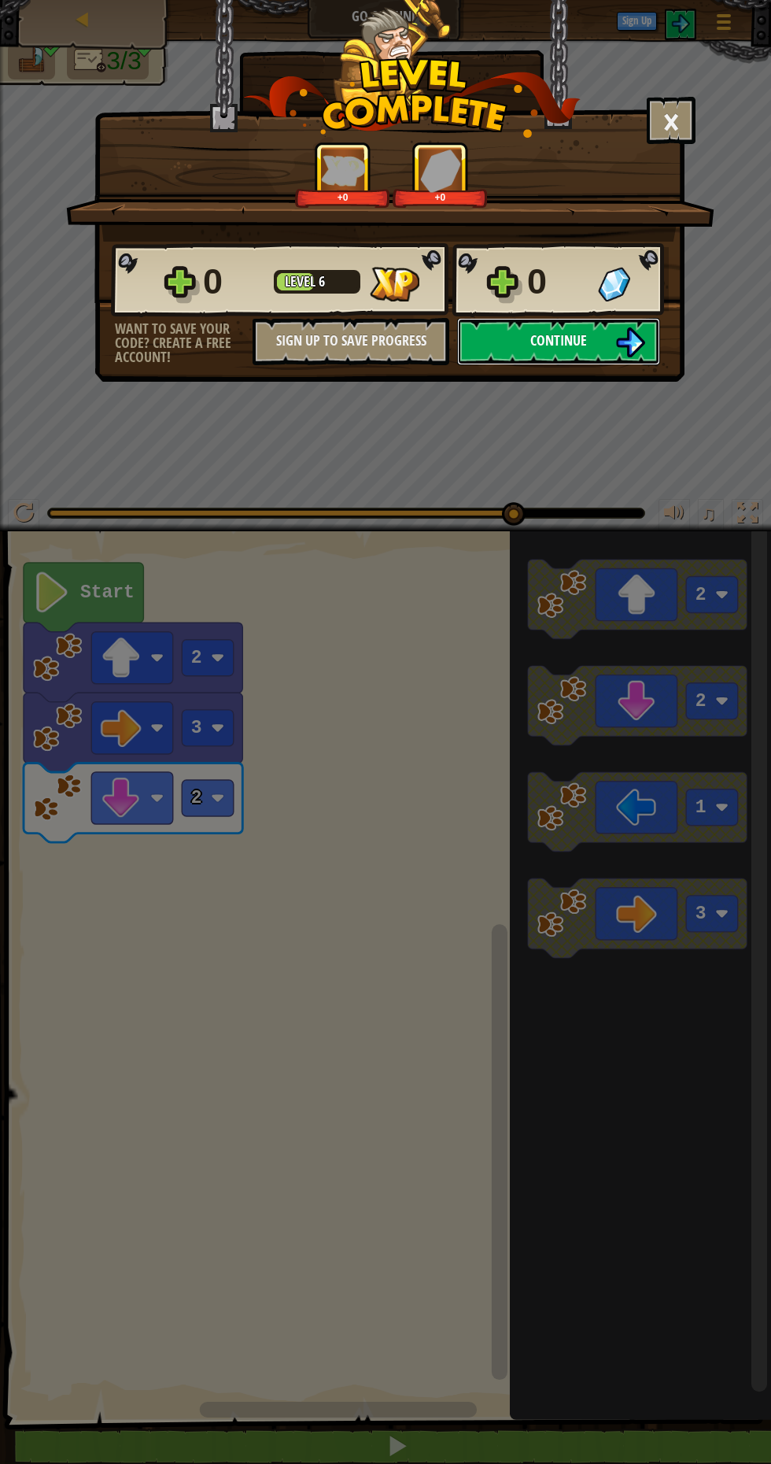
click at [607, 321] on button "Continue" at bounding box center [558, 341] width 203 height 47
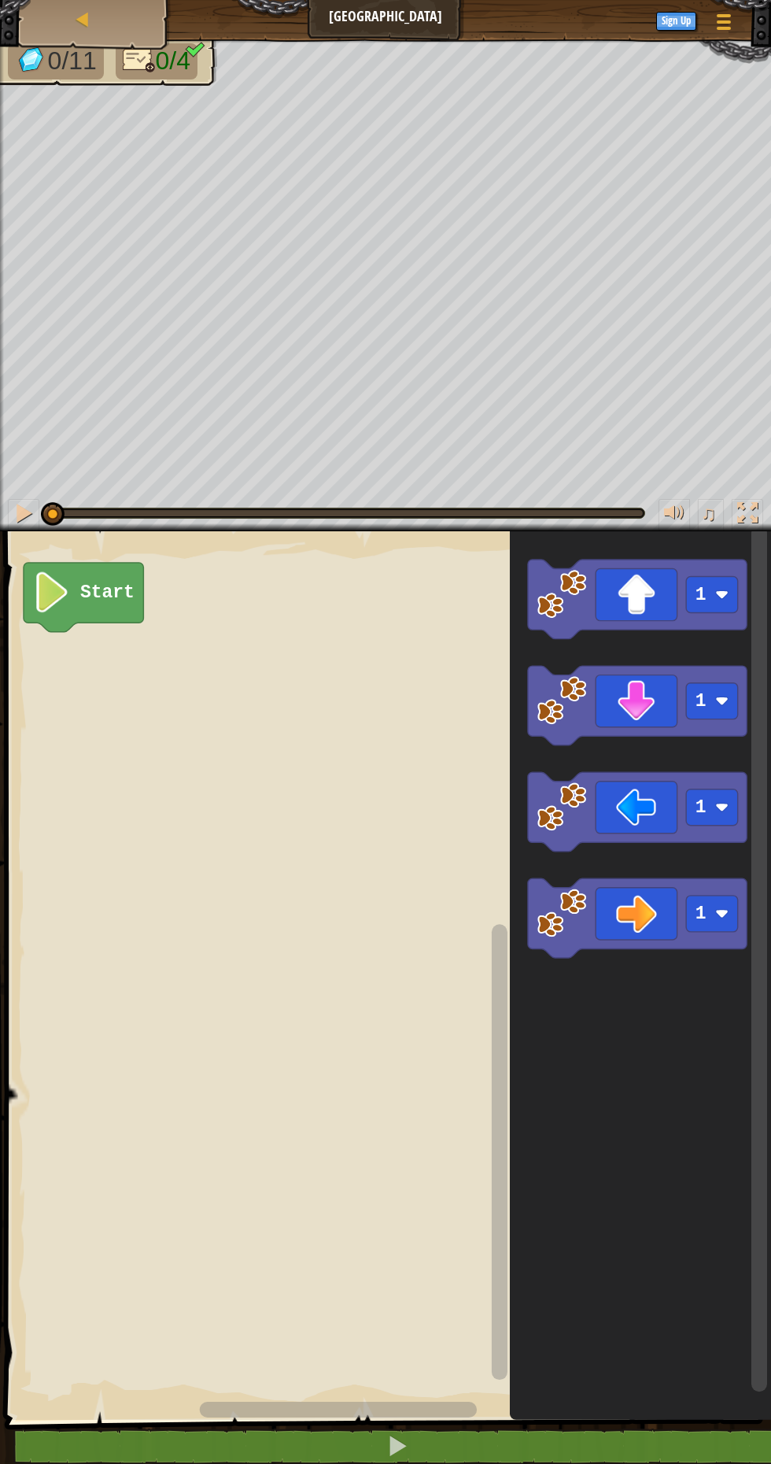
click at [724, 592] on image "Blockly Workspace" at bounding box center [721, 594] width 13 height 13
click at [732, 694] on rect "Blockly Workspace" at bounding box center [712, 700] width 52 height 36
click at [728, 582] on rect "Blockly Workspace" at bounding box center [712, 594] width 52 height 36
click at [730, 676] on icon "Blockly Workspace" at bounding box center [637, 705] width 219 height 79
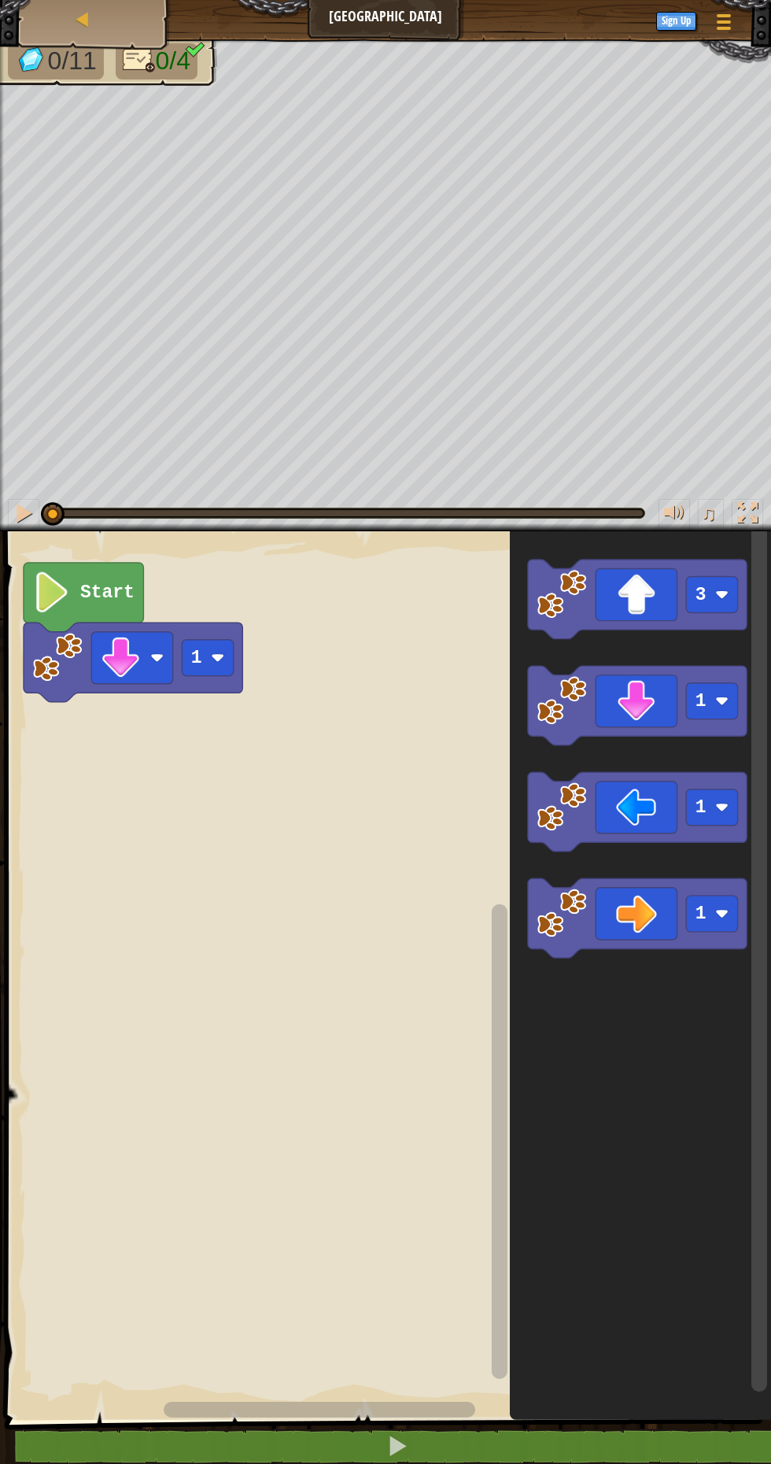
click at [649, 574] on icon "Blockly Workspace" at bounding box center [637, 598] width 219 height 79
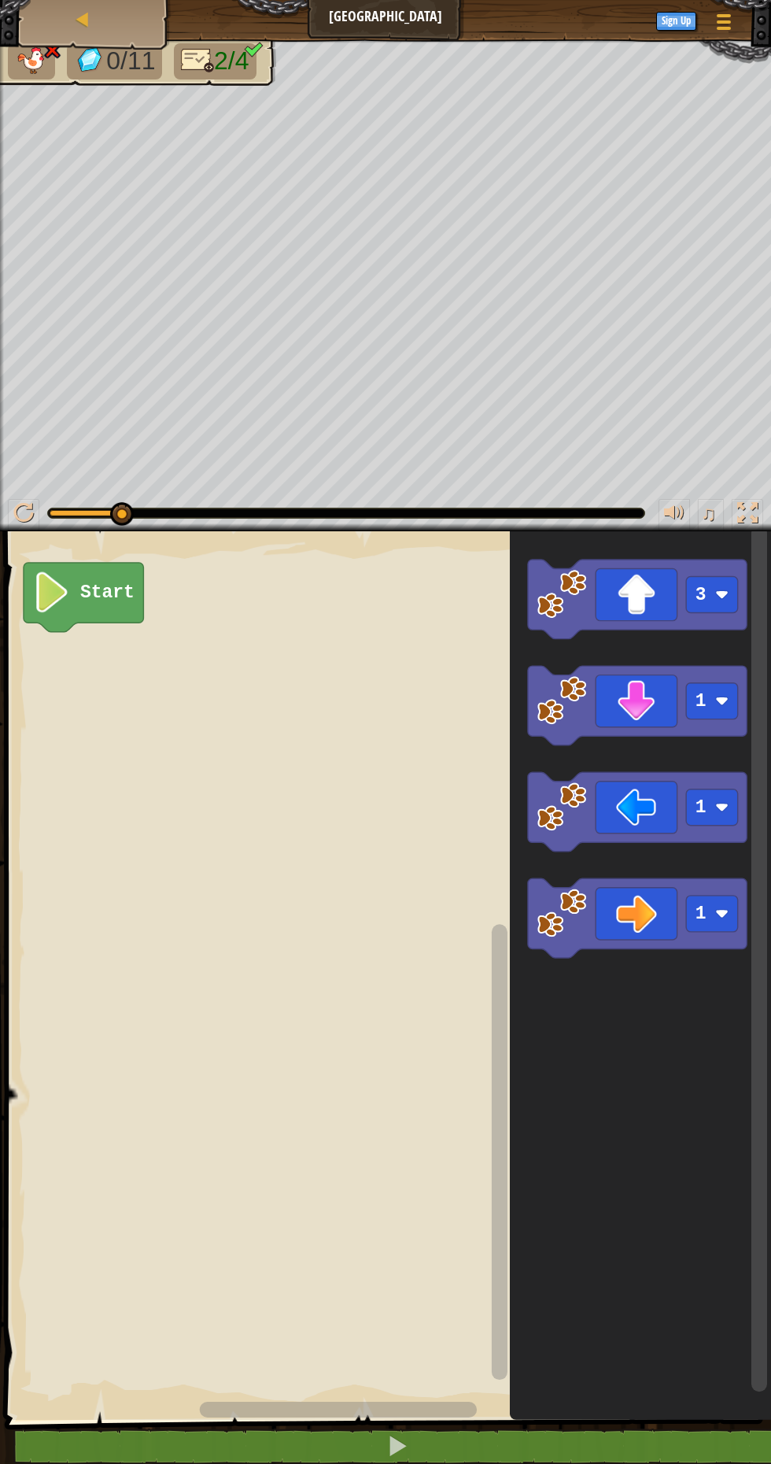
click at [584, 586] on image "Blockly Workspace" at bounding box center [562, 594] width 50 height 50
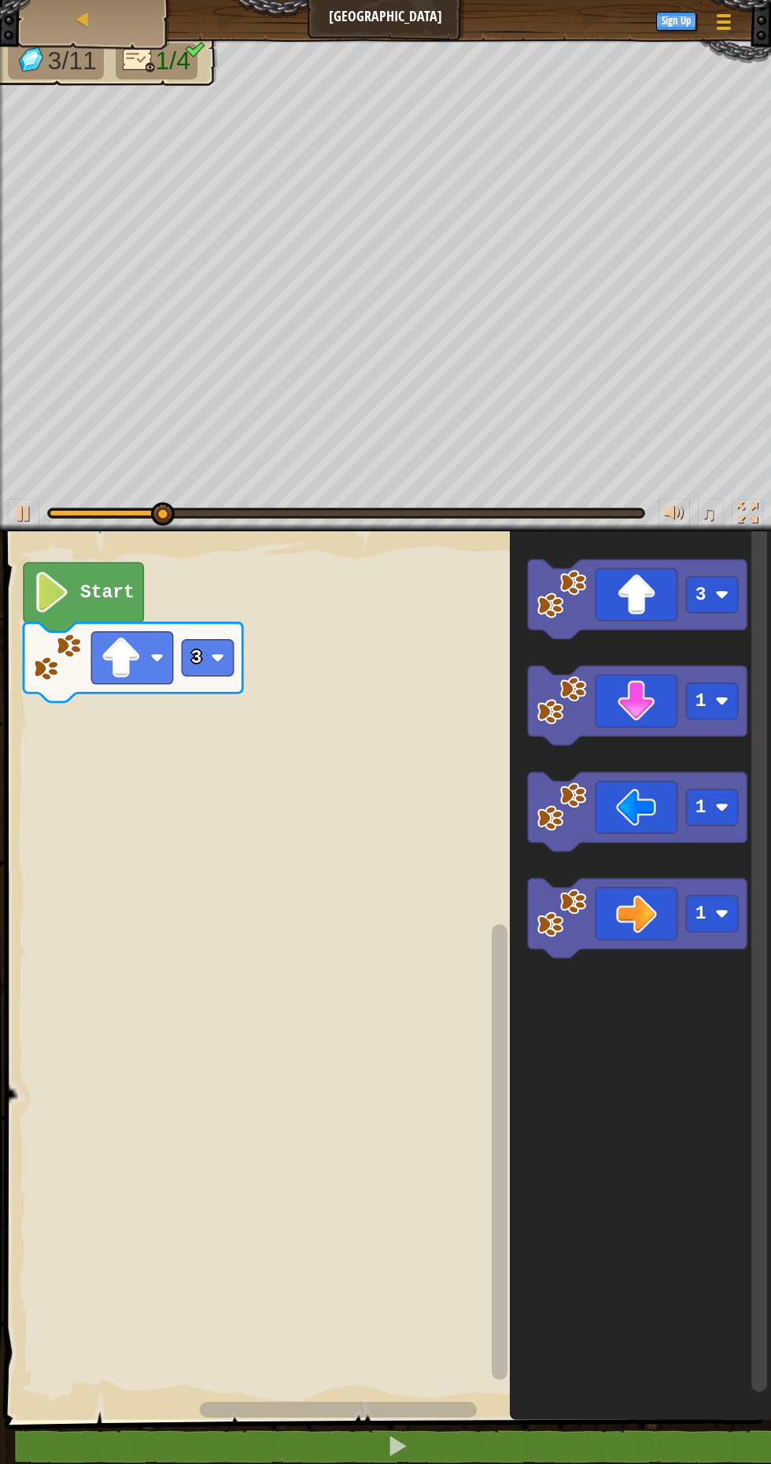
click at [711, 920] on rect "Blockly Workspace" at bounding box center [712, 913] width 52 height 36
click at [730, 992] on icon "Blockly Workspace" at bounding box center [640, 971] width 261 height 896
click at [621, 897] on icon "Blockly Workspace" at bounding box center [637, 917] width 219 height 79
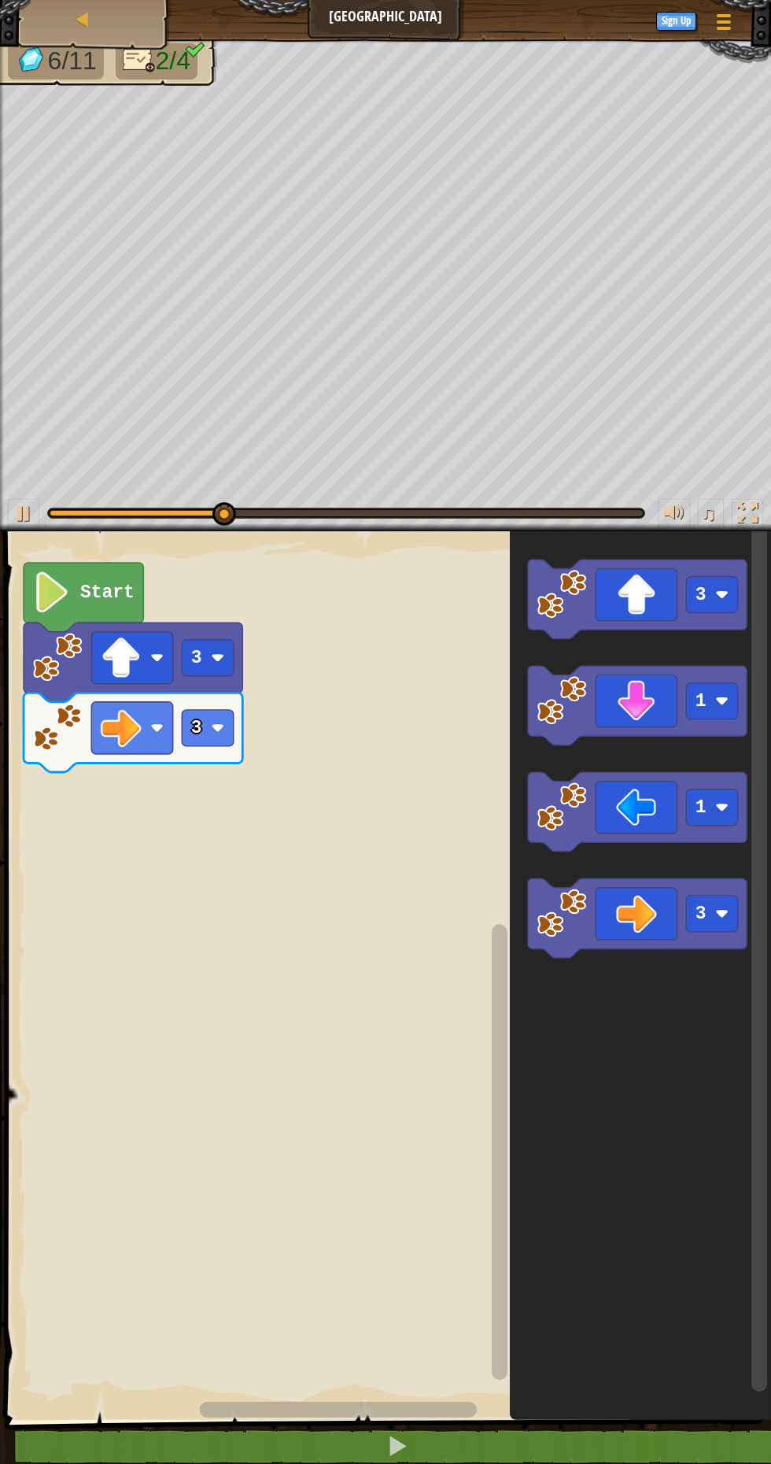
click at [718, 708] on rect "Blockly Workspace" at bounding box center [712, 700] width 52 height 36
click at [719, 785] on icon "Blockly Workspace" at bounding box center [637, 811] width 219 height 79
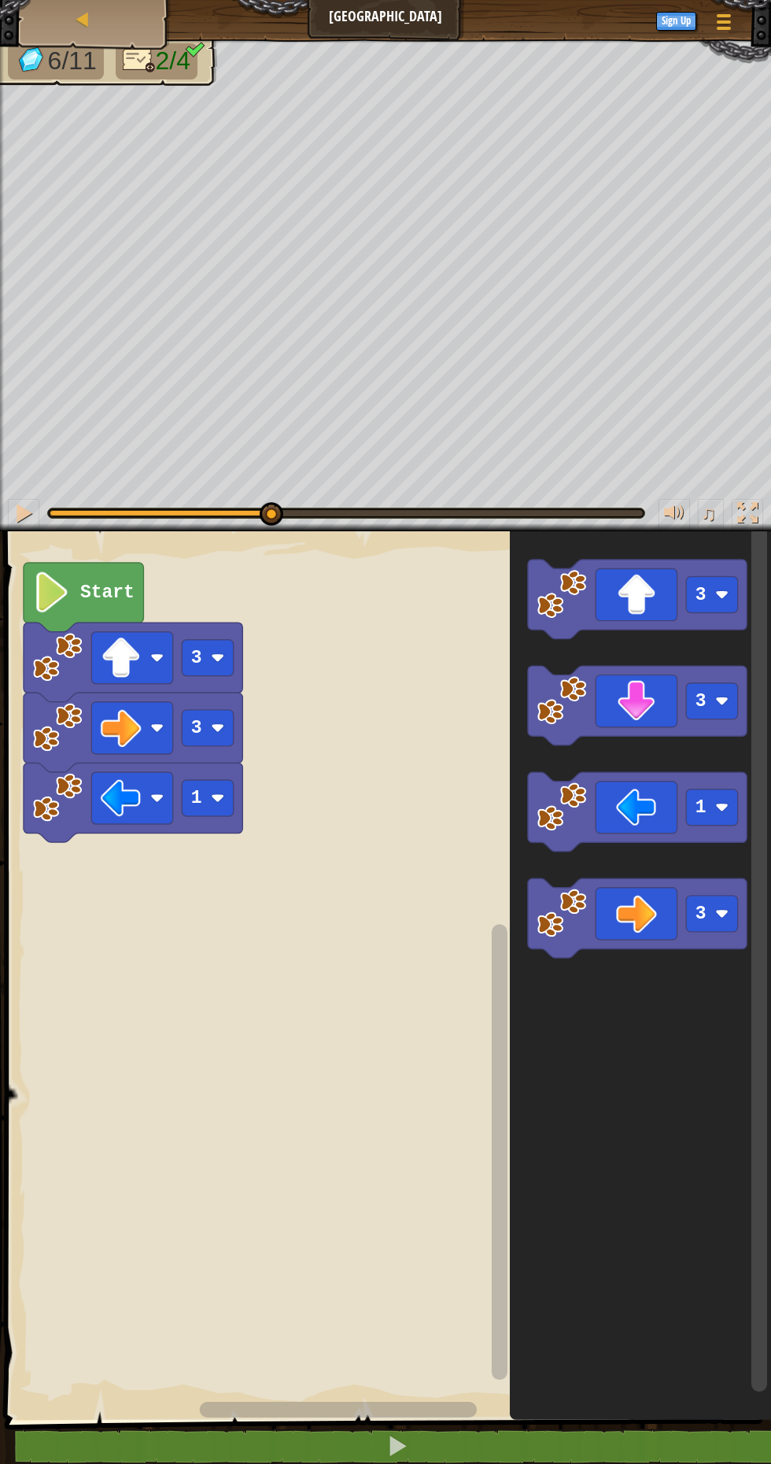
click at [648, 681] on icon "Blockly Workspace" at bounding box center [637, 705] width 219 height 79
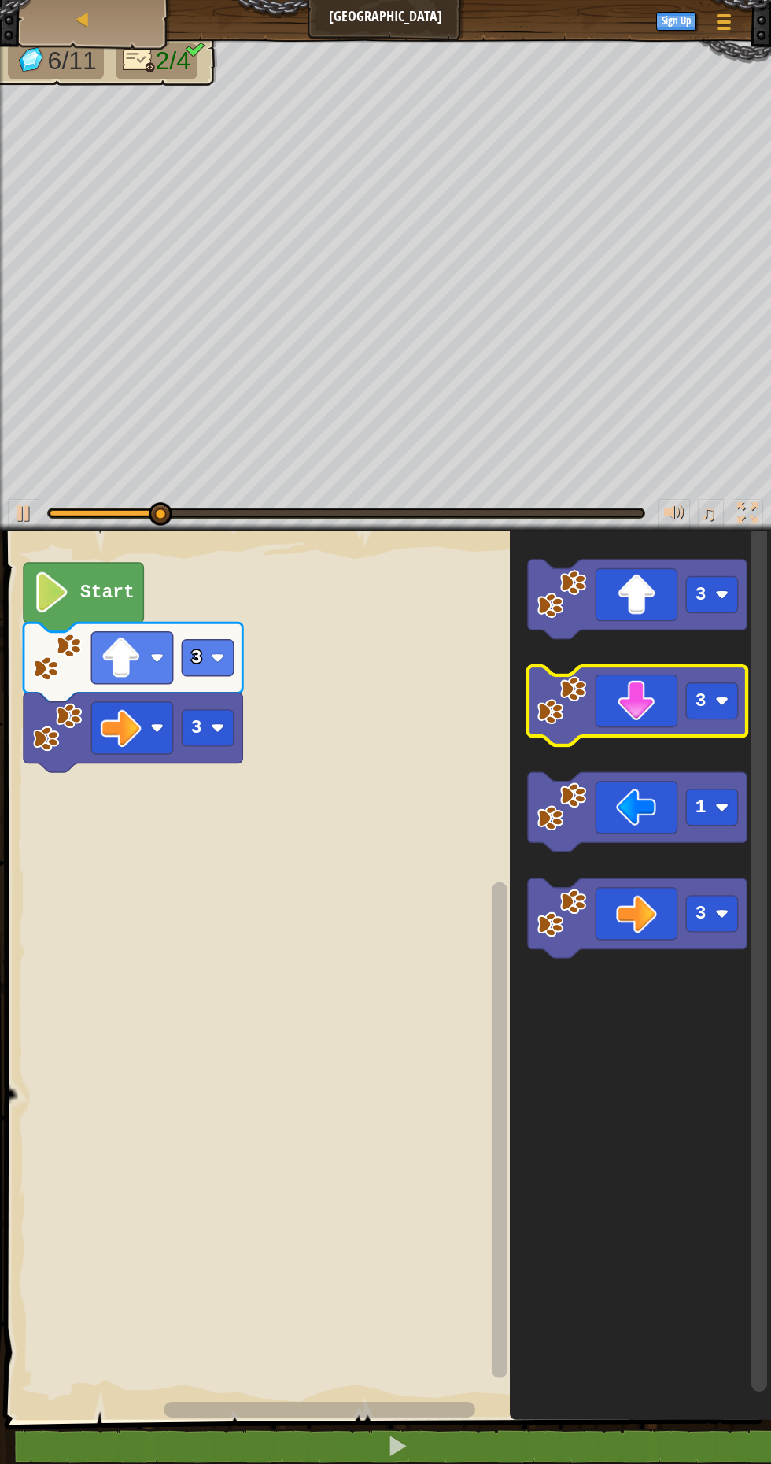
click at [659, 691] on icon "Blockly Workspace" at bounding box center [637, 705] width 219 height 79
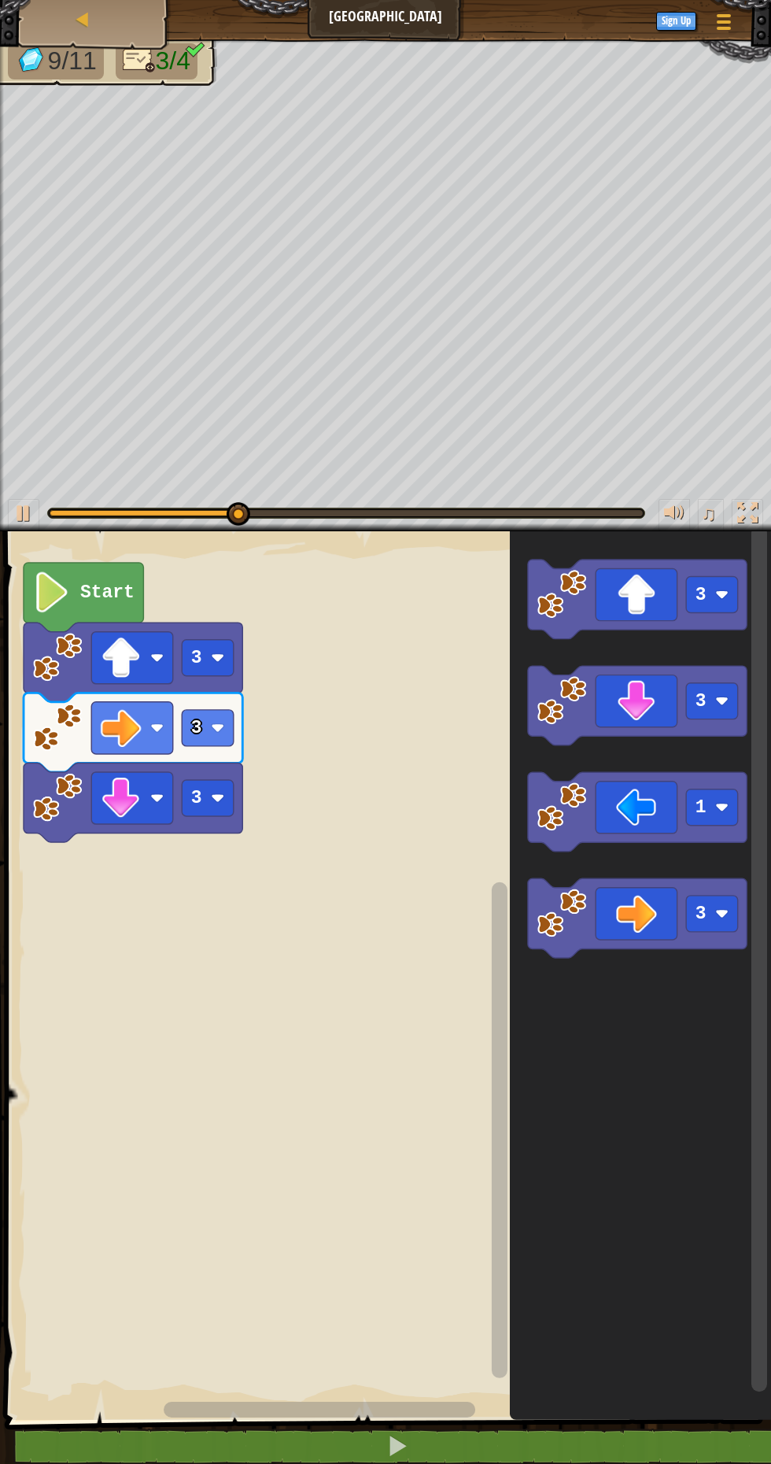
click at [726, 822] on rect "Blockly Workspace" at bounding box center [712, 807] width 52 height 36
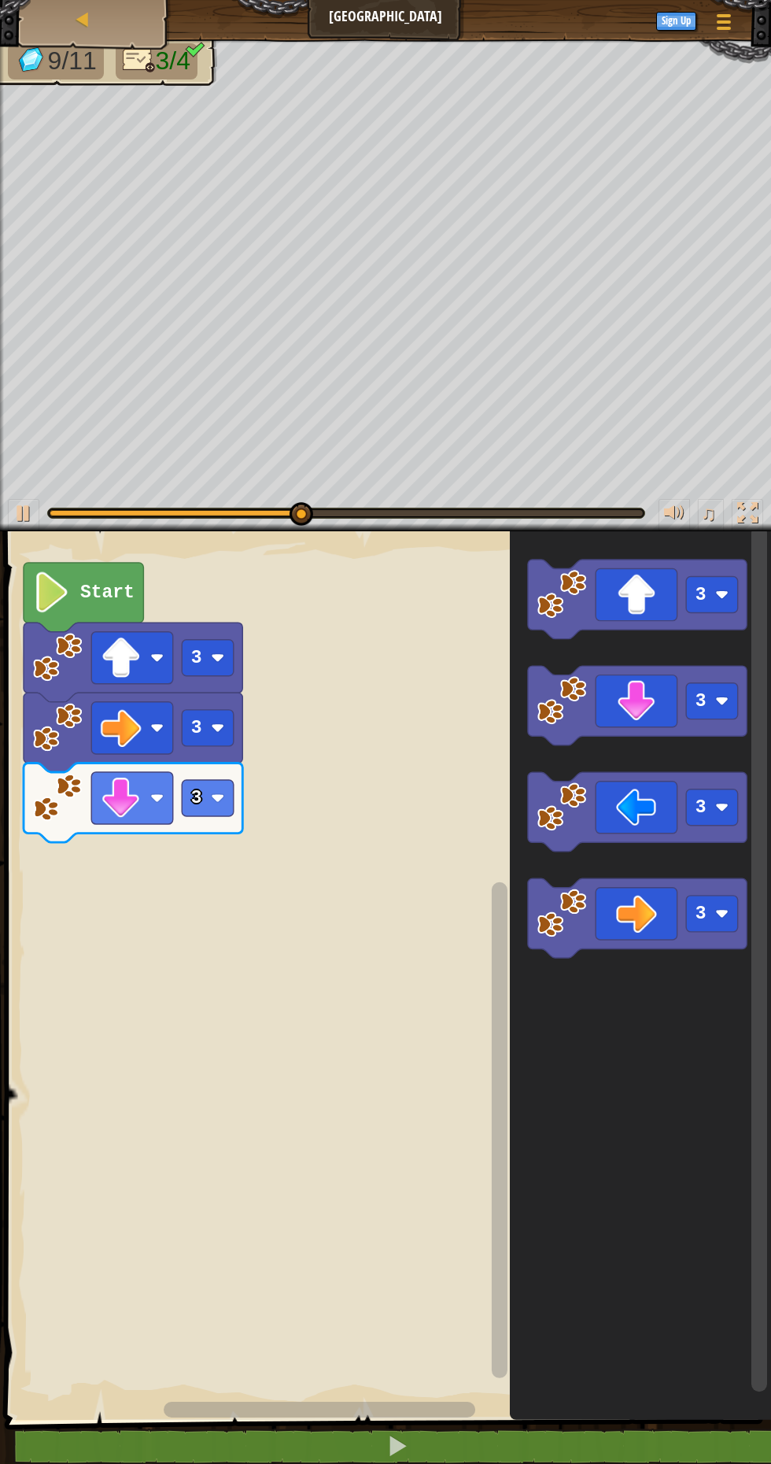
click at [723, 892] on icon "Blockly Workspace" at bounding box center [637, 917] width 219 height 79
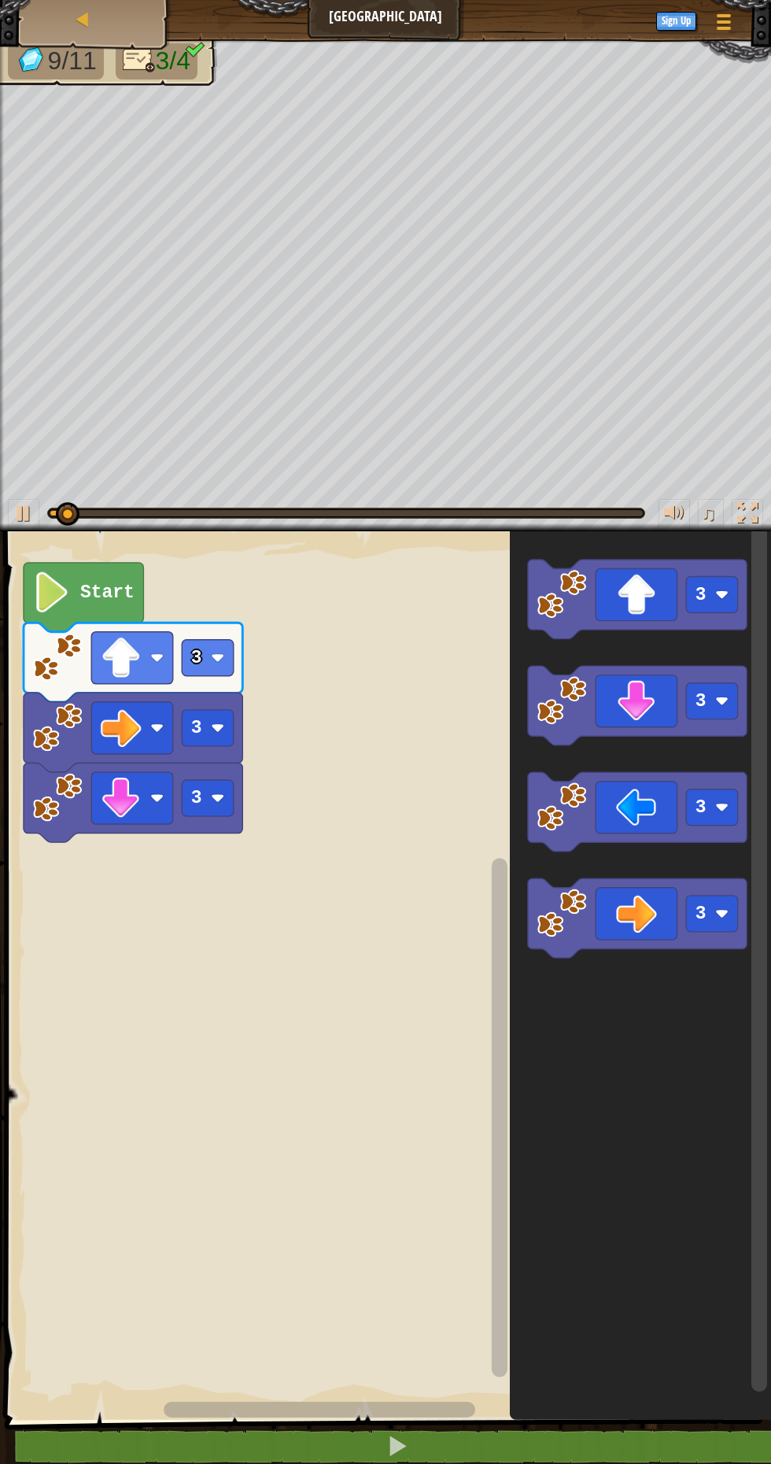
click at [661, 805] on icon "Blockly Workspace" at bounding box center [637, 811] width 219 height 79
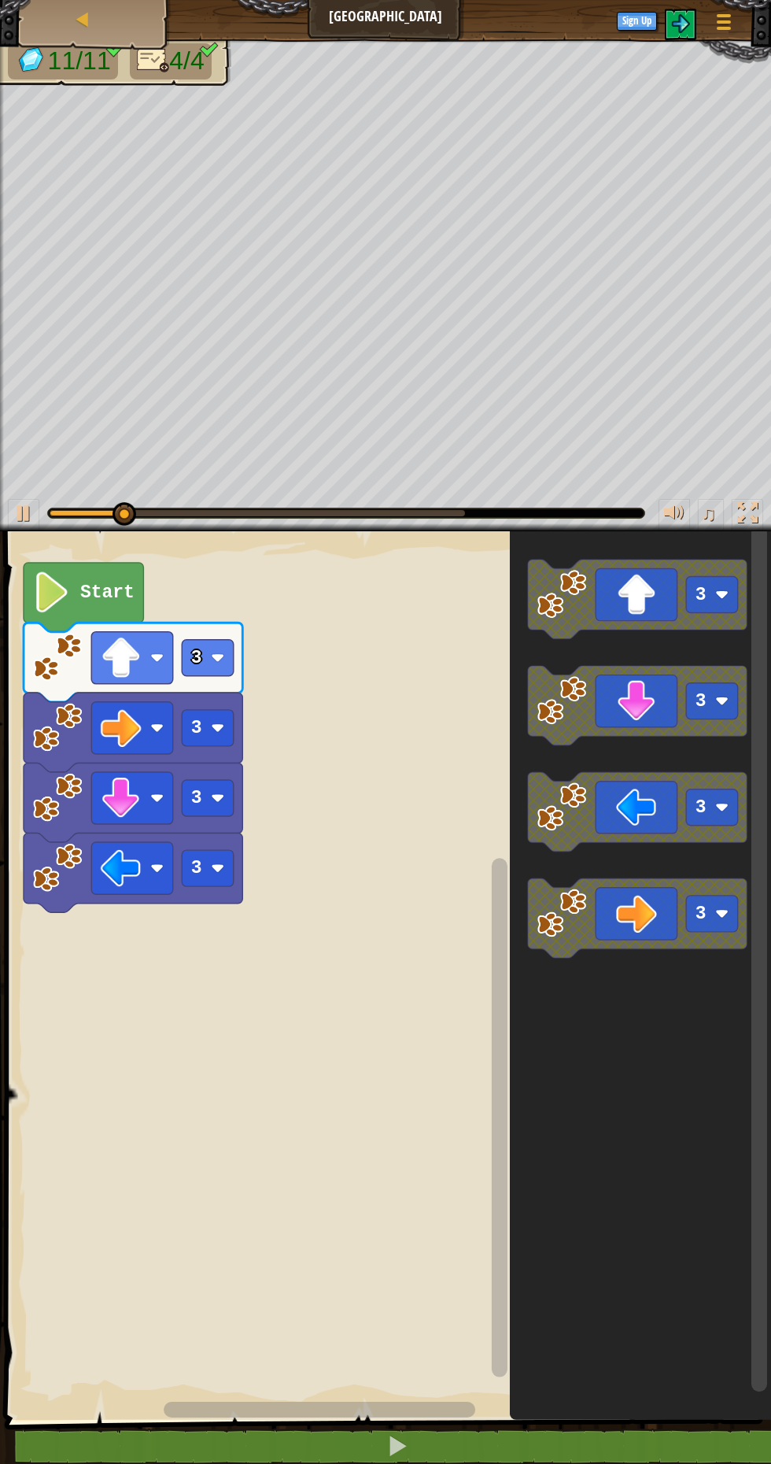
click at [212, 870] on image "Blockly Workspace" at bounding box center [217, 867] width 13 height 13
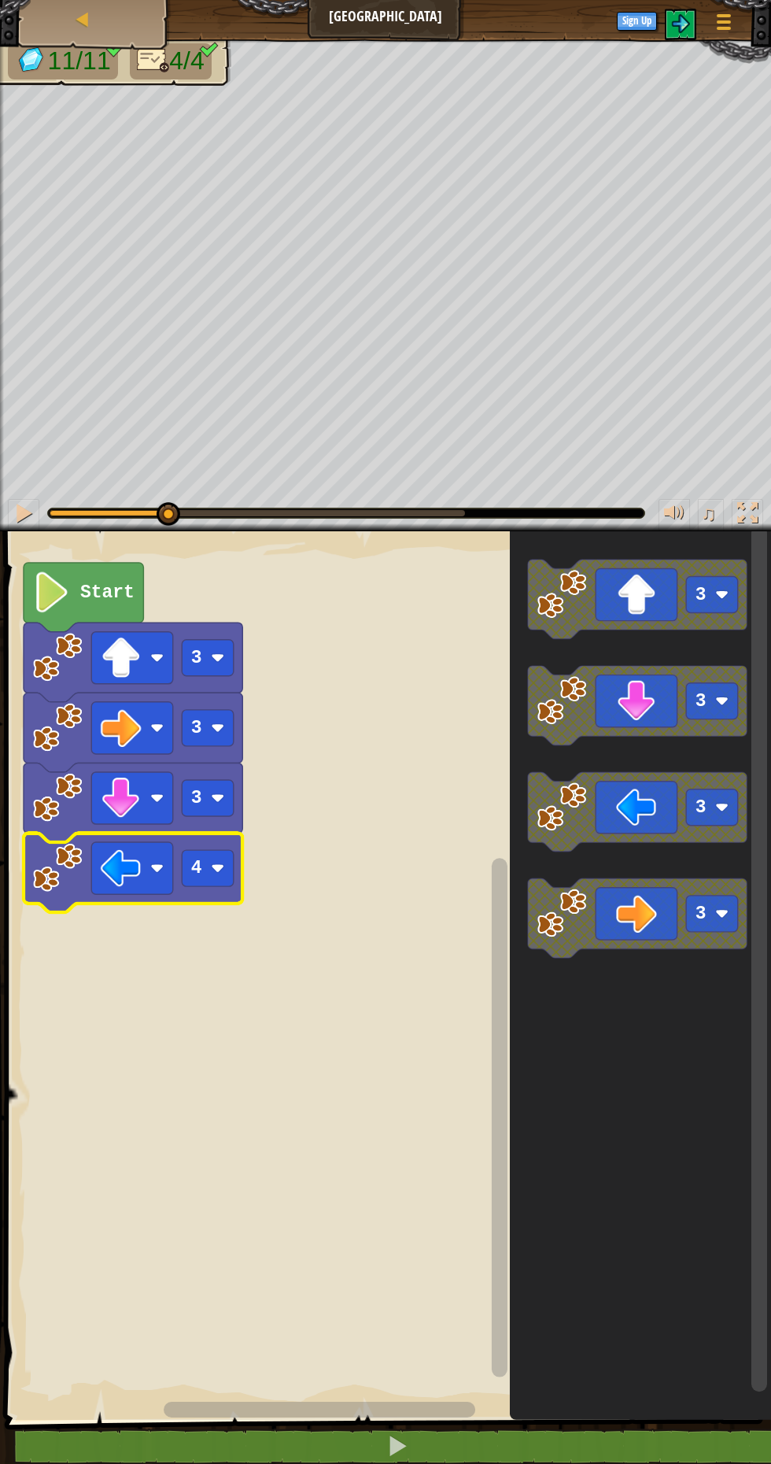
click at [220, 969] on rect "Blockly Workspace" at bounding box center [385, 971] width 771 height 896
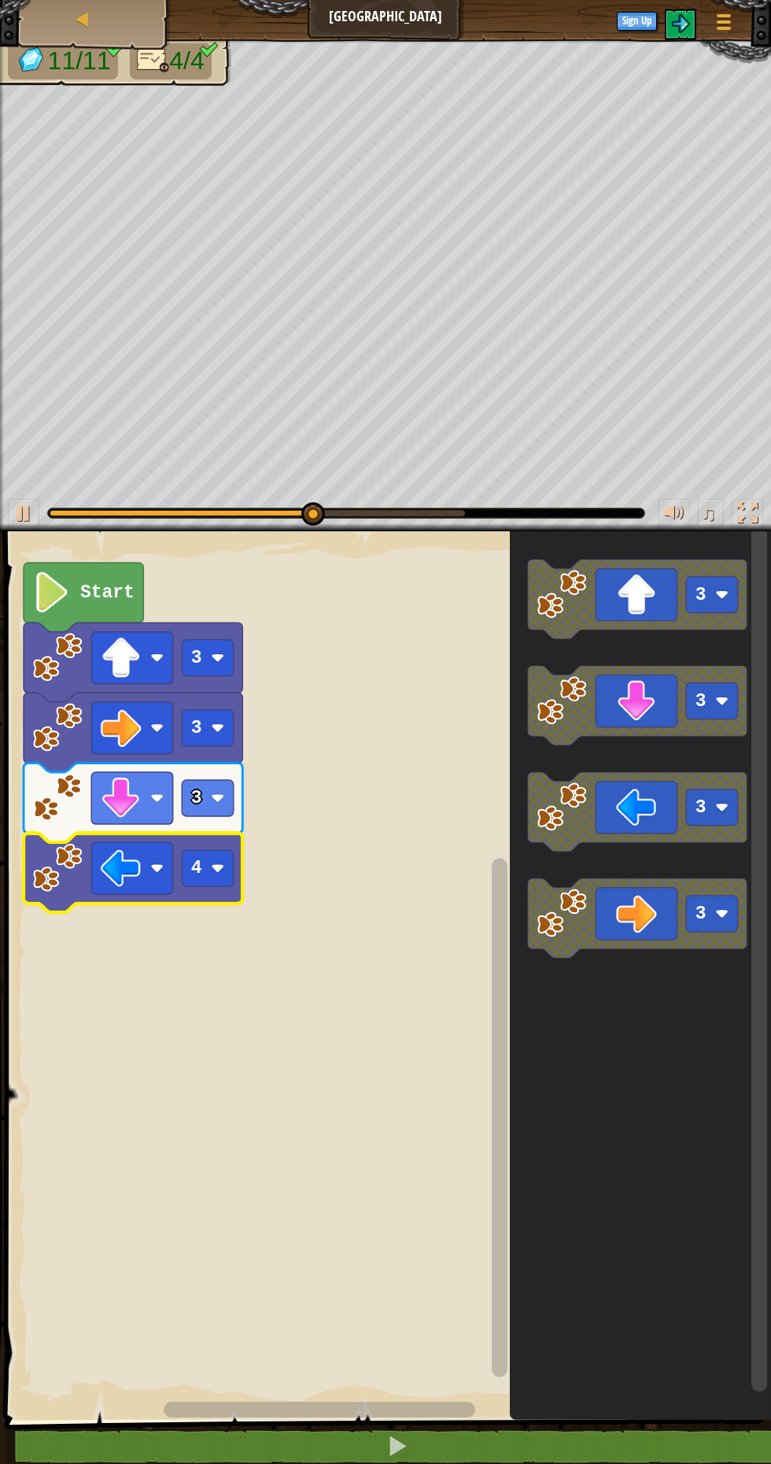
click at [209, 856] on rect "Blockly Workspace" at bounding box center [208, 868] width 52 height 36
click at [219, 953] on rect "Blockly Workspace" at bounding box center [385, 971] width 771 height 896
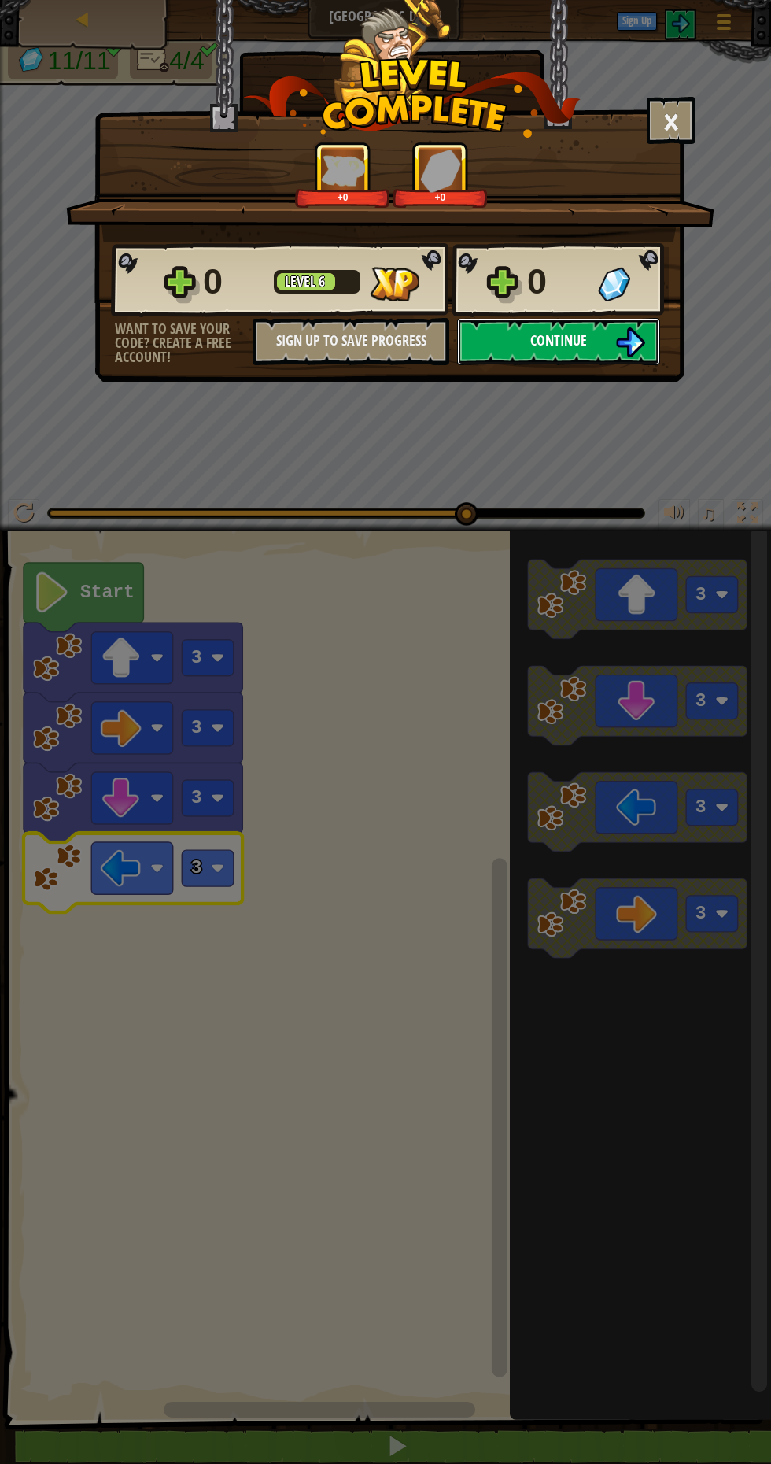
click at [628, 357] on button "Continue" at bounding box center [558, 341] width 203 height 47
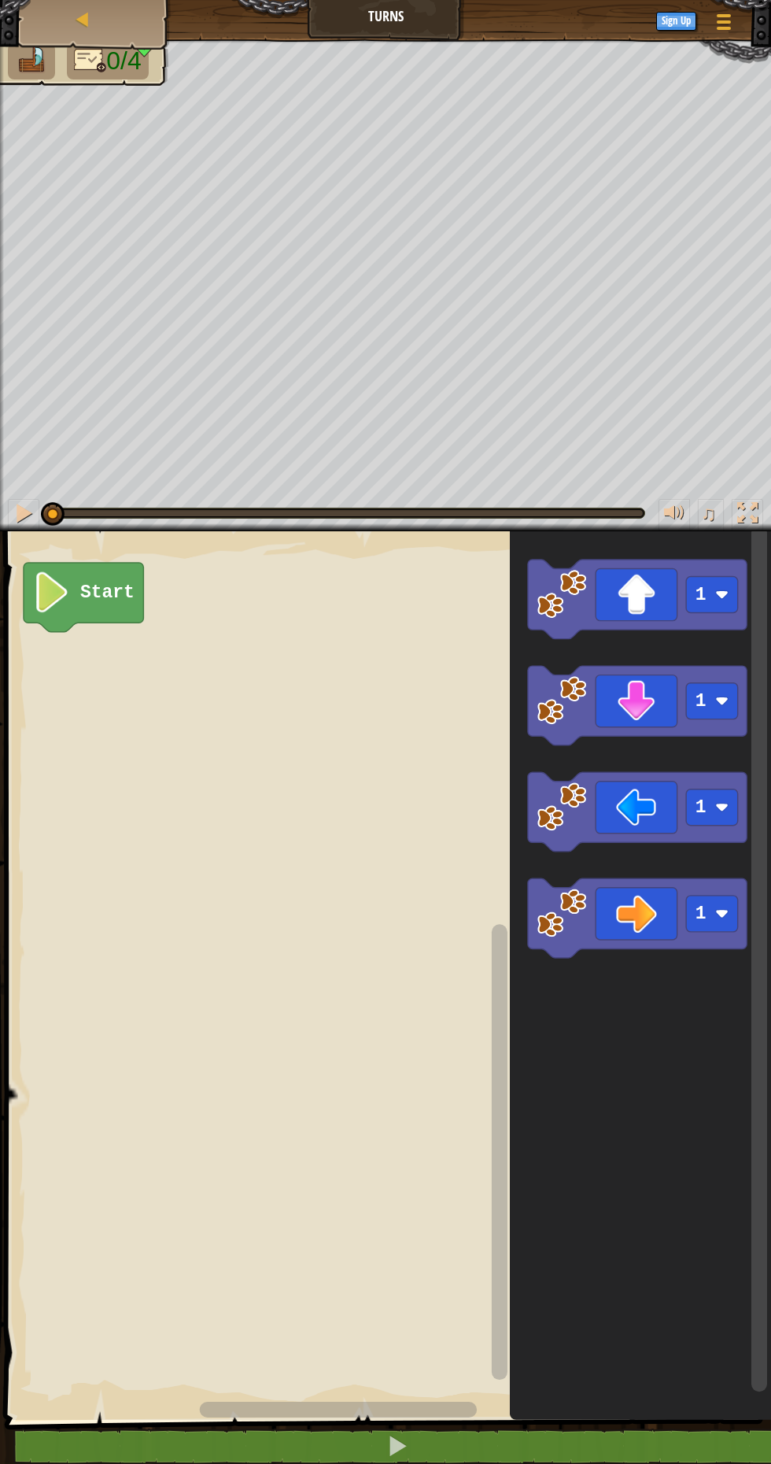
click at [717, 807] on image "Blockly Workspace" at bounding box center [721, 806] width 13 height 13
click at [719, 870] on icon "Blockly Workspace" at bounding box center [640, 971] width 261 height 896
click at [630, 824] on icon "Blockly Workspace" at bounding box center [637, 811] width 219 height 79
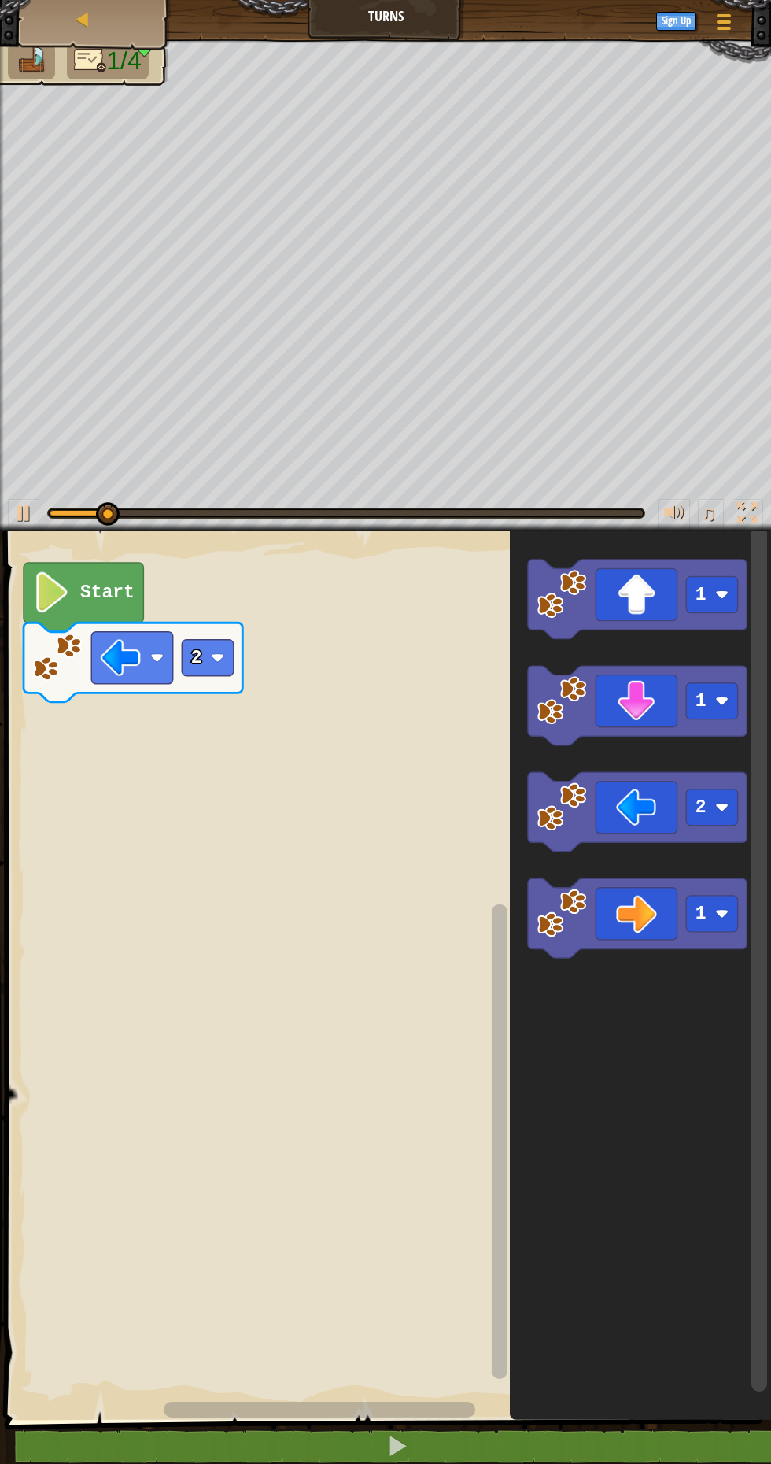
click at [724, 693] on rect "Blockly Workspace" at bounding box center [712, 700] width 52 height 36
click at [713, 748] on icon "Blockly Workspace" at bounding box center [640, 971] width 261 height 896
click at [646, 716] on icon "Blockly Workspace" at bounding box center [637, 705] width 219 height 79
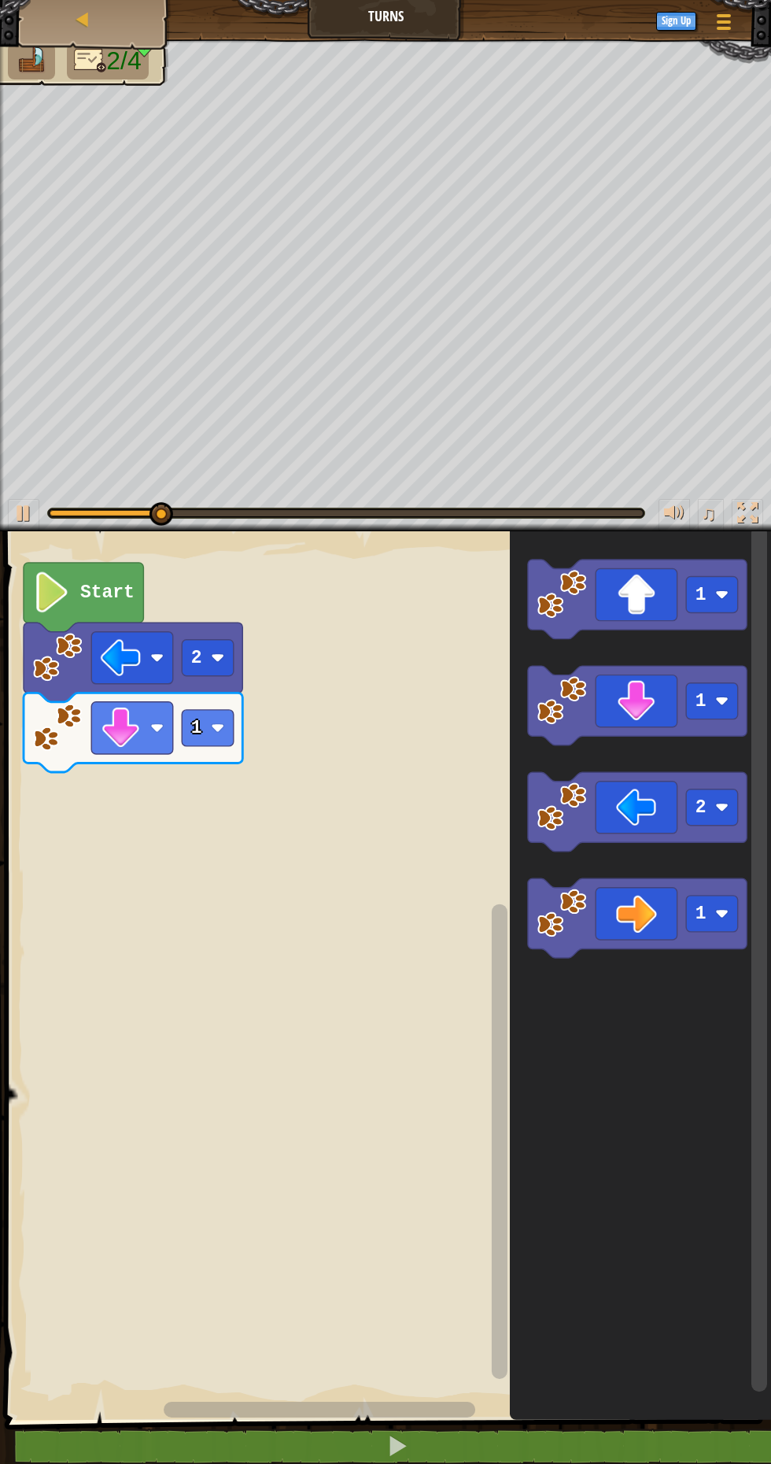
click at [207, 731] on rect "Blockly Workspace" at bounding box center [208, 728] width 52 height 36
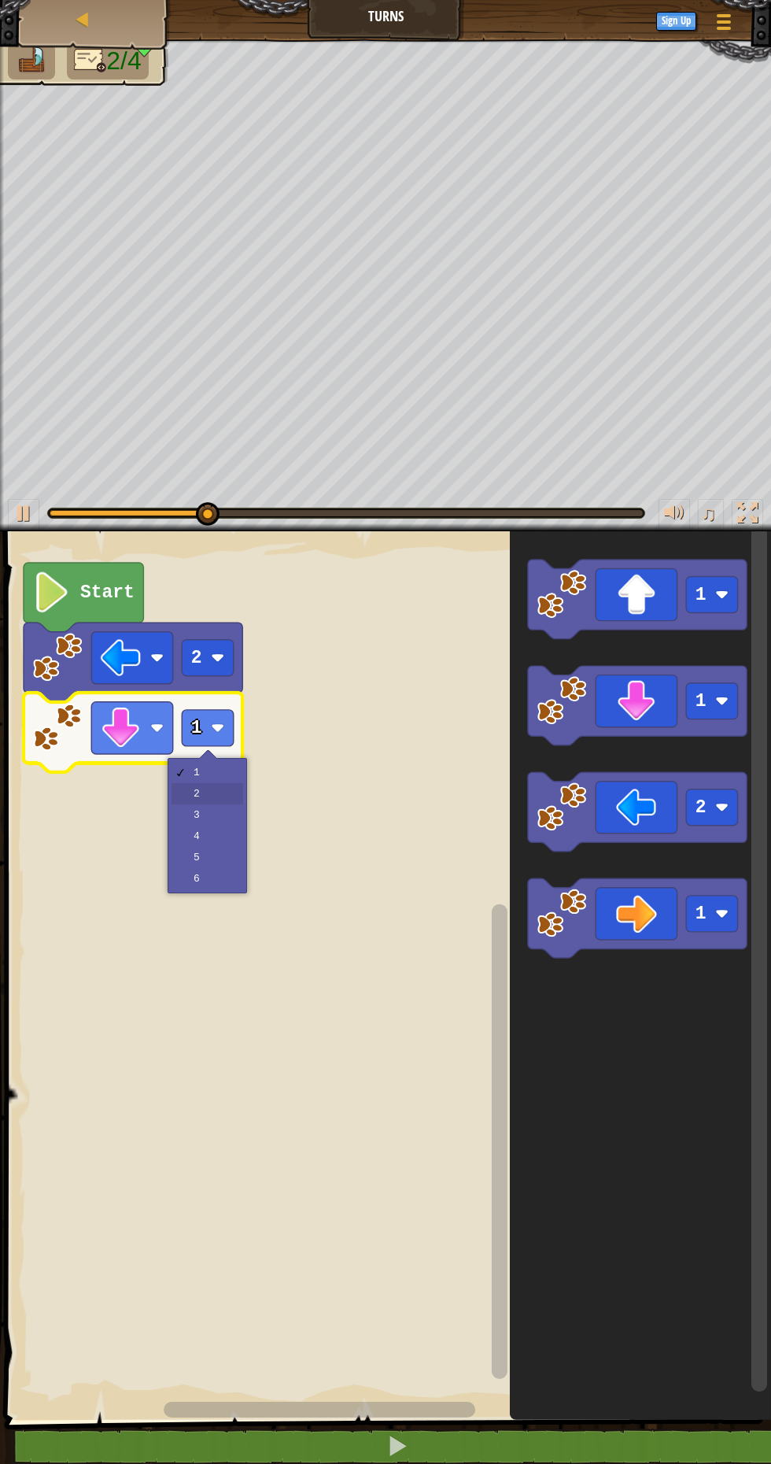
click at [232, 799] on rect "Blockly Workspace" at bounding box center [385, 971] width 771 height 896
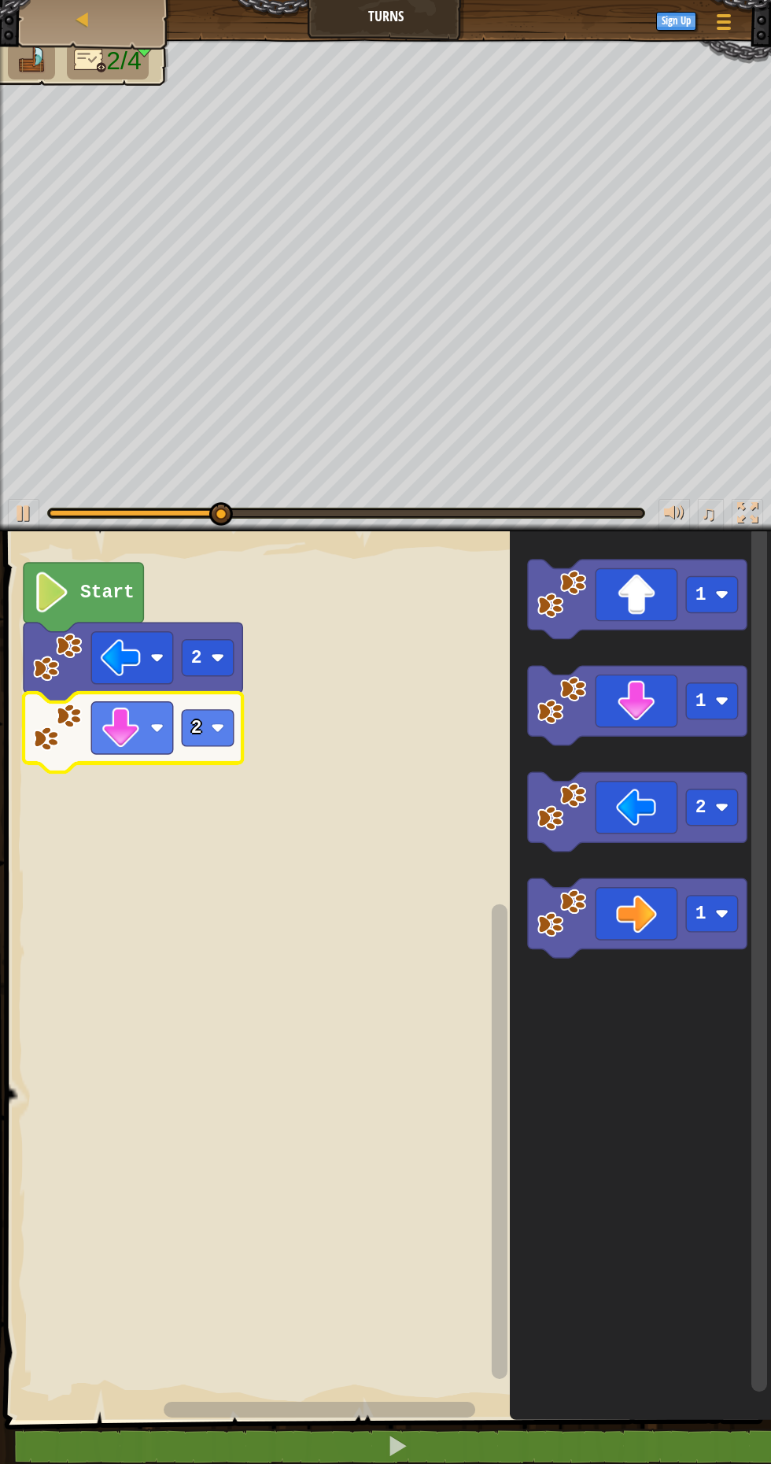
click at [643, 909] on icon "Blockly Workspace" at bounding box center [637, 917] width 219 height 79
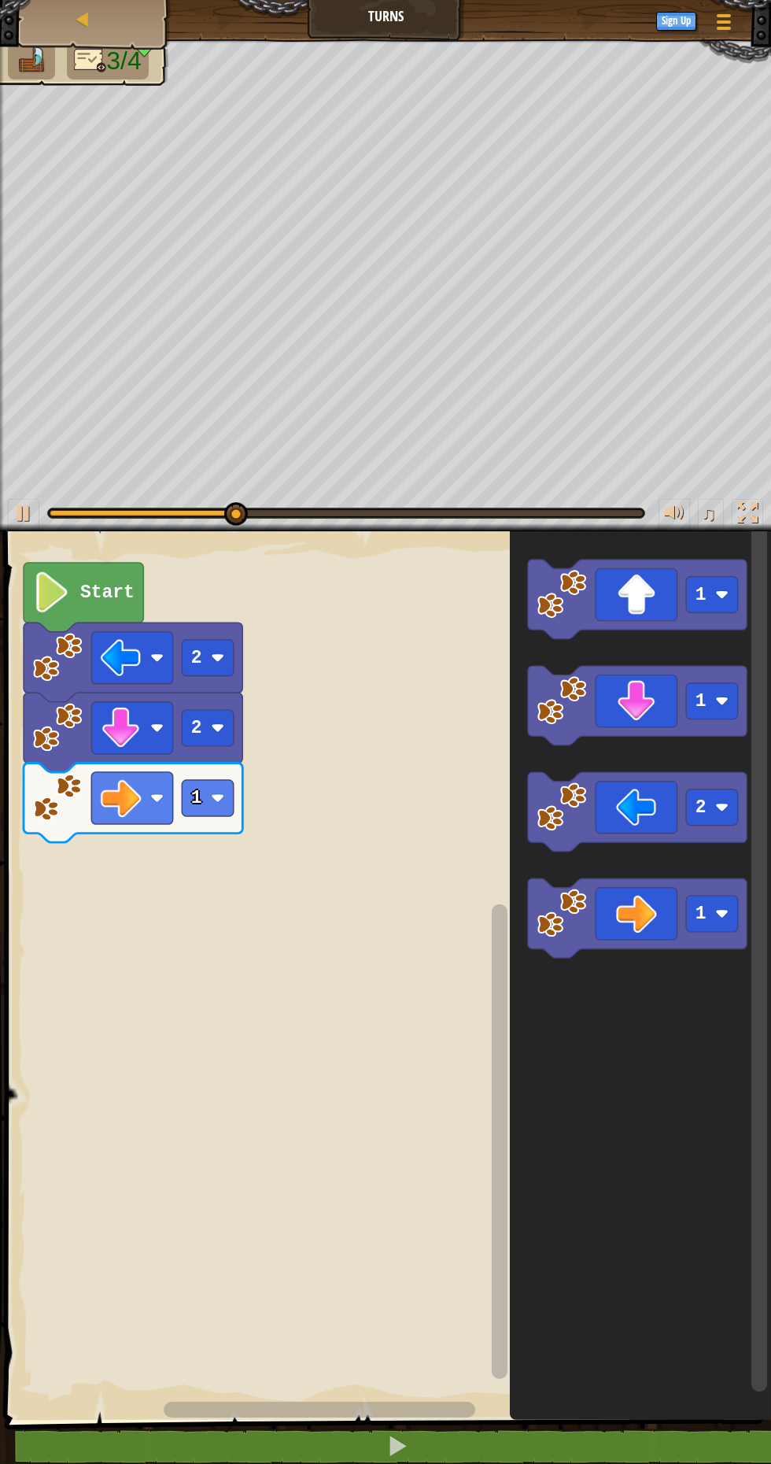
click at [205, 799] on rect "Blockly Workspace" at bounding box center [208, 798] width 52 height 36
click at [226, 892] on rect "Blockly Workspace" at bounding box center [385, 971] width 771 height 896
click at [224, 798] on rect "Blockly Workspace" at bounding box center [208, 798] width 52 height 36
click at [227, 907] on rect "Blockly Workspace" at bounding box center [385, 971] width 771 height 896
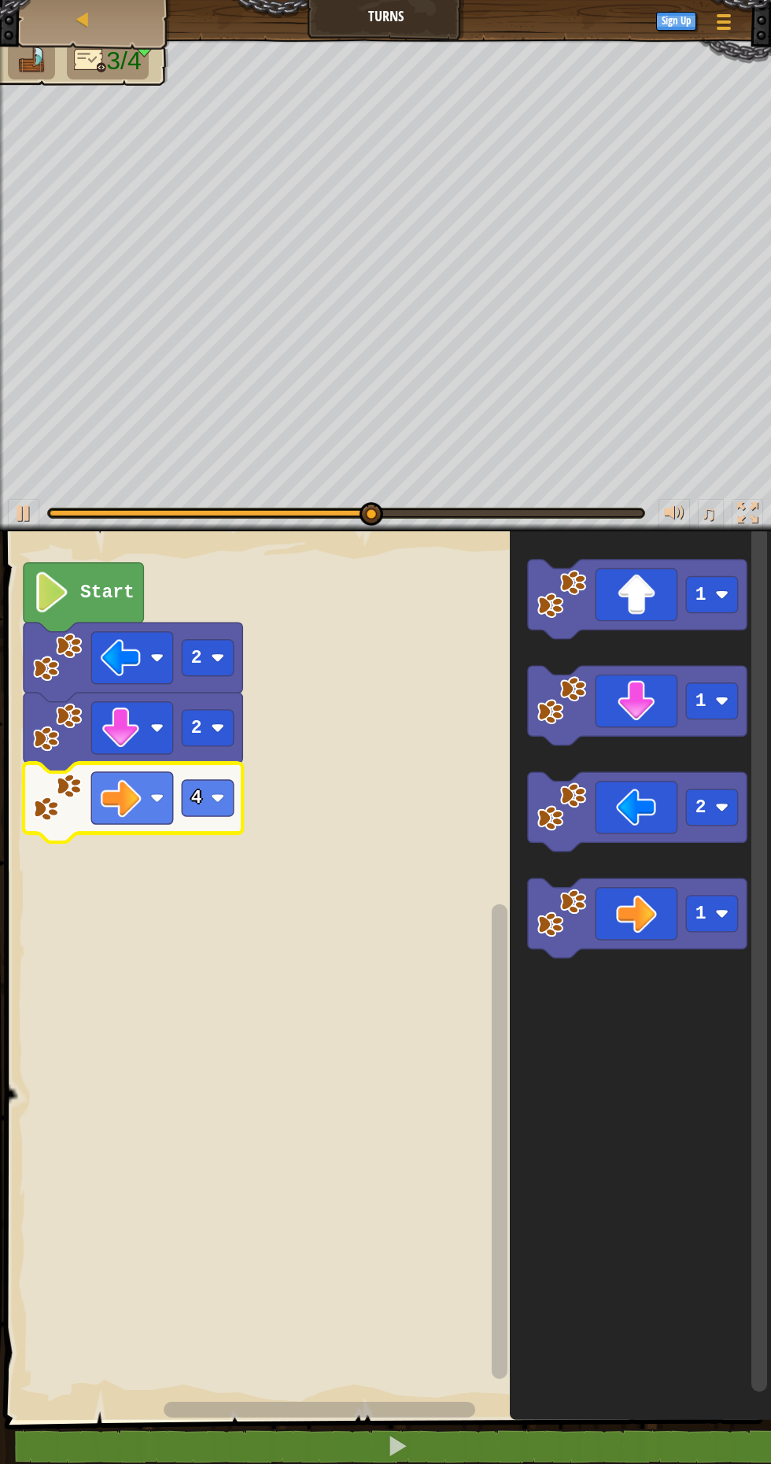
click at [637, 608] on icon "Blockly Workspace" at bounding box center [637, 598] width 219 height 79
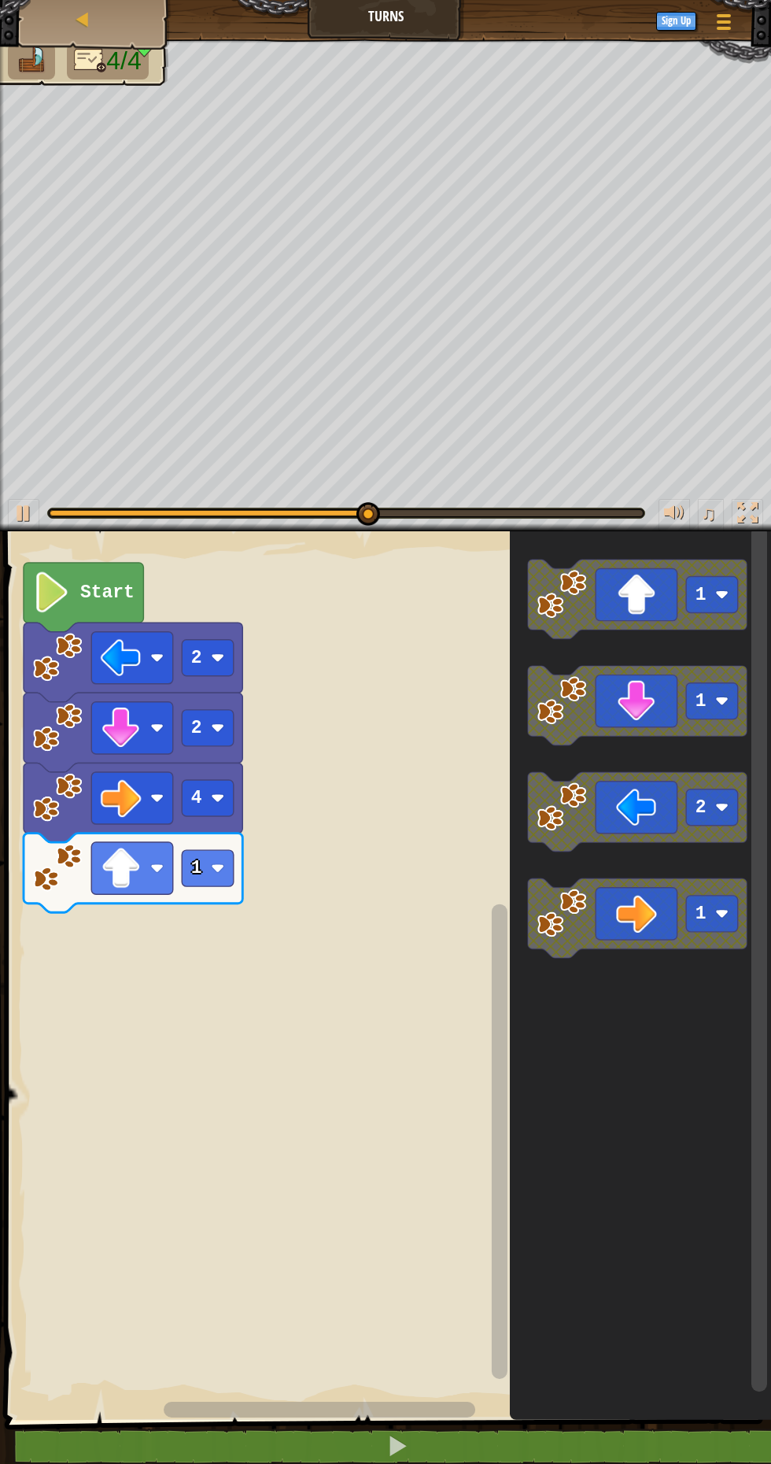
click at [218, 858] on rect "Blockly Workspace" at bounding box center [208, 868] width 52 height 36
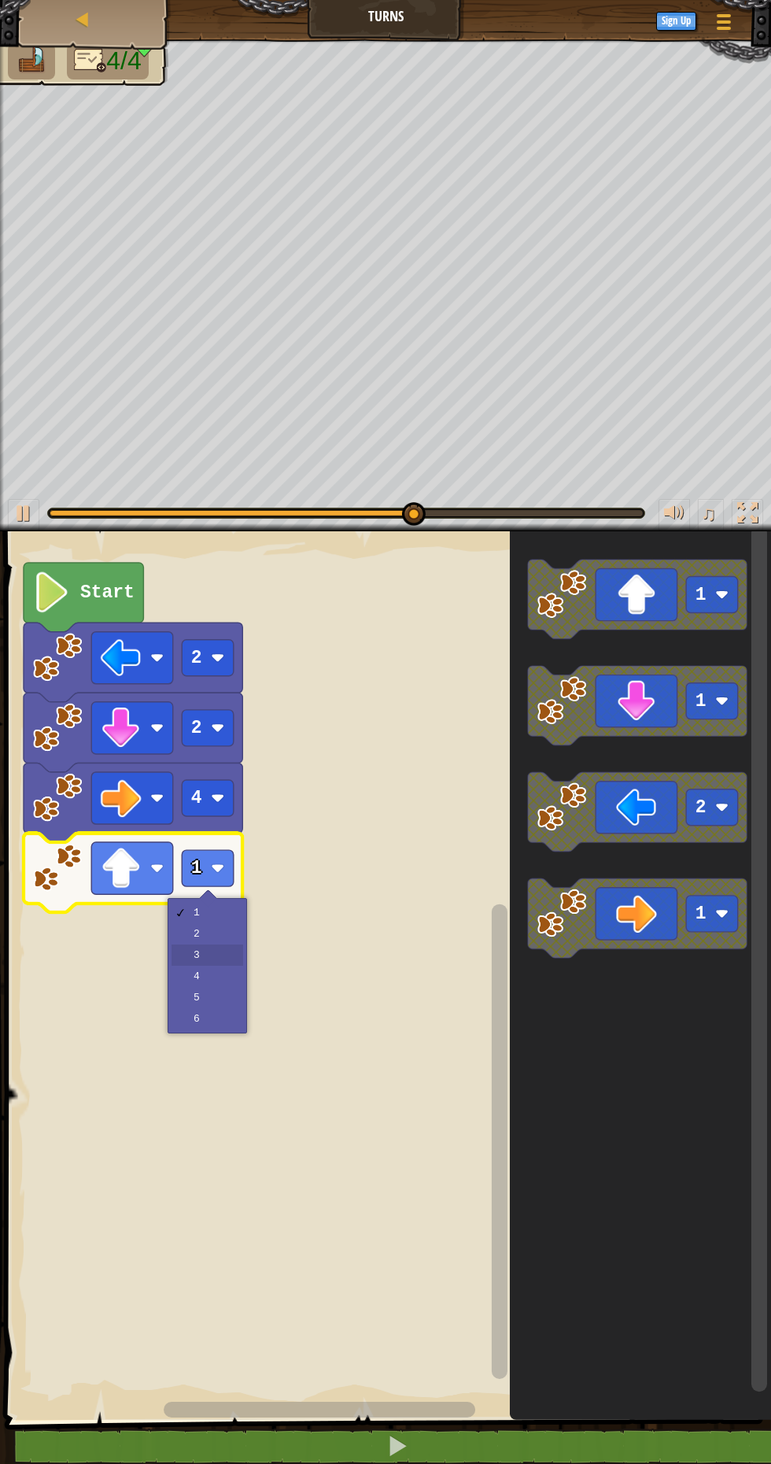
click at [232, 947] on rect "Blockly Workspace" at bounding box center [385, 971] width 771 height 896
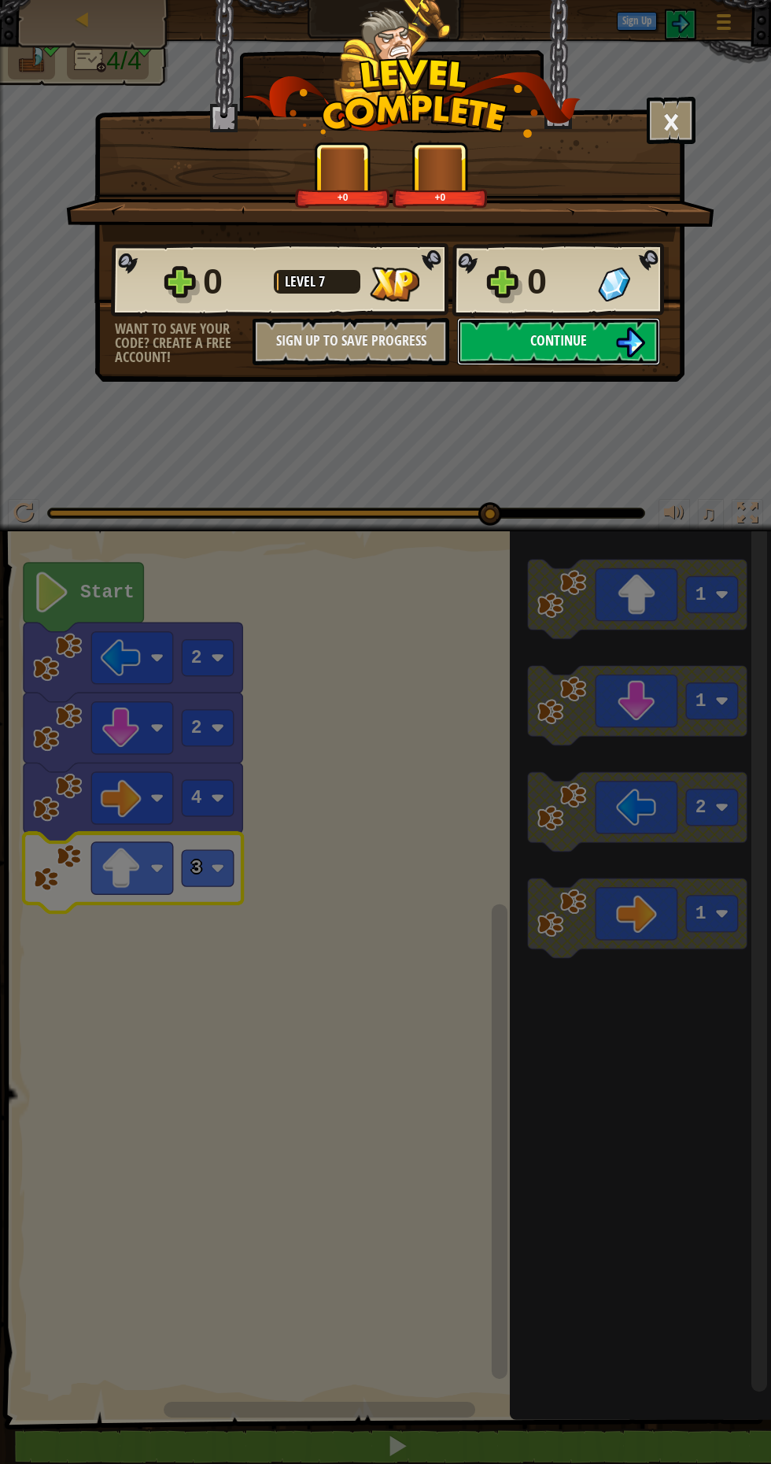
click at [548, 360] on button "Continue" at bounding box center [558, 341] width 203 height 47
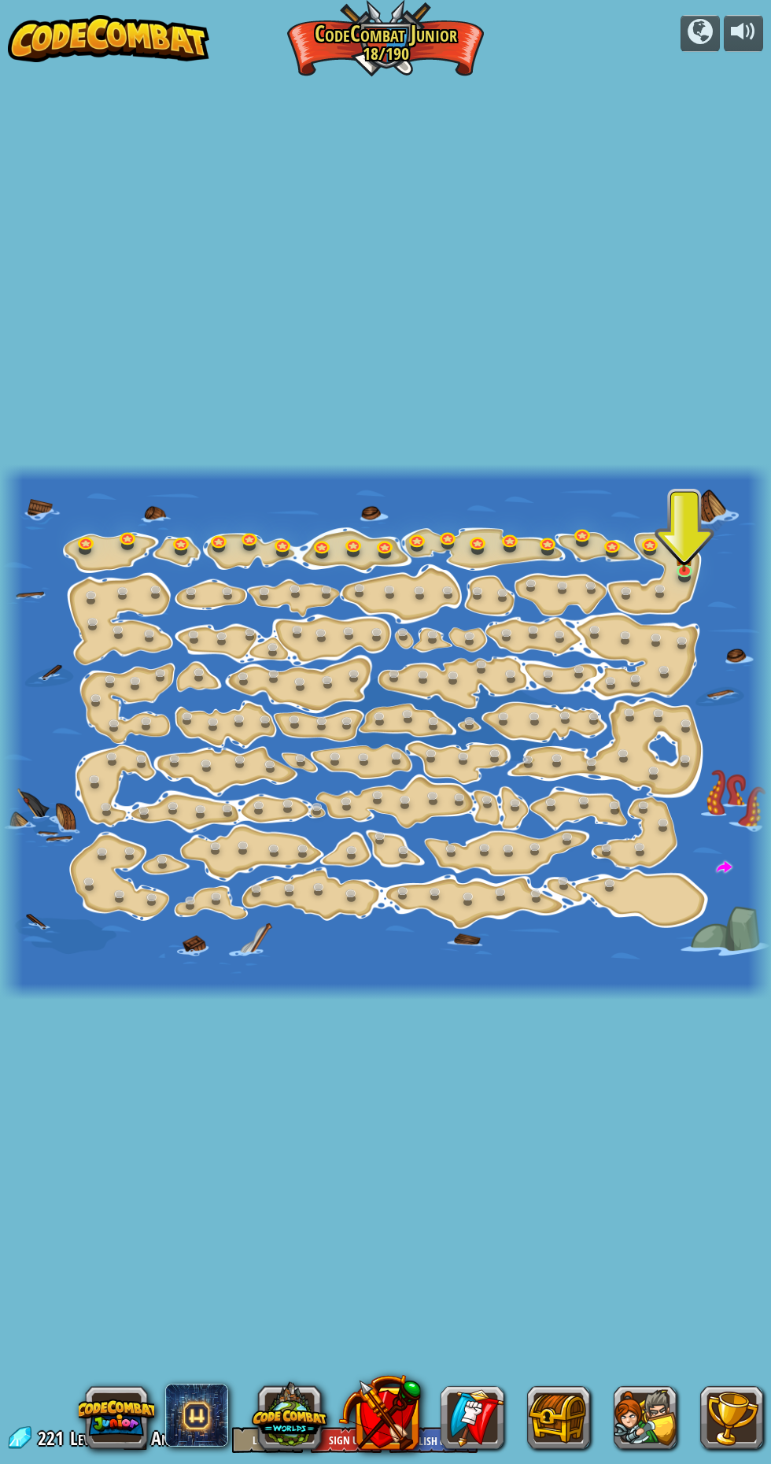
click at [434, 373] on div "powered by Step Change Change step arguments. 15a. Step Change A (practice) Go …" at bounding box center [385, 732] width 771 height 1464
click at [696, 577] on link at bounding box center [686, 569] width 31 height 31
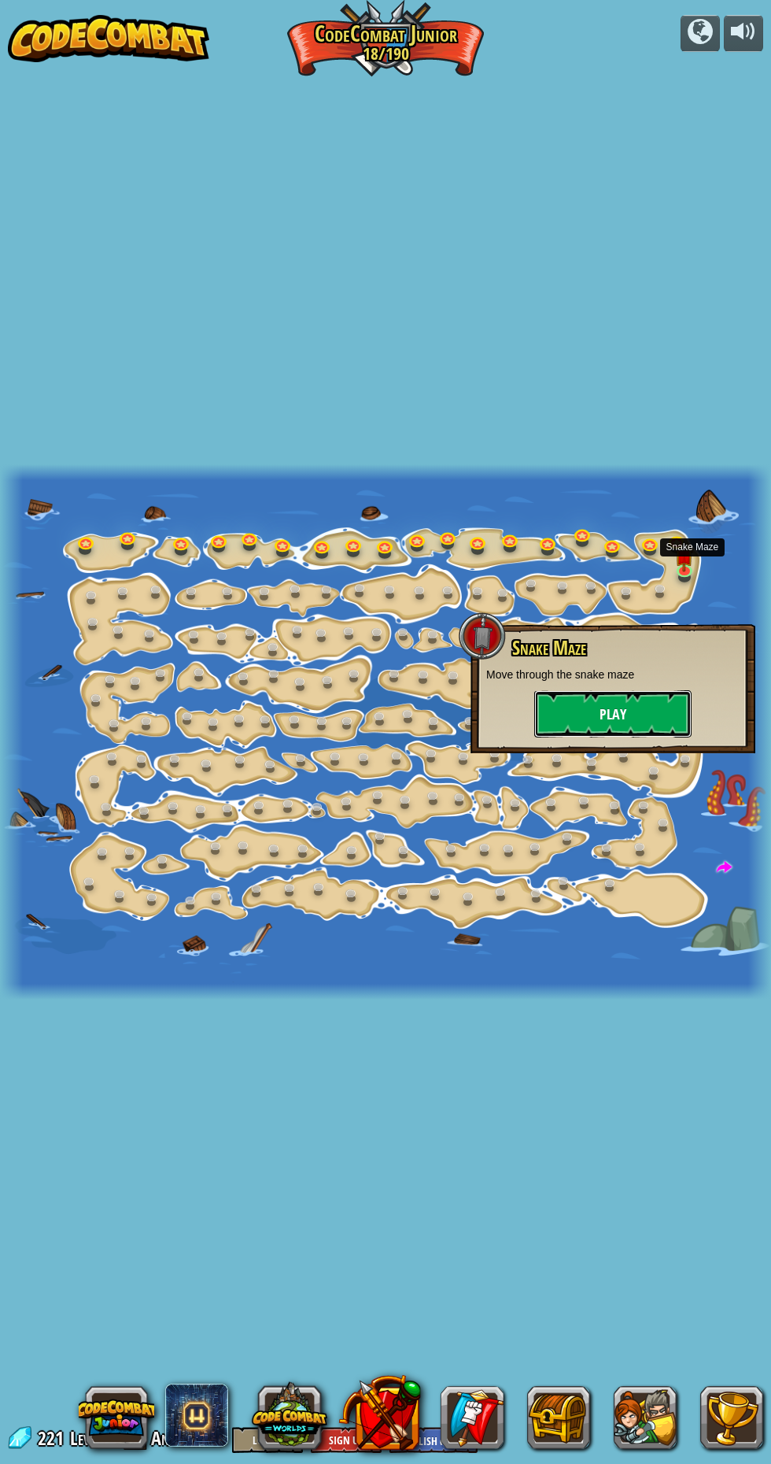
click at [663, 695] on button "Play" at bounding box center [612, 713] width 157 height 47
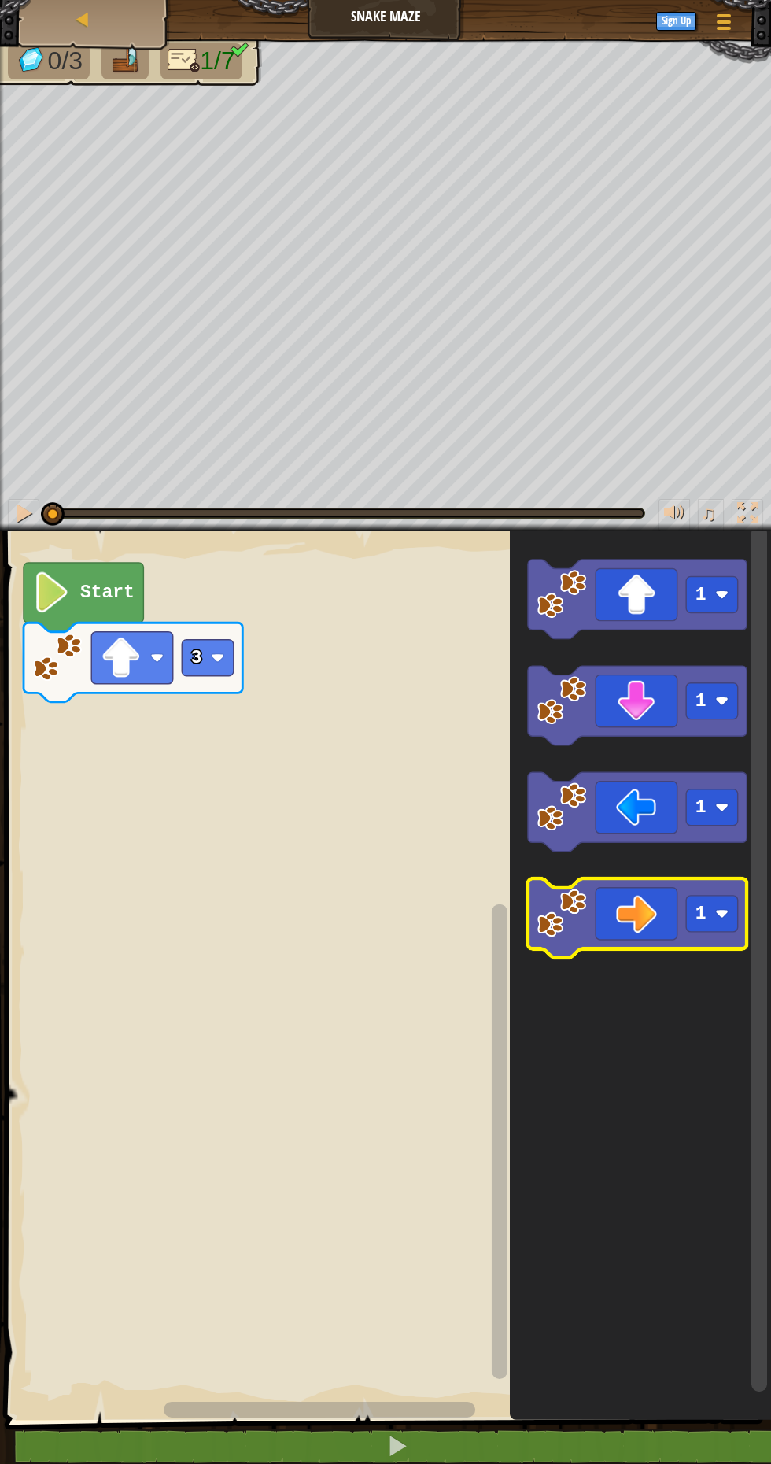
click at [639, 917] on icon "Blockly Workspace" at bounding box center [637, 917] width 219 height 79
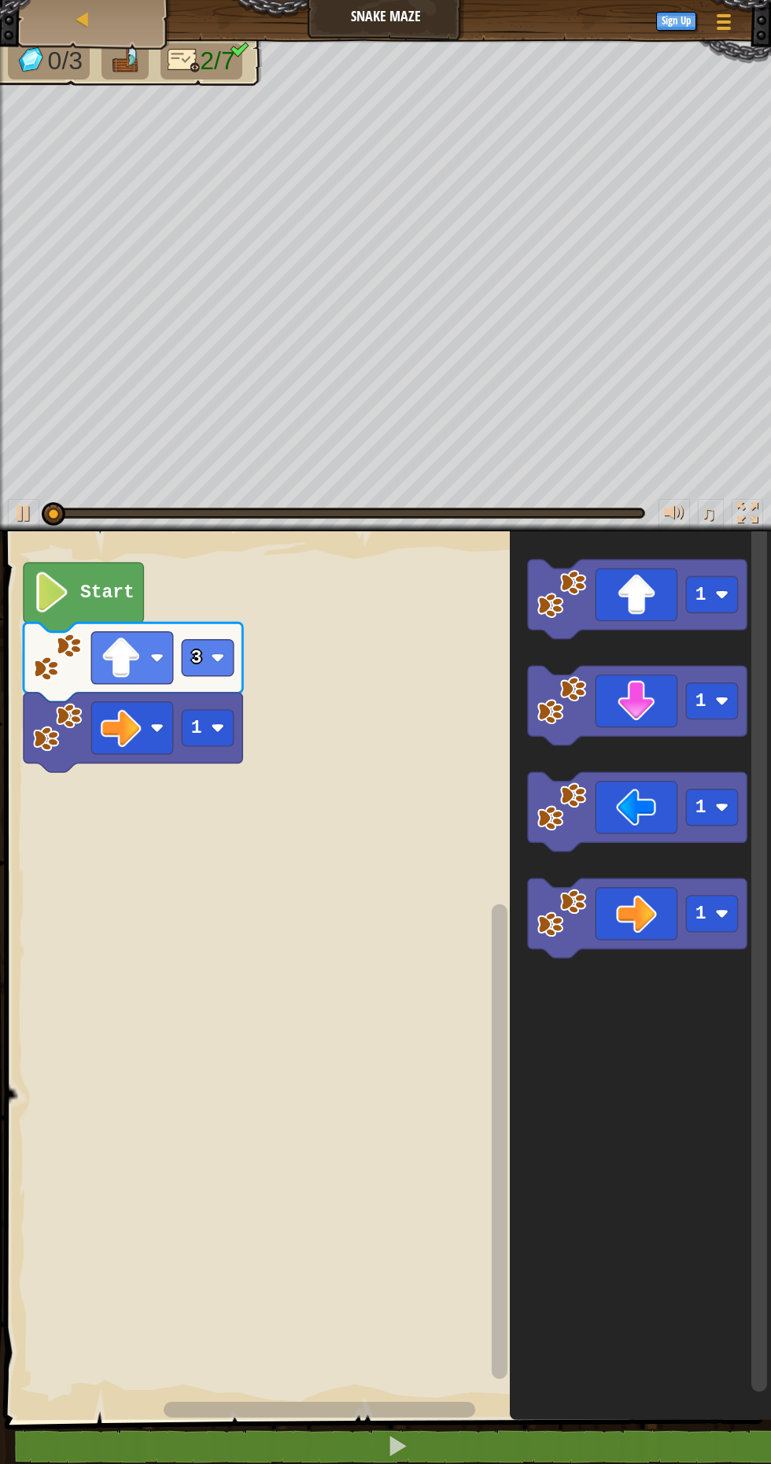
click at [217, 727] on image "Blockly Workspace" at bounding box center [217, 727] width 13 height 13
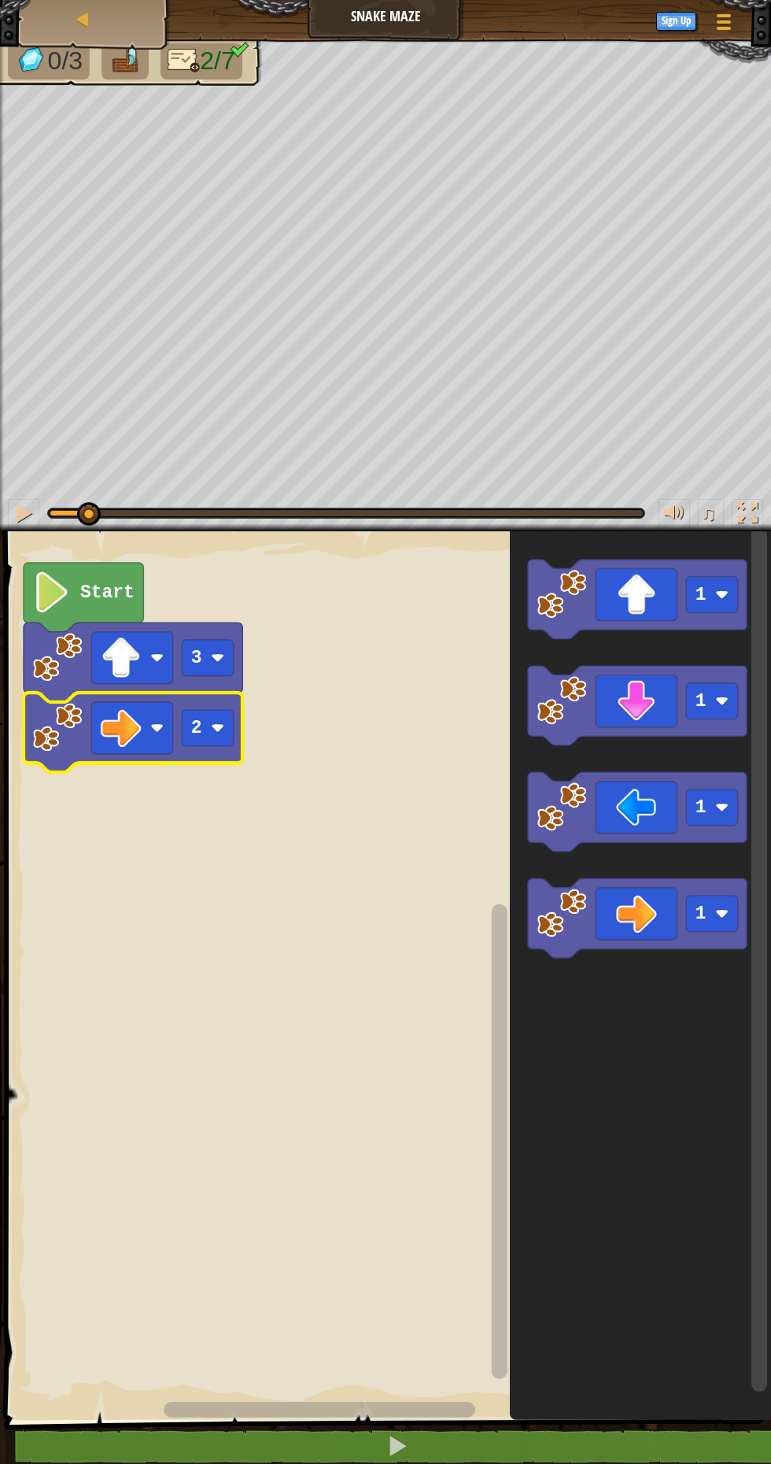
click at [223, 793] on rect "Blockly Workspace" at bounding box center [385, 971] width 771 height 896
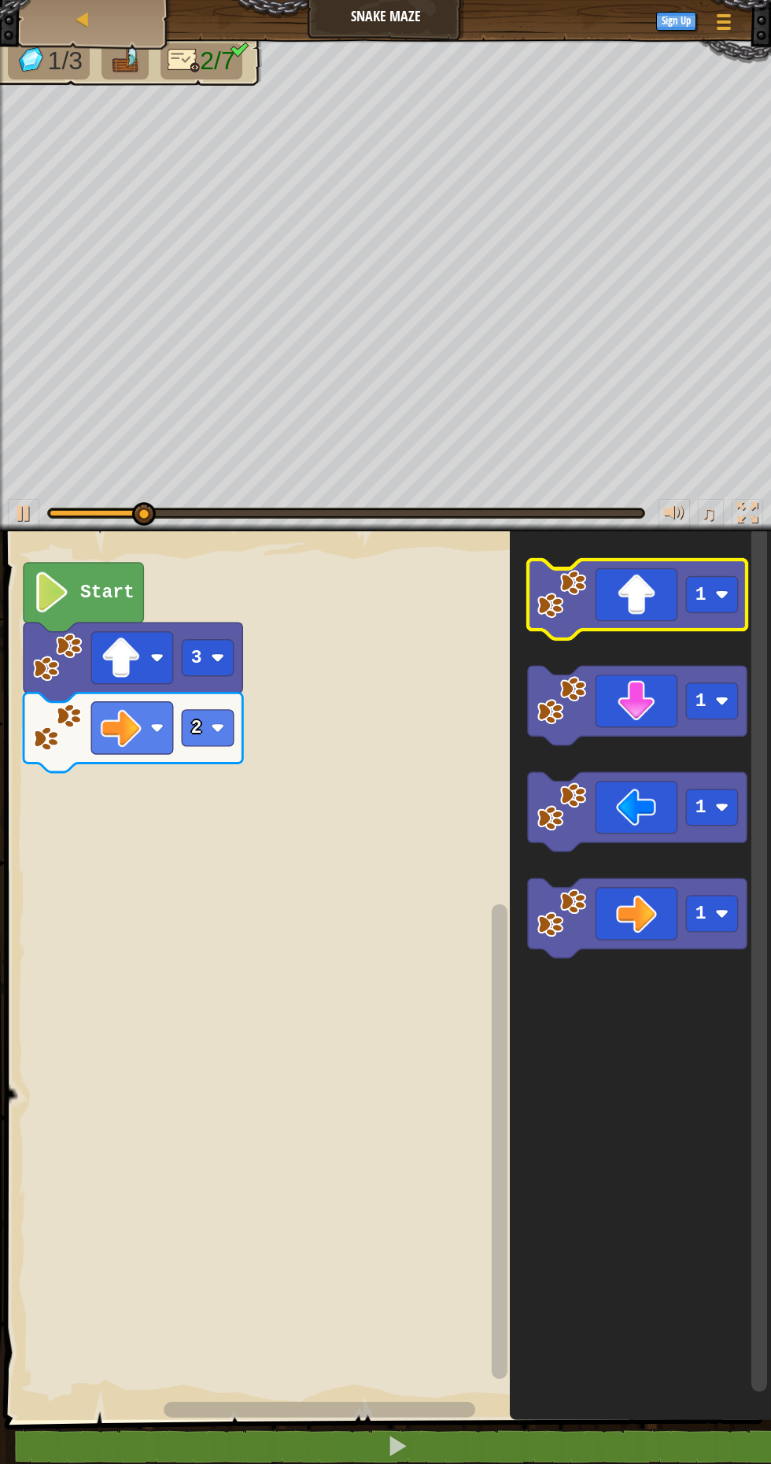
click at [632, 601] on icon "Blockly Workspace" at bounding box center [637, 598] width 219 height 79
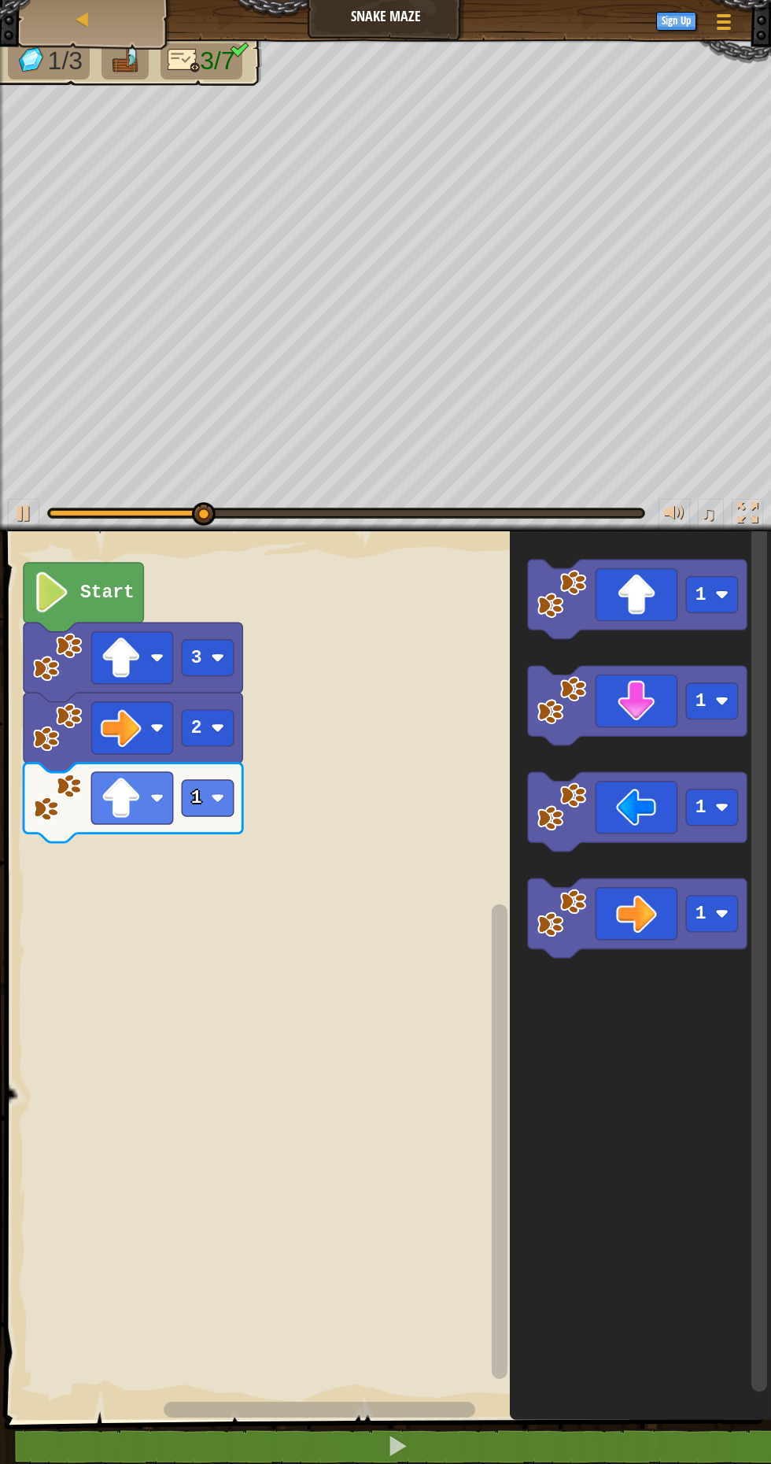
click at [689, 900] on rect "Blockly Workspace" at bounding box center [712, 913] width 52 height 36
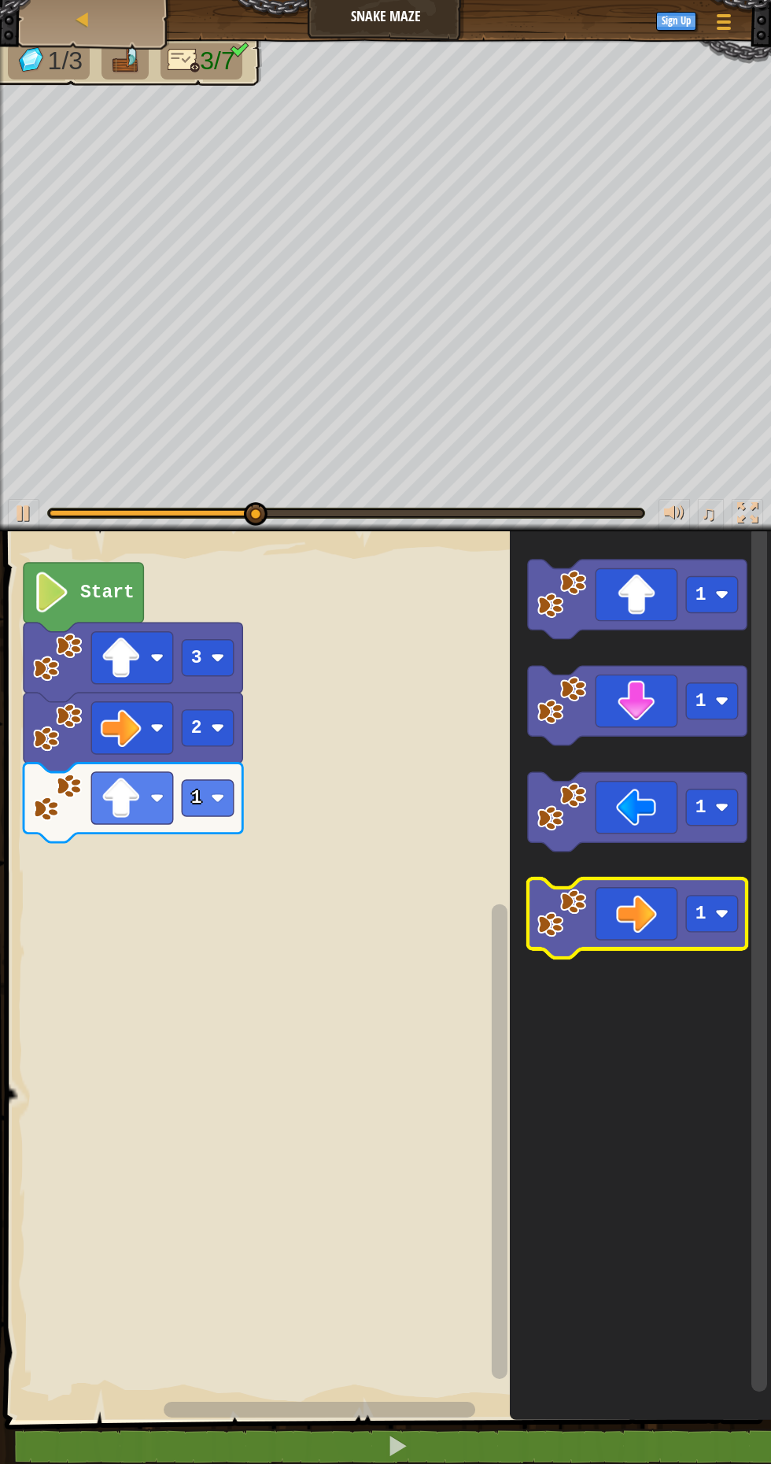
click at [620, 918] on icon "Blockly Workspace" at bounding box center [637, 917] width 219 height 79
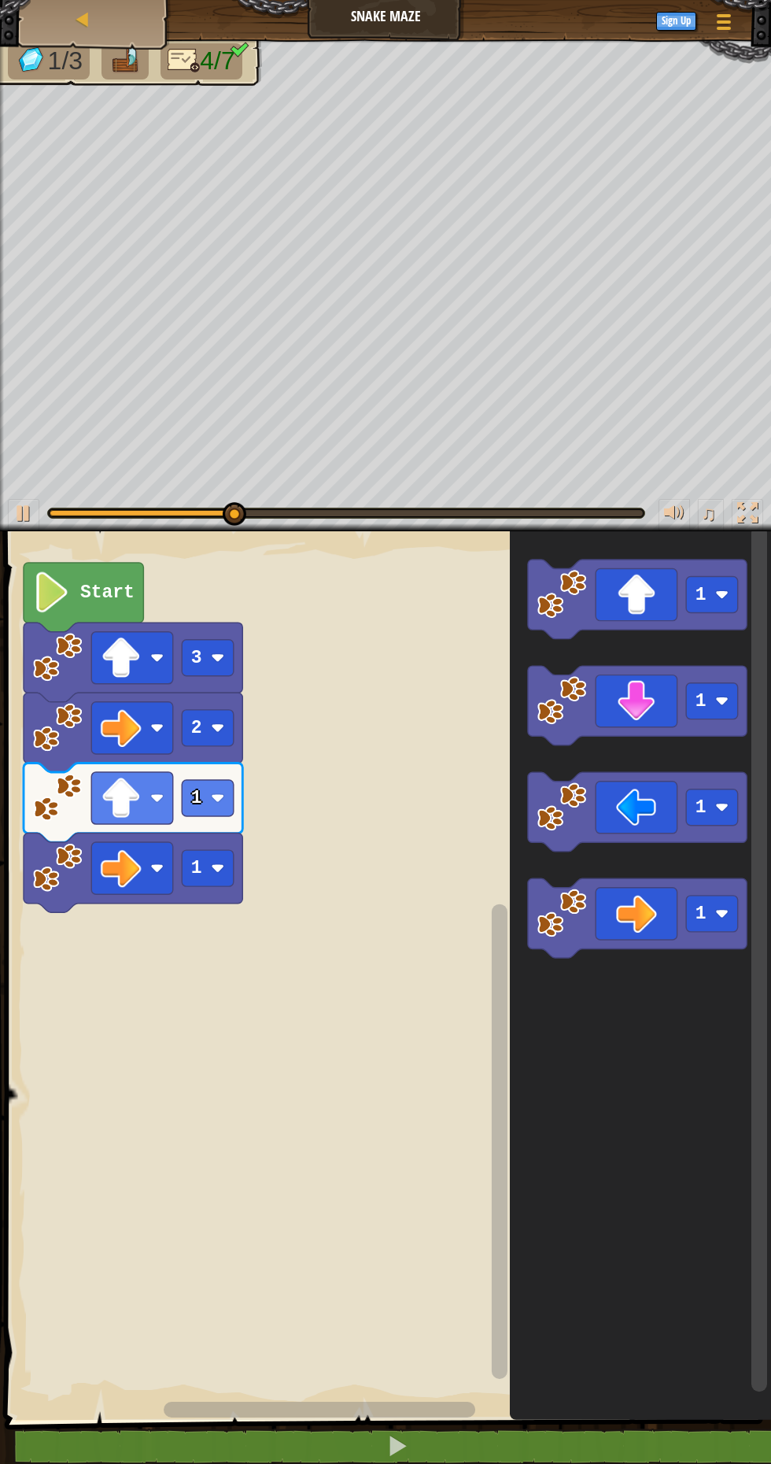
click at [244, 852] on rect "Blockly Workspace" at bounding box center [385, 971] width 771 height 896
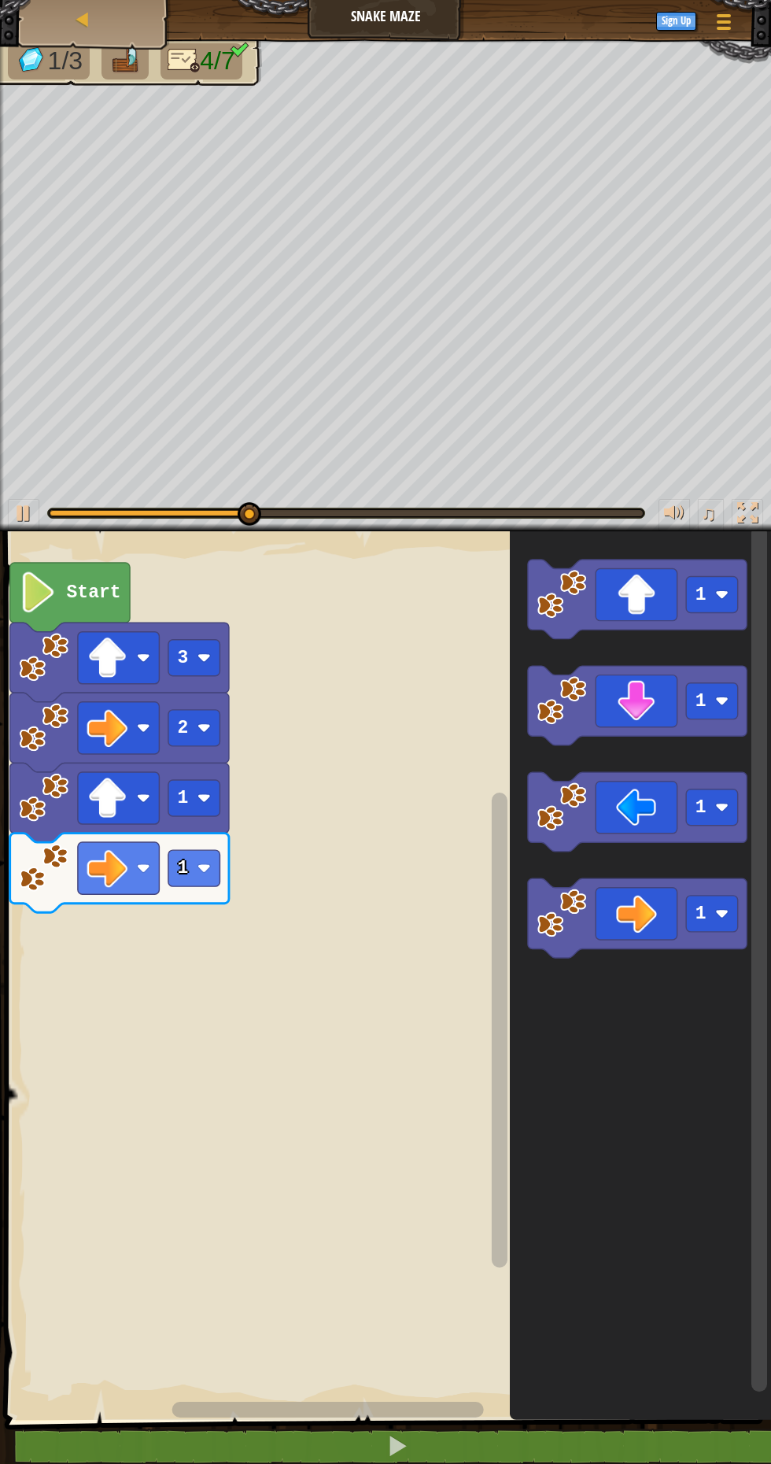
click at [193, 864] on rect "Blockly Workspace" at bounding box center [194, 868] width 52 height 36
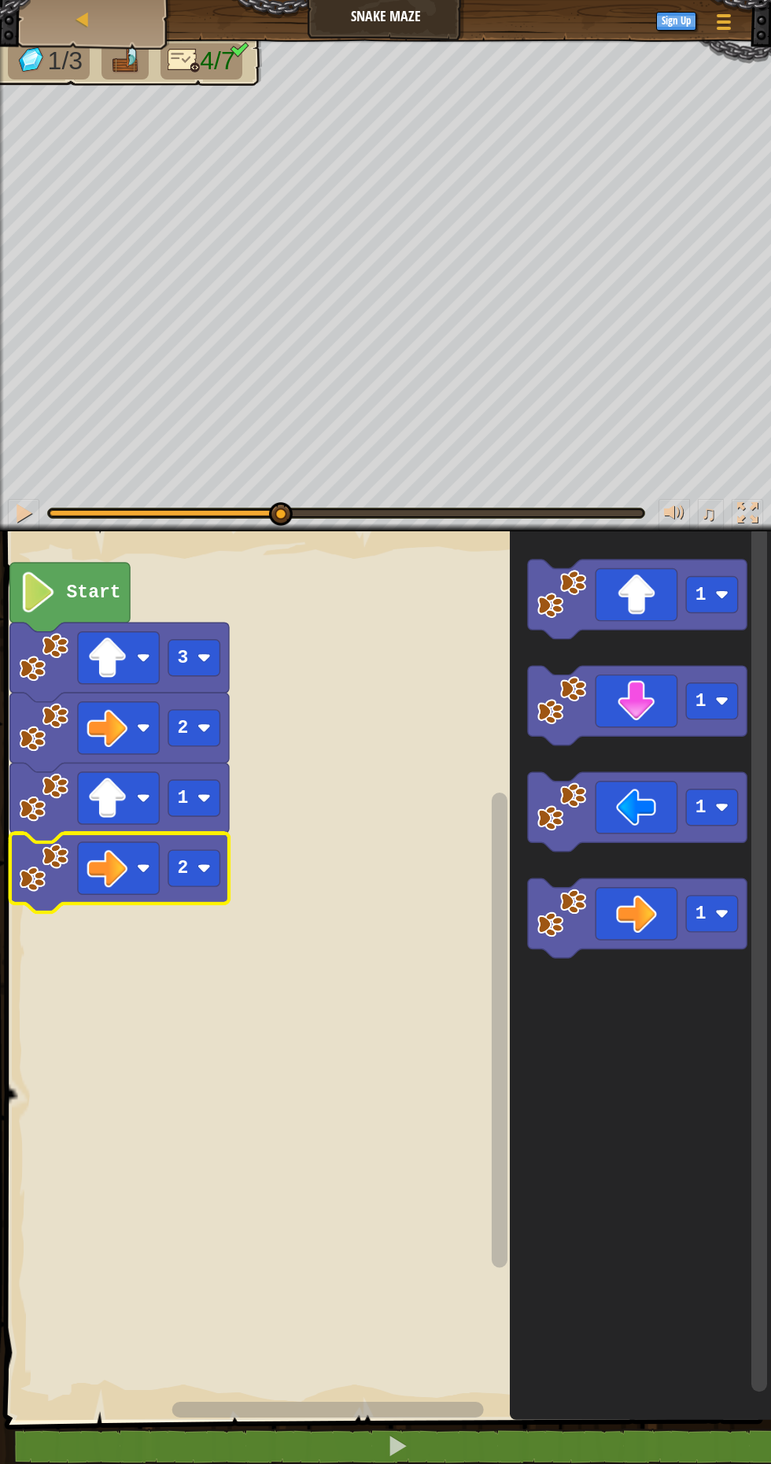
click at [206, 930] on rect "Blockly Workspace" at bounding box center [385, 971] width 771 height 896
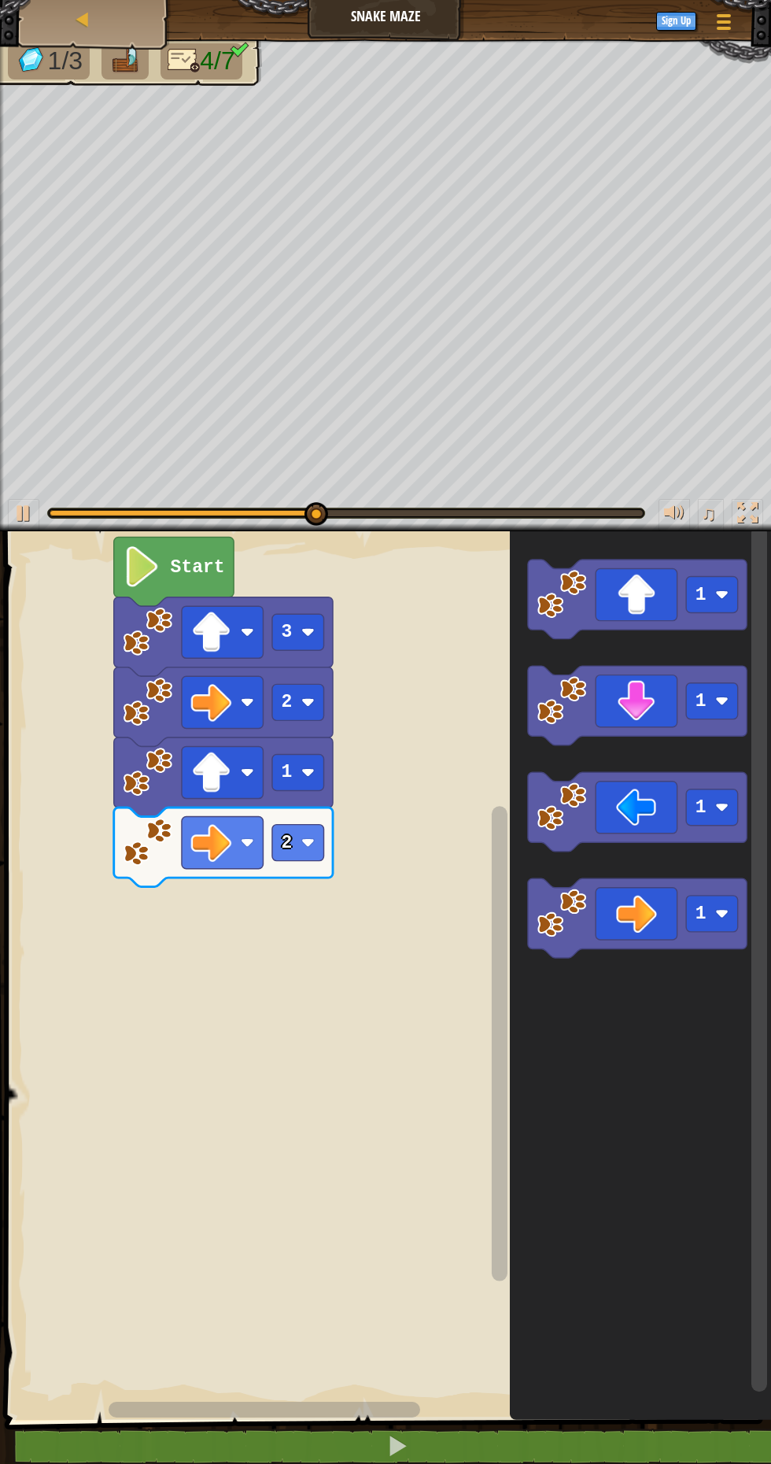
click at [605, 697] on icon "Blockly Workspace" at bounding box center [637, 705] width 219 height 79
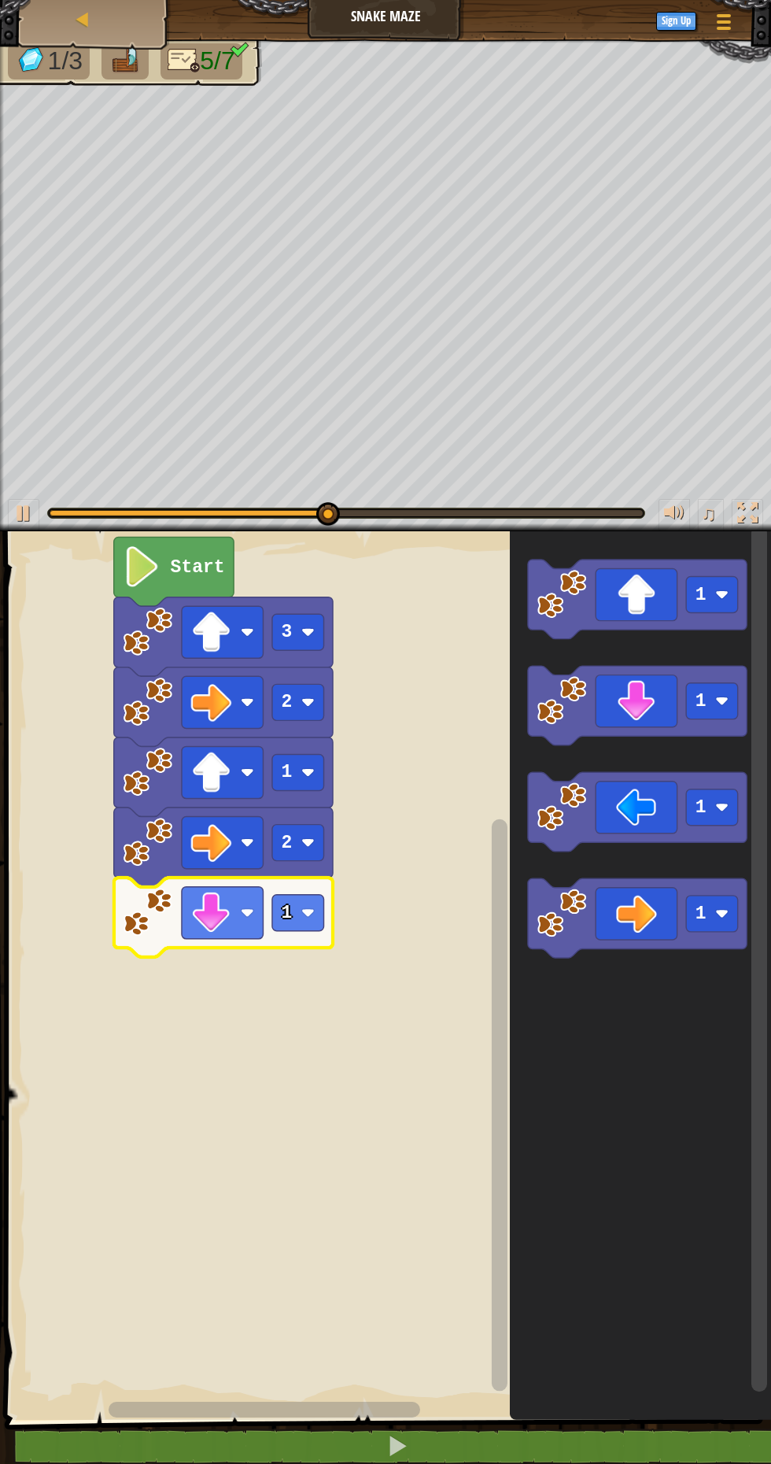
click at [294, 906] on rect "Blockly Workspace" at bounding box center [298, 912] width 52 height 36
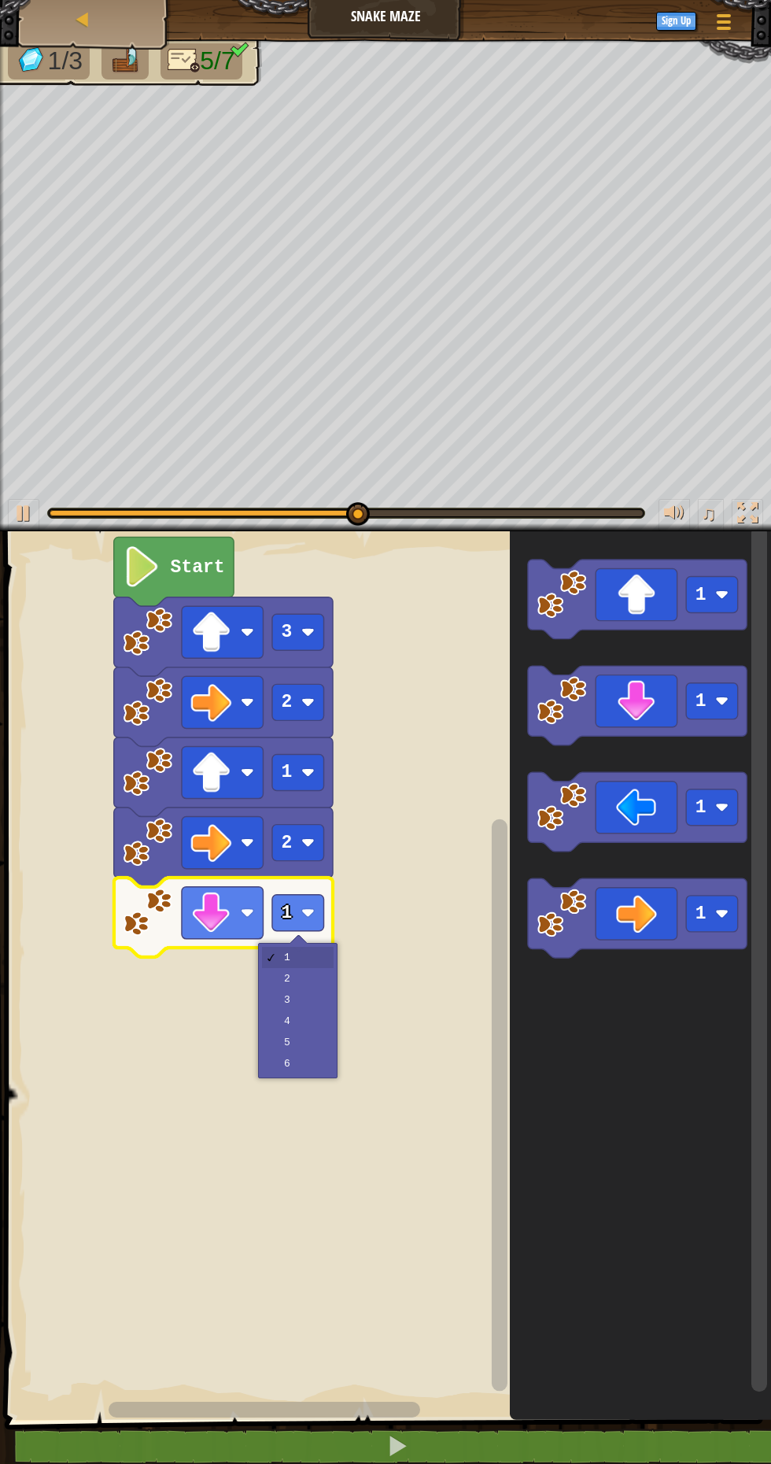
click at [305, 966] on rect "Blockly Workspace" at bounding box center [385, 971] width 771 height 896
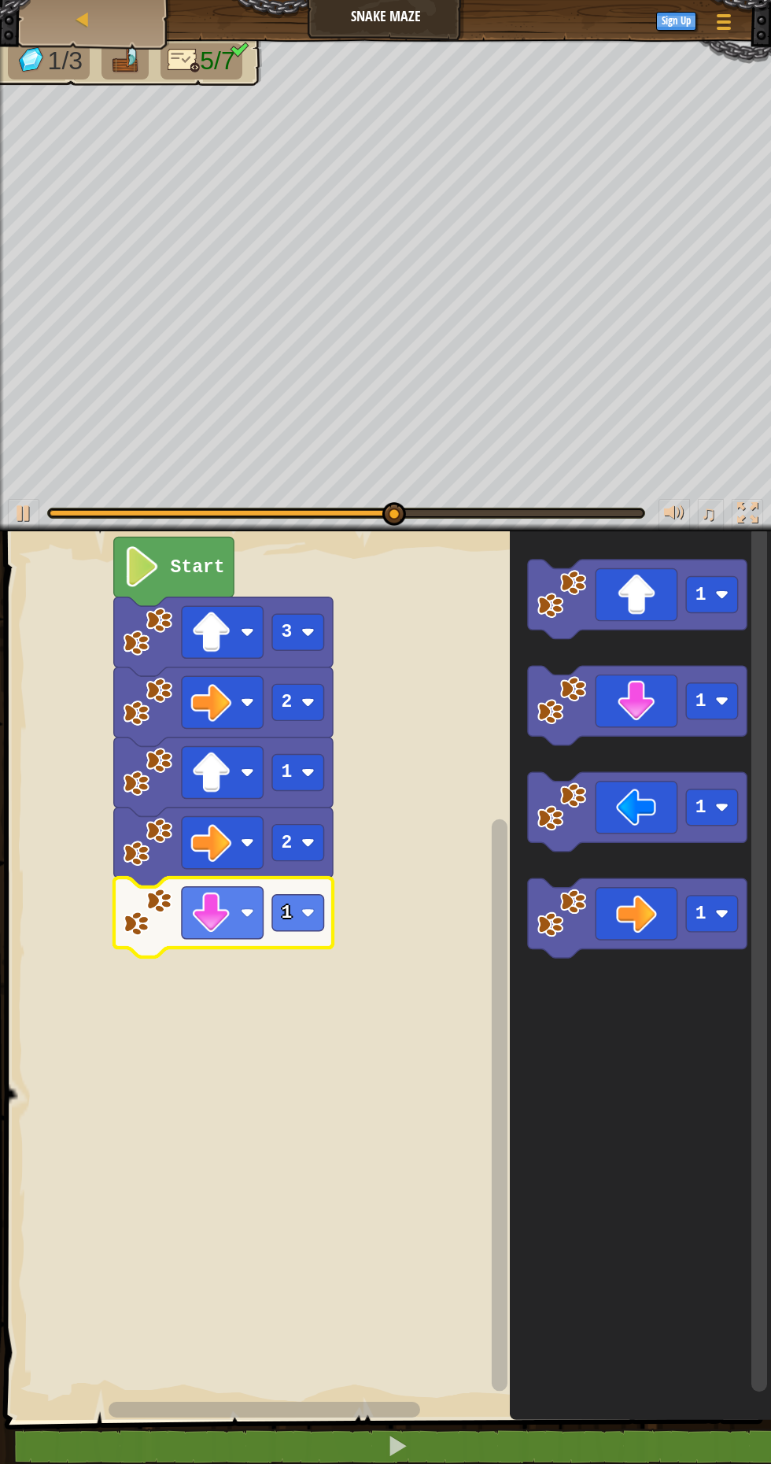
click at [327, 914] on icon "Blockly Workspace" at bounding box center [223, 916] width 219 height 79
click at [294, 901] on rect "Blockly Workspace" at bounding box center [298, 912] width 52 height 36
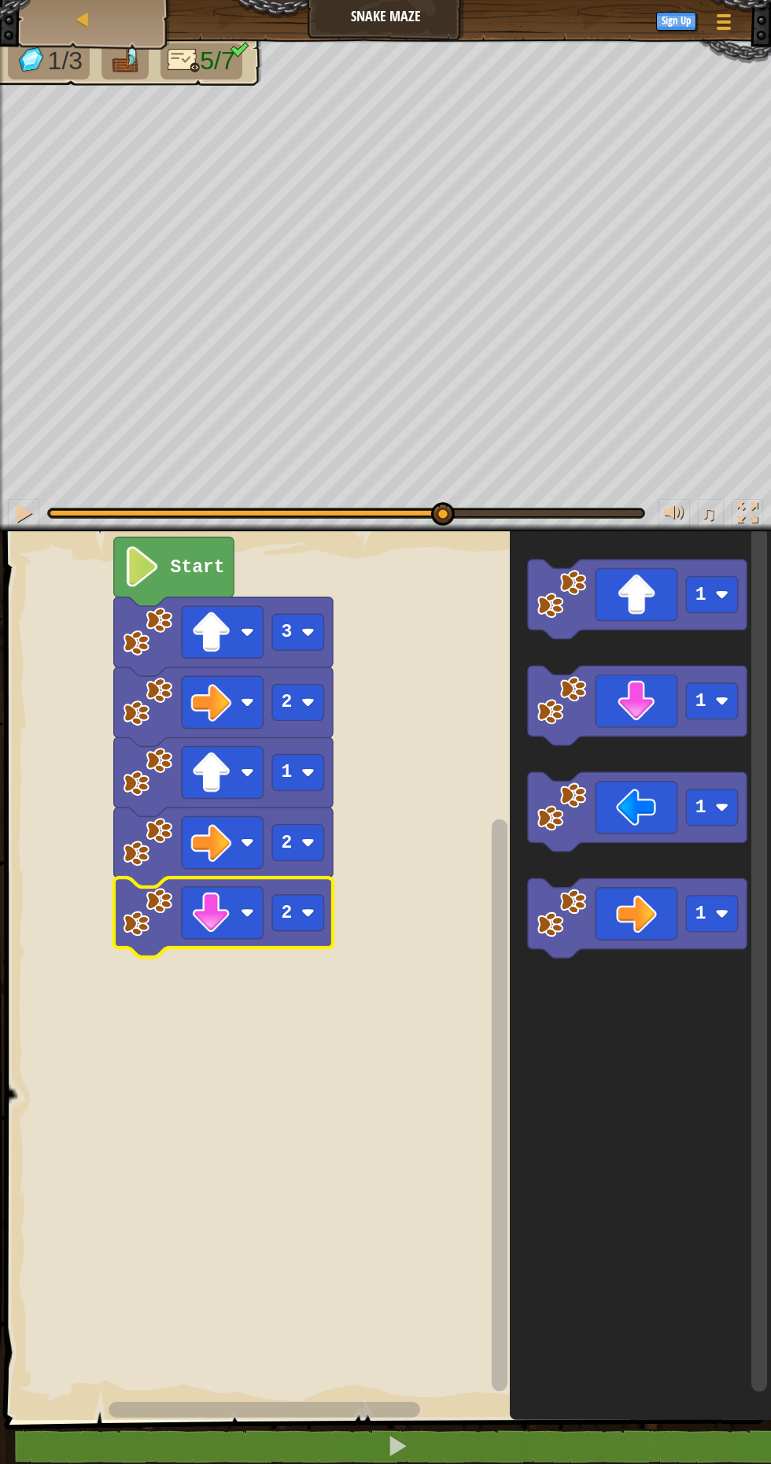
click at [303, 980] on rect "Blockly Workspace" at bounding box center [385, 971] width 771 height 896
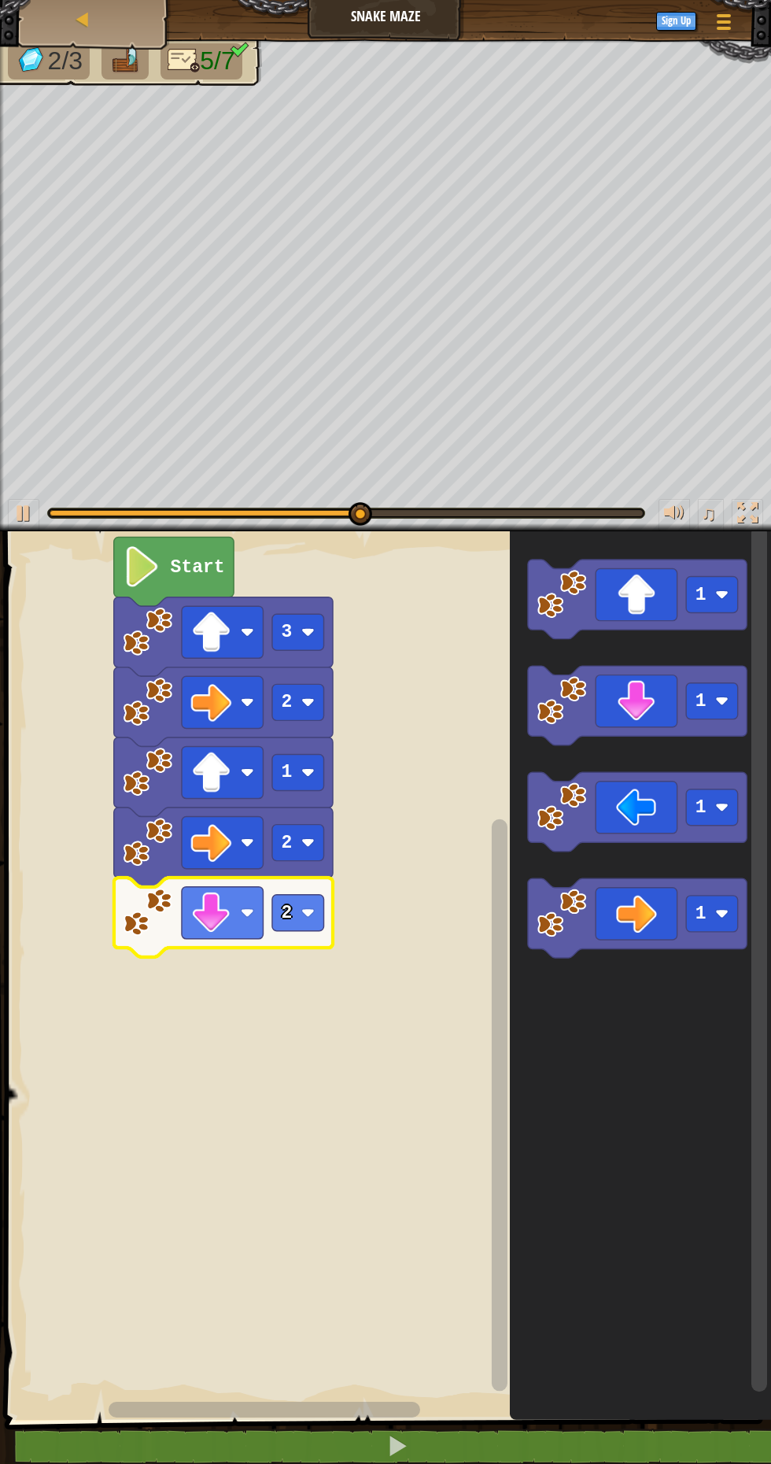
click at [633, 909] on icon "Blockly Workspace" at bounding box center [637, 917] width 219 height 79
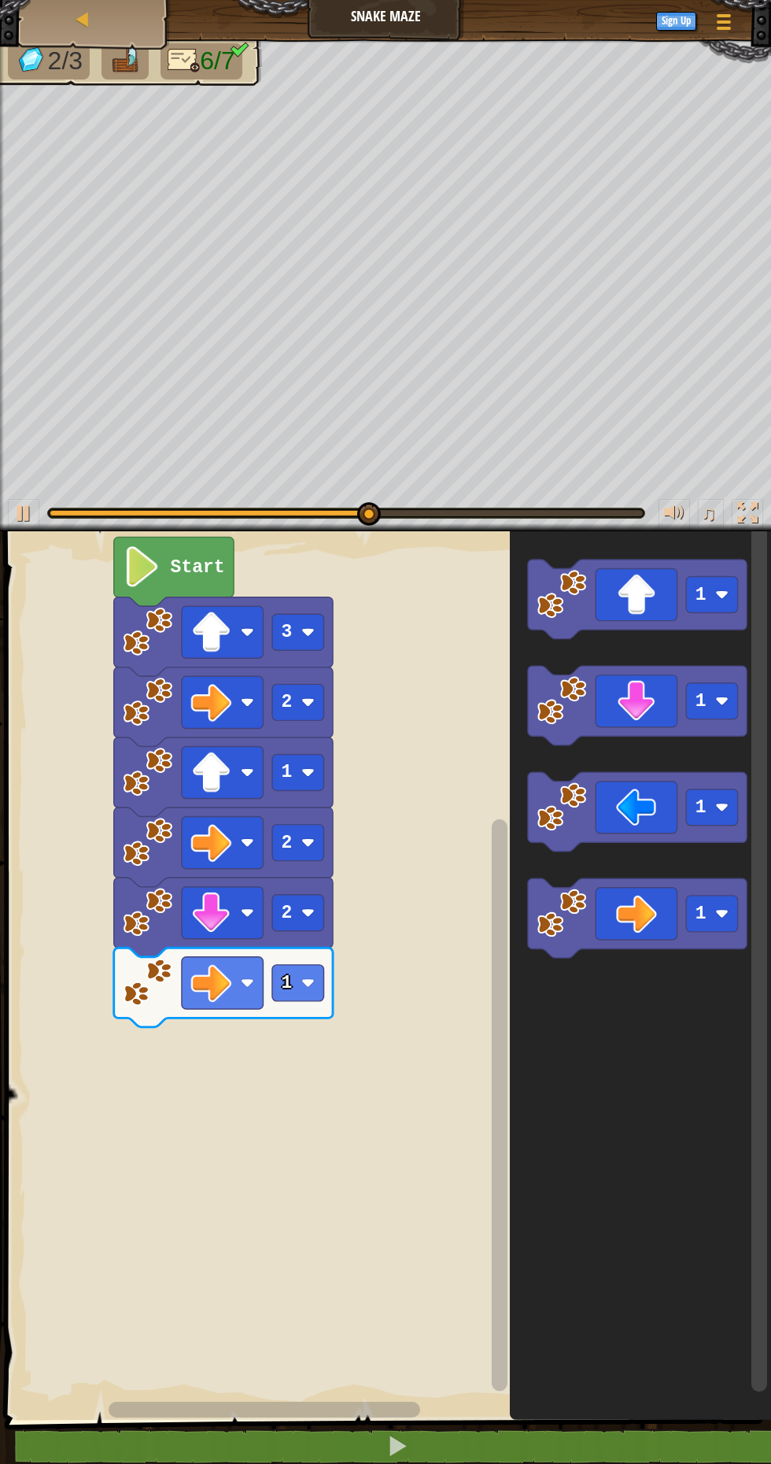
click at [306, 984] on image "Blockly Workspace" at bounding box center [307, 982] width 13 height 13
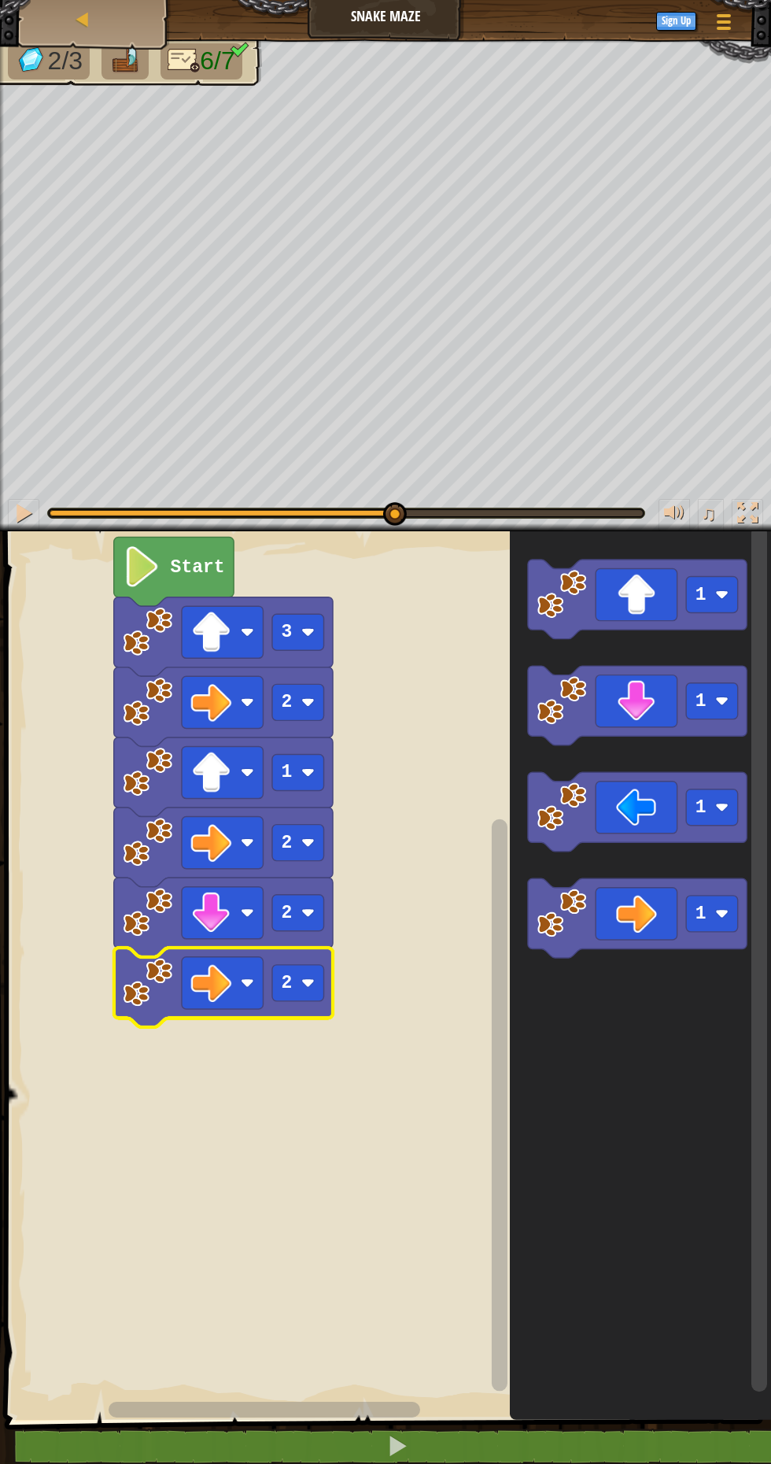
click at [297, 1050] on rect "Blockly Workspace" at bounding box center [385, 971] width 771 height 896
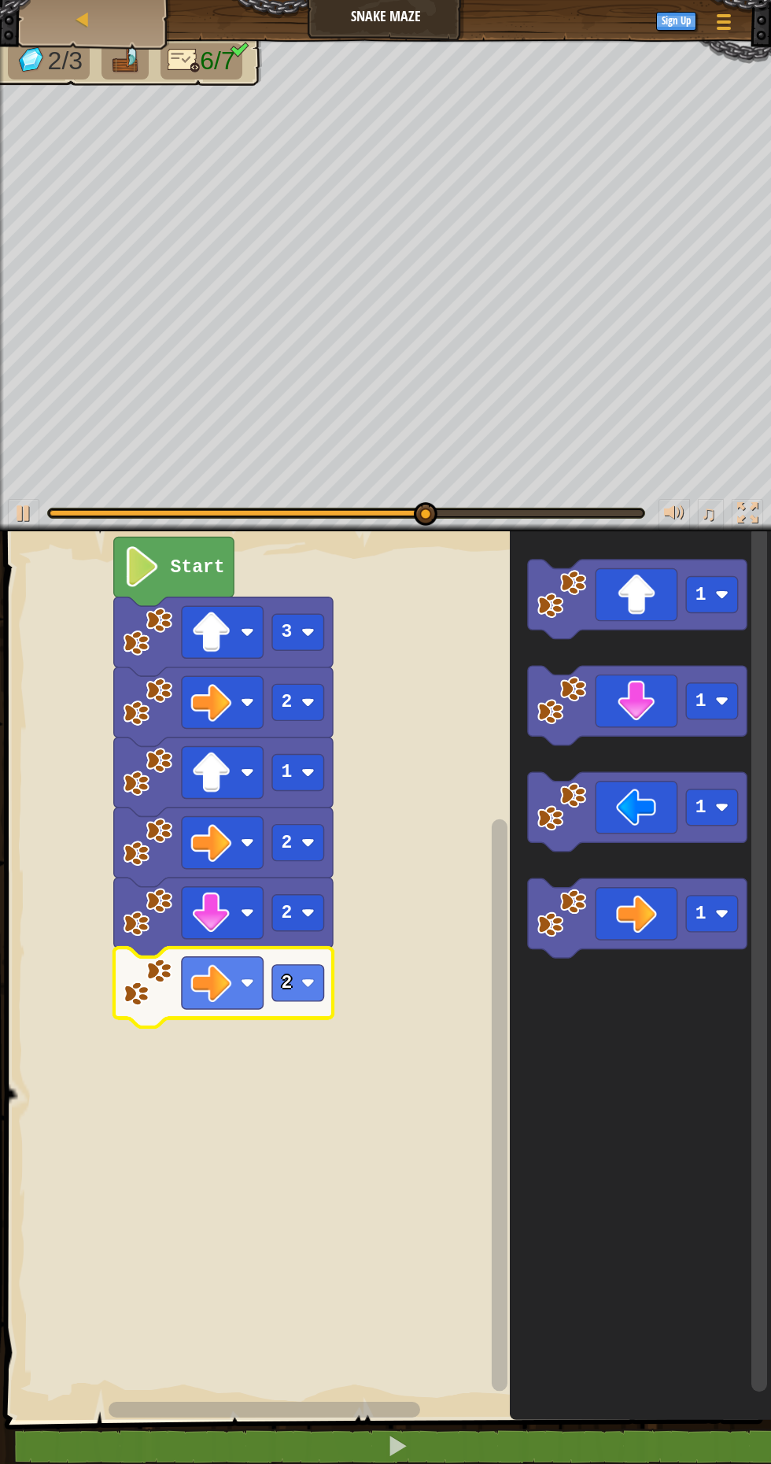
click at [605, 596] on icon "Blockly Workspace" at bounding box center [637, 598] width 219 height 79
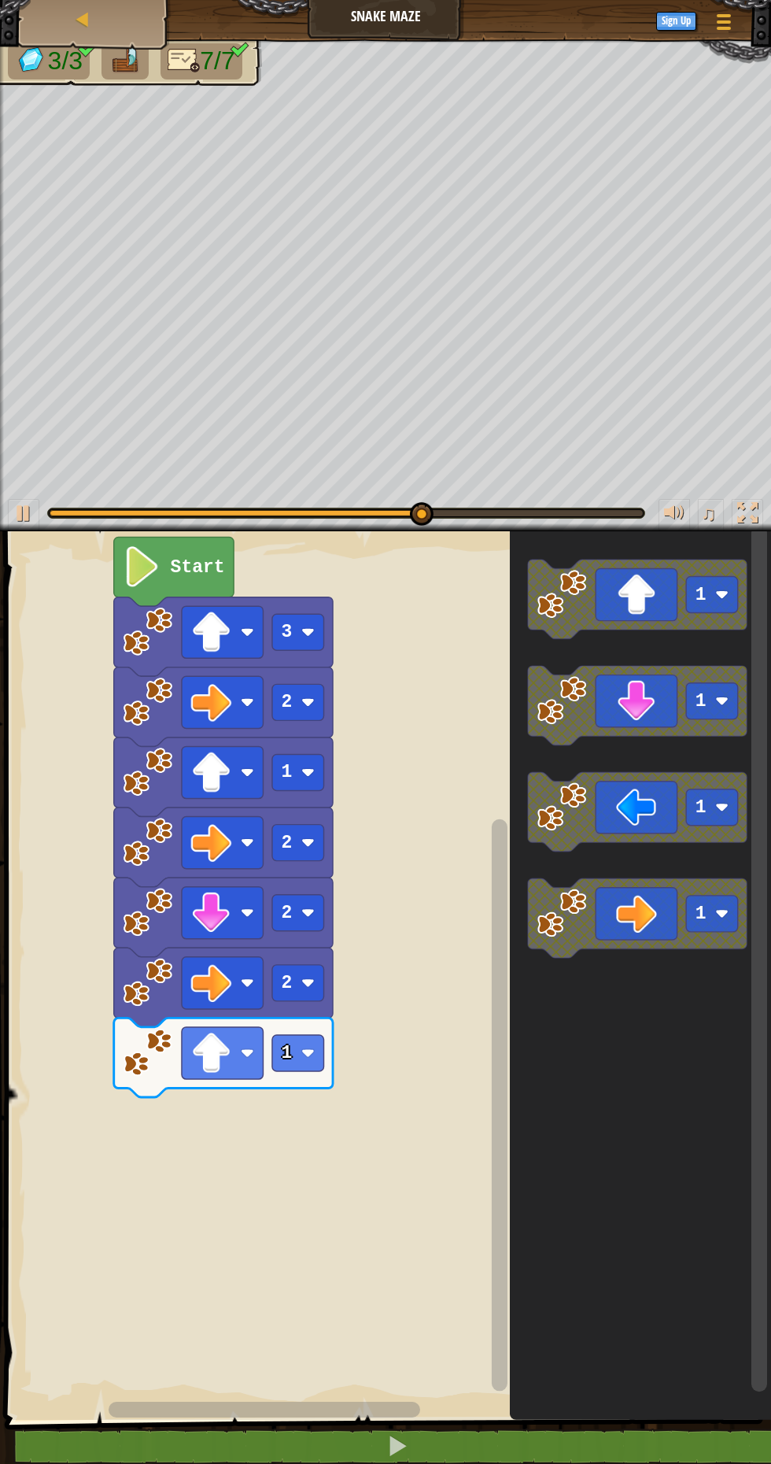
click at [294, 1037] on rect "Blockly Workspace" at bounding box center [298, 1053] width 52 height 36
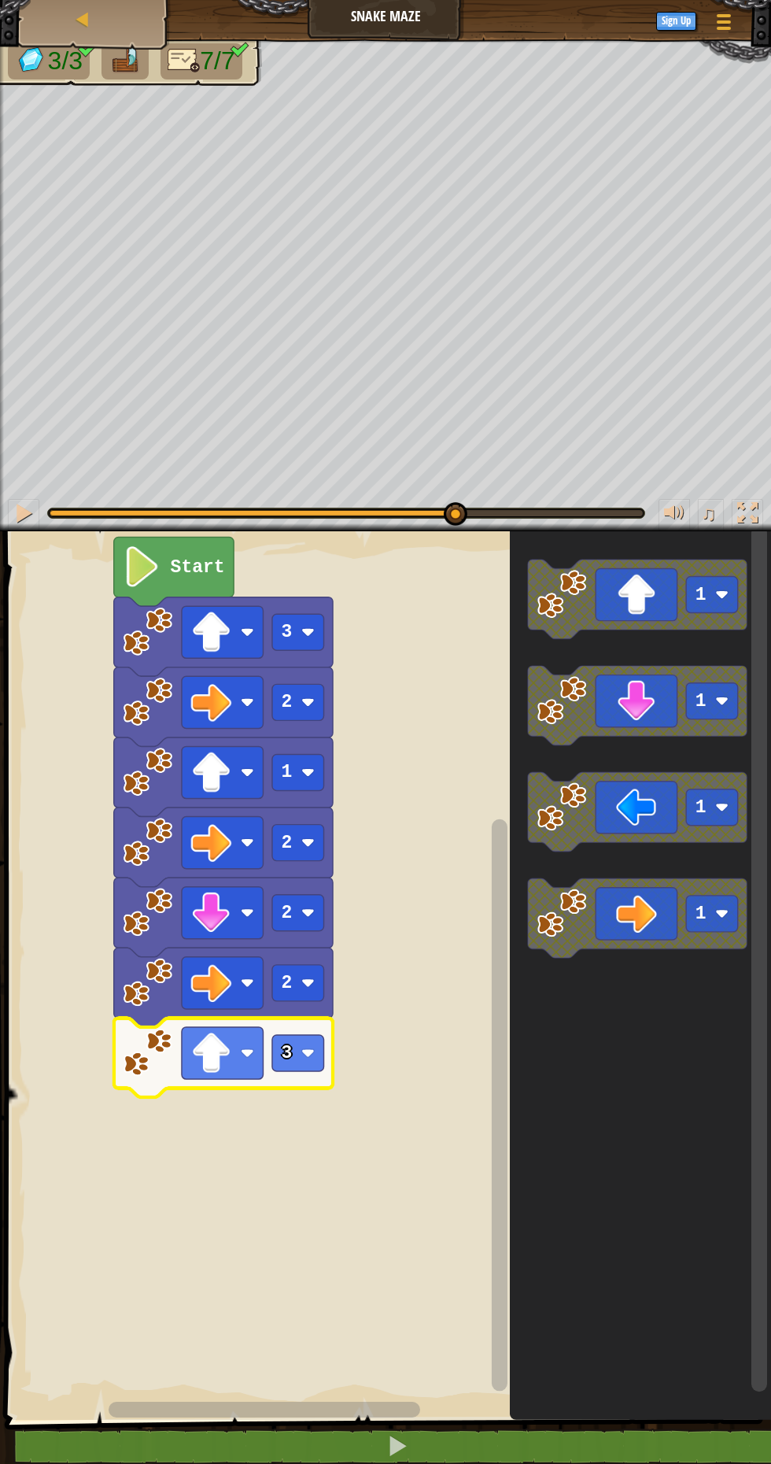
click at [311, 1146] on rect "Blockly Workspace" at bounding box center [385, 971] width 771 height 896
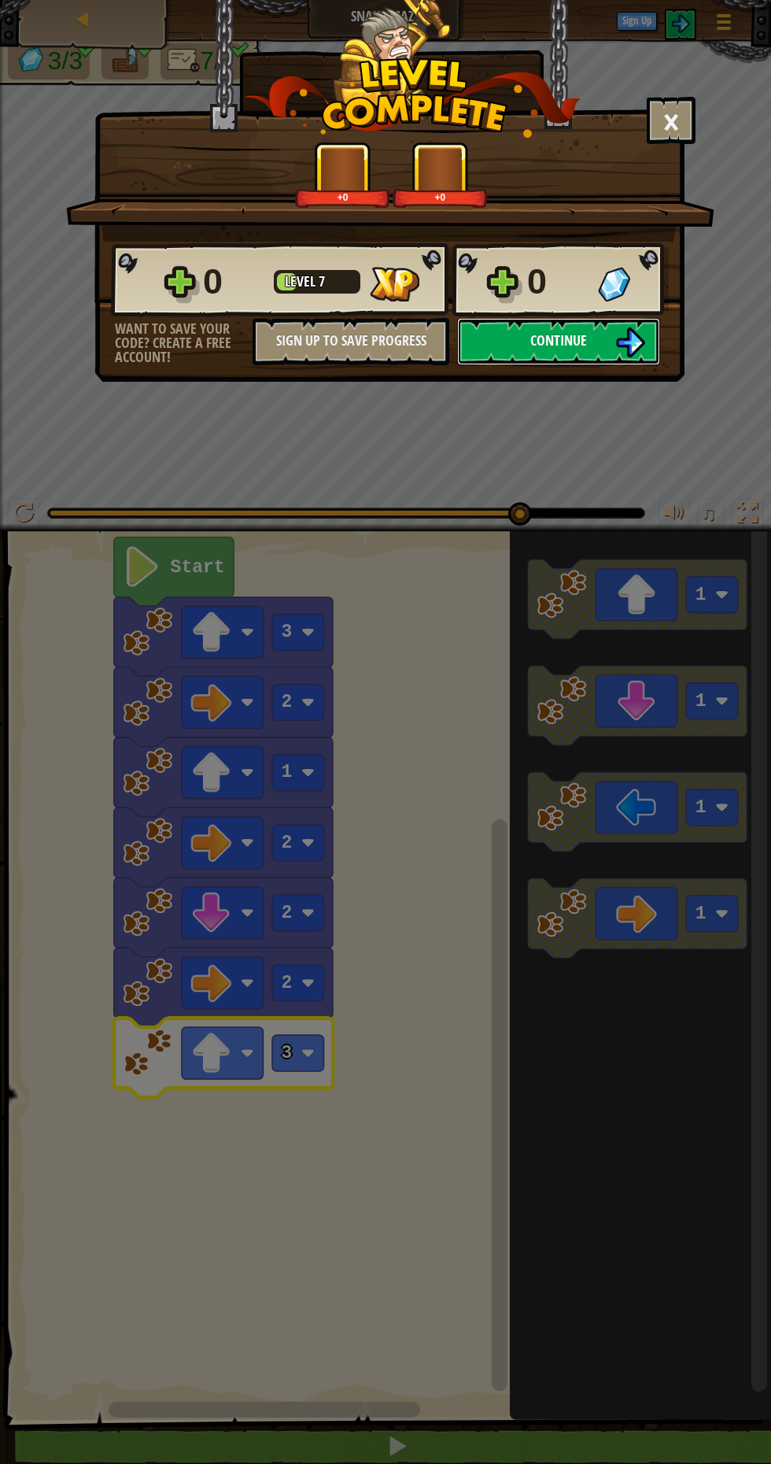
click at [589, 345] on button "Continue" at bounding box center [558, 341] width 203 height 47
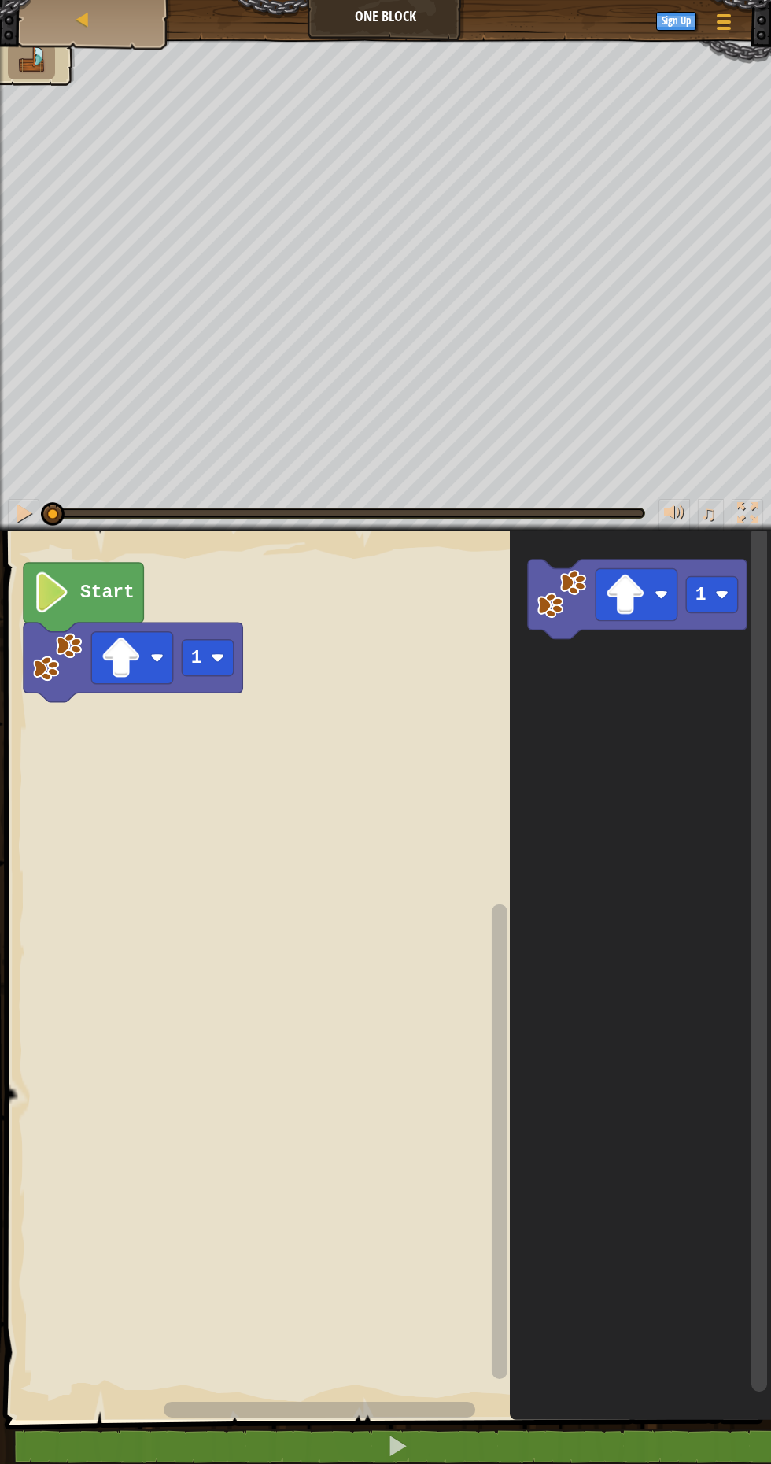
click at [220, 652] on image "Blockly Workspace" at bounding box center [217, 657] width 13 height 13
click at [201, 722] on rect "Blockly Workspace" at bounding box center [385, 971] width 771 height 896
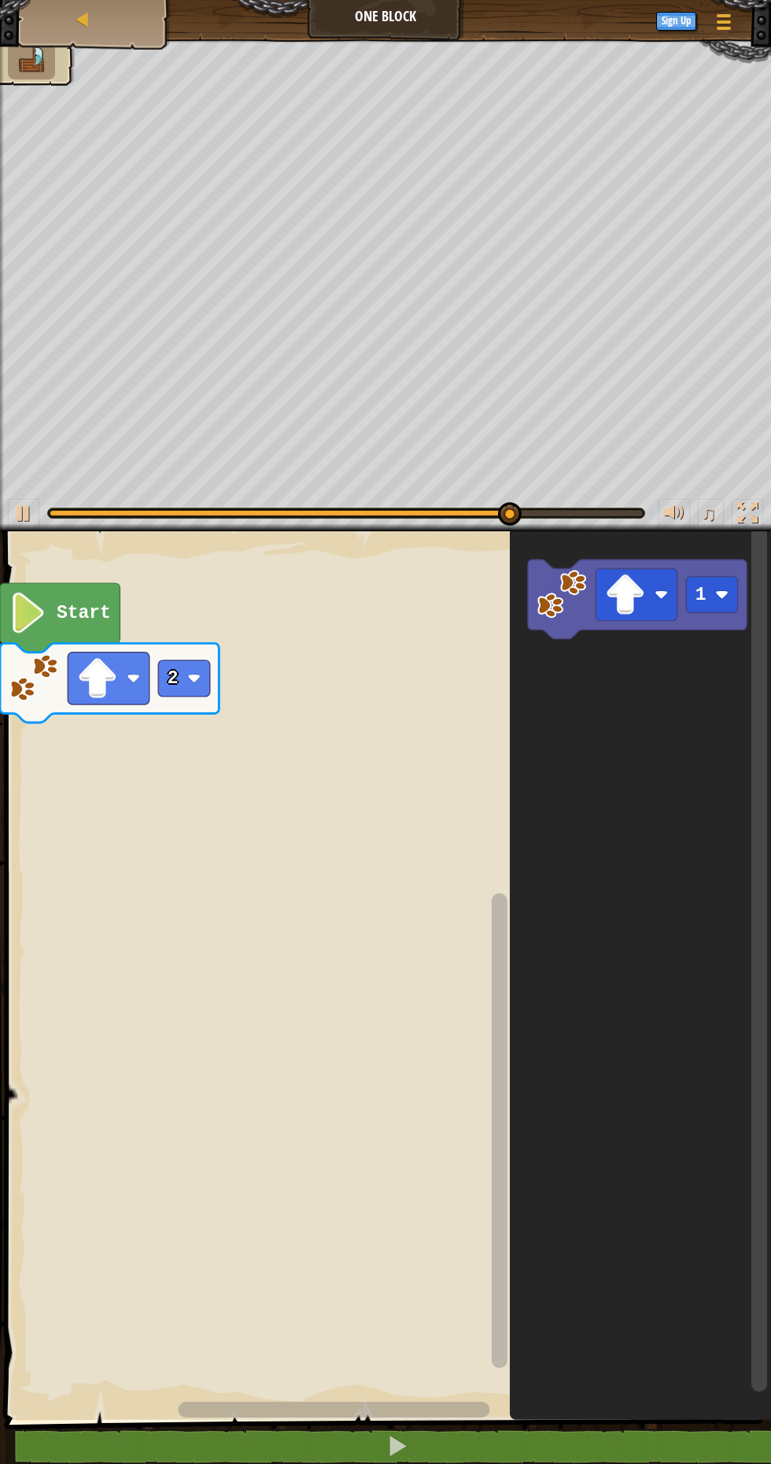
click at [626, 607] on image "Blockly Workspace" at bounding box center [625, 594] width 41 height 41
click at [642, 716] on icon "Blockly Workspace" at bounding box center [640, 971] width 261 height 896
click at [720, 617] on icon "Blockly Workspace" at bounding box center [637, 598] width 219 height 79
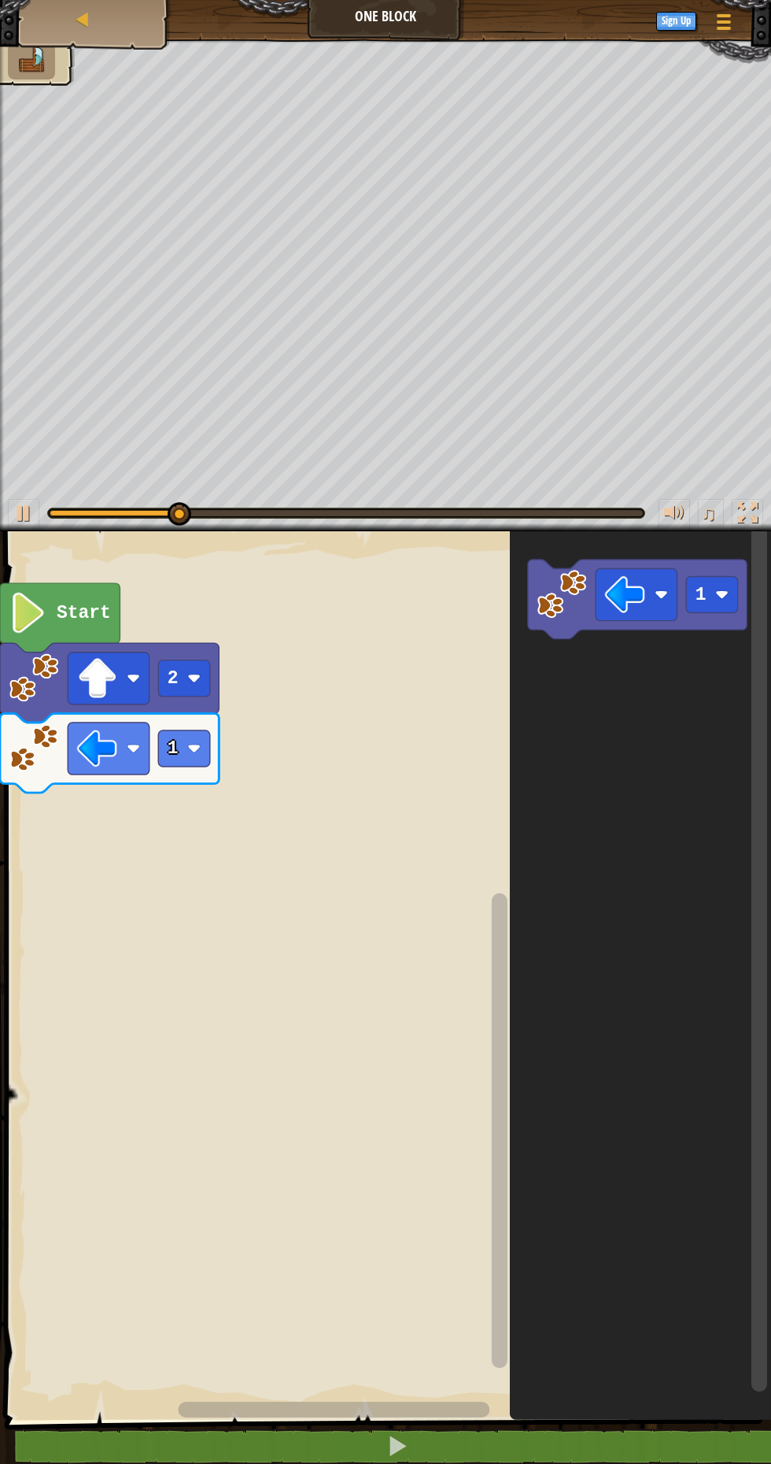
click at [177, 757] on text "1" at bounding box center [173, 748] width 11 height 20
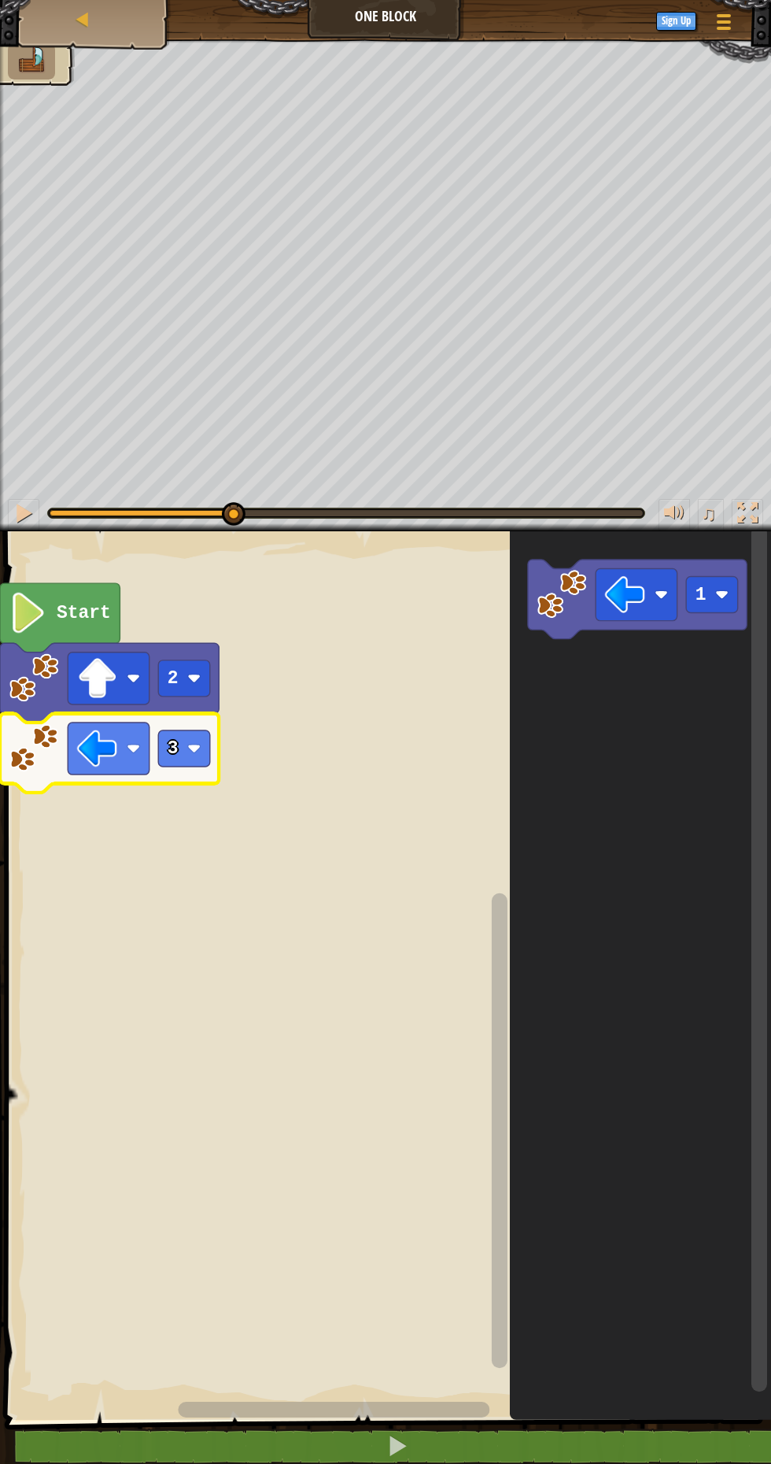
click at [186, 833] on rect "Blockly Workspace" at bounding box center [385, 971] width 771 height 896
click at [642, 613] on image "Blockly Workspace" at bounding box center [625, 594] width 41 height 41
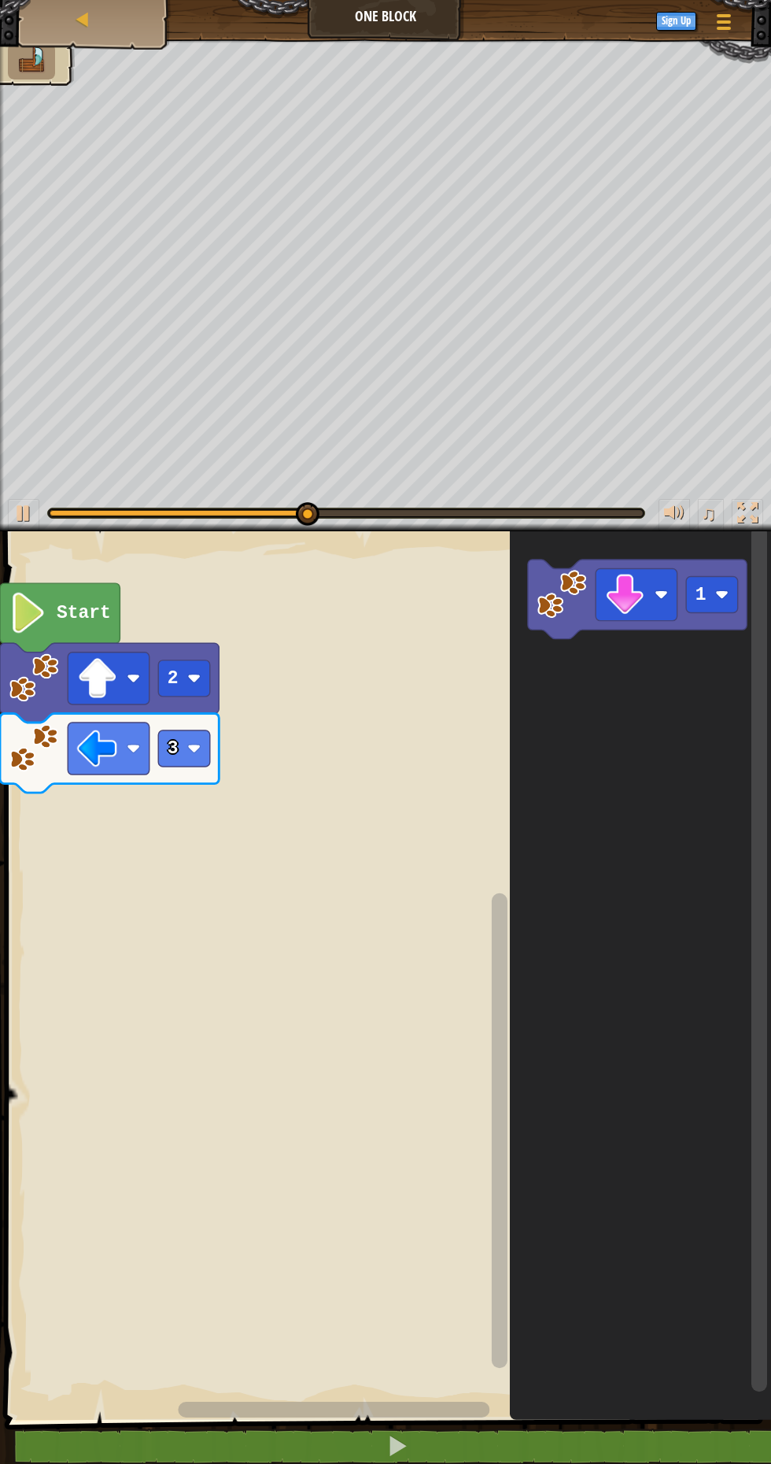
click at [641, 679] on icon "Blockly Workspace" at bounding box center [640, 971] width 261 height 896
click at [541, 608] on image "Blockly Workspace" at bounding box center [562, 594] width 50 height 50
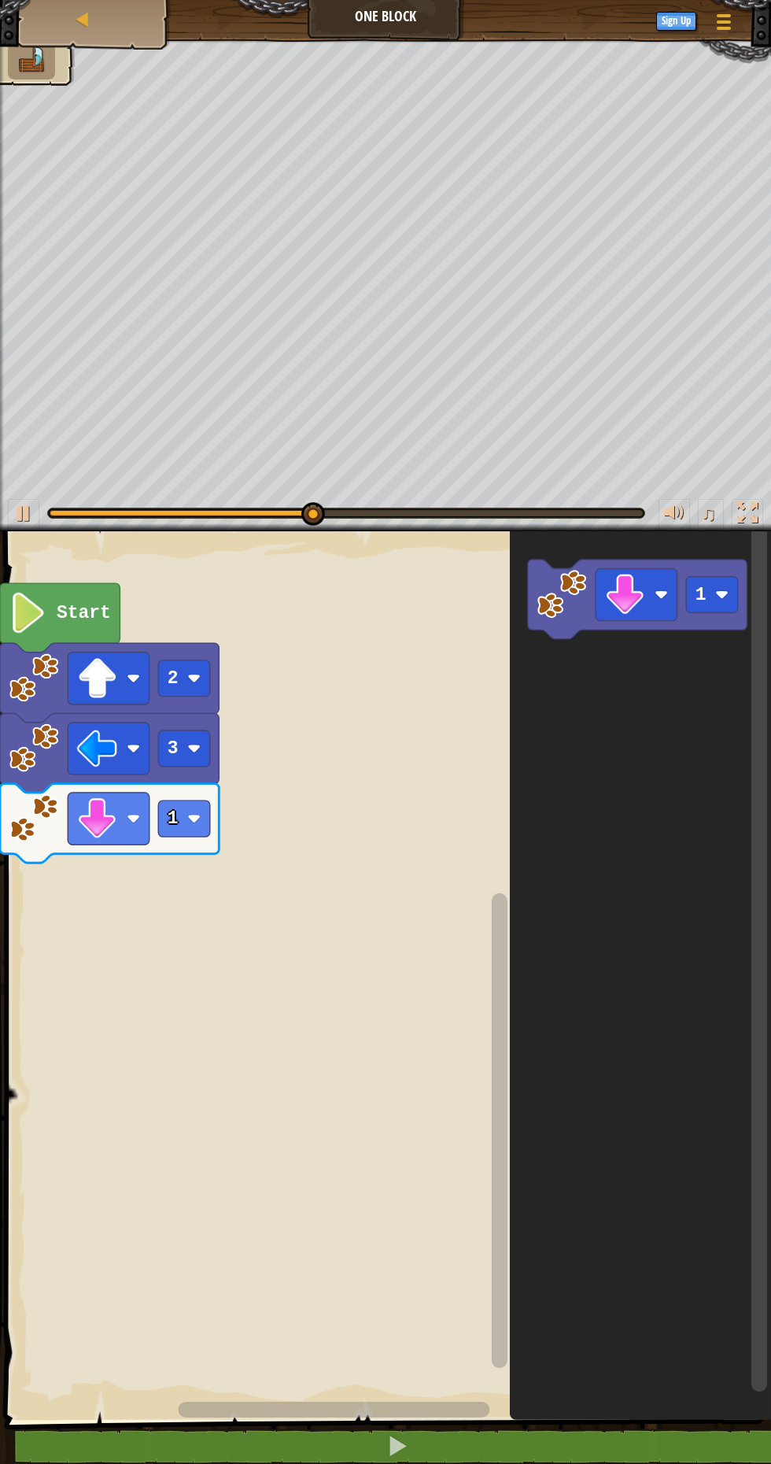
click at [724, 607] on rect "Blockly Workspace" at bounding box center [712, 594] width 52 height 36
click at [186, 806] on rect "Blockly Workspace" at bounding box center [184, 818] width 52 height 36
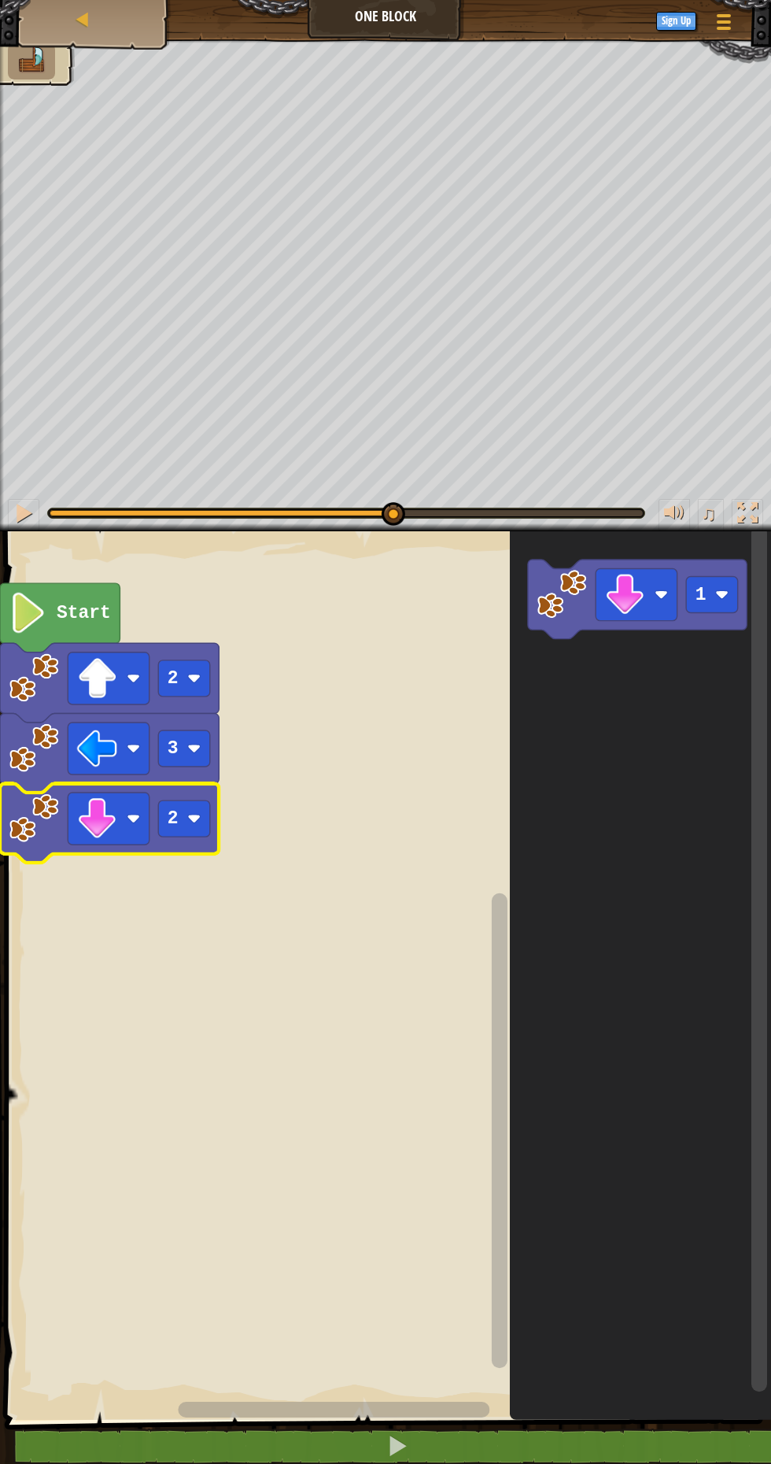
click at [192, 874] on rect "Blockly Workspace" at bounding box center [385, 971] width 771 height 896
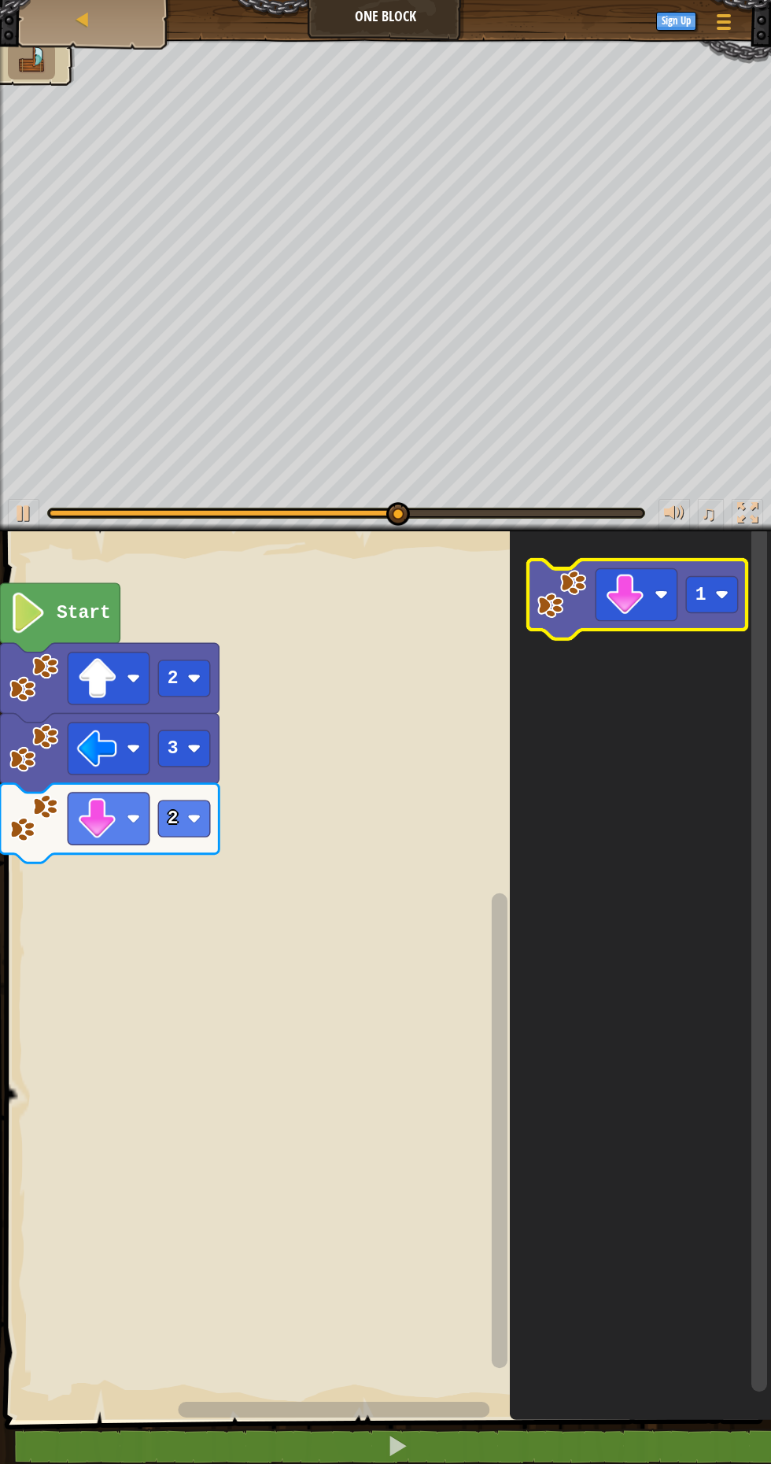
click at [660, 604] on rect "Blockly Workspace" at bounding box center [637, 594] width 82 height 52
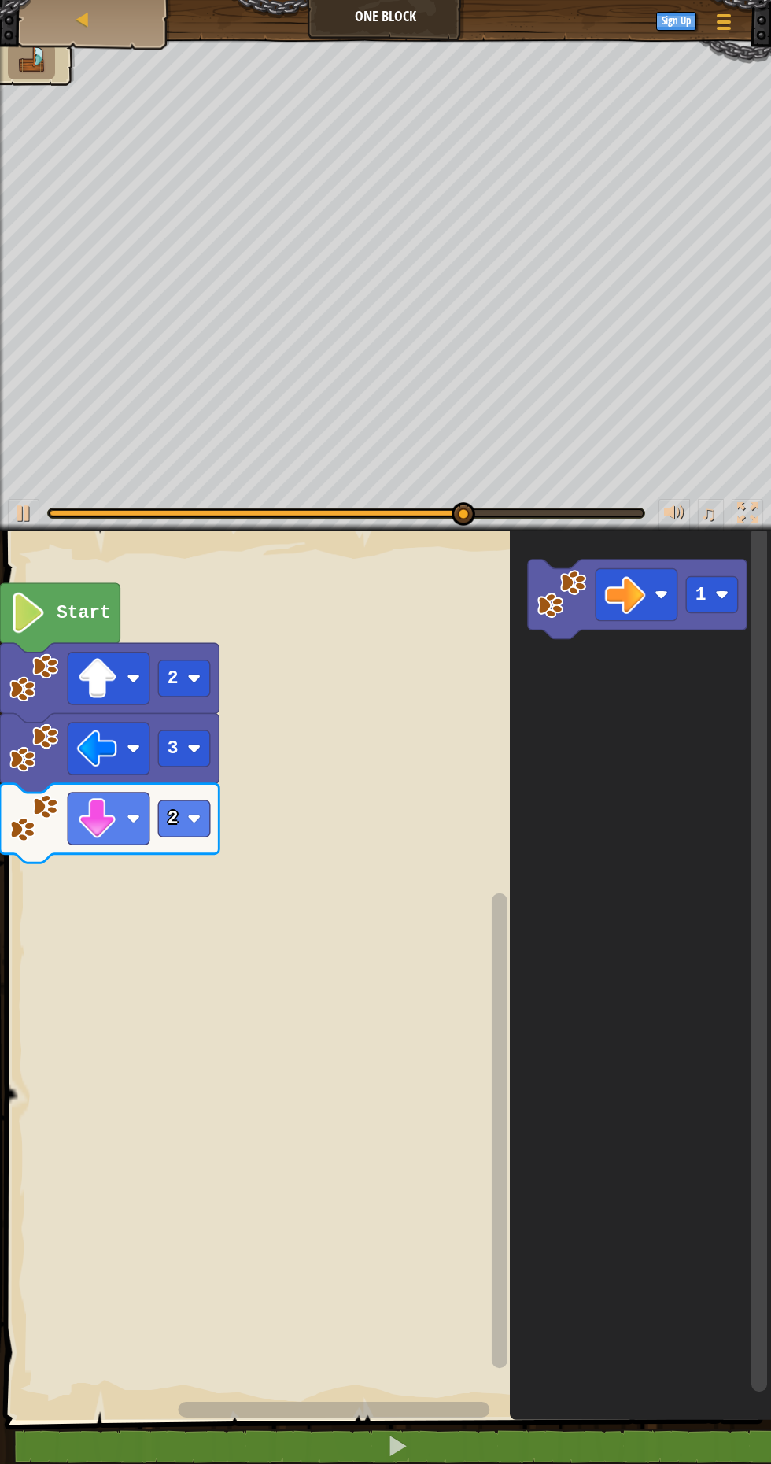
click at [650, 761] on icon "Blockly Workspace" at bounding box center [640, 971] width 261 height 896
click at [602, 594] on rect "Blockly Workspace" at bounding box center [637, 594] width 82 height 52
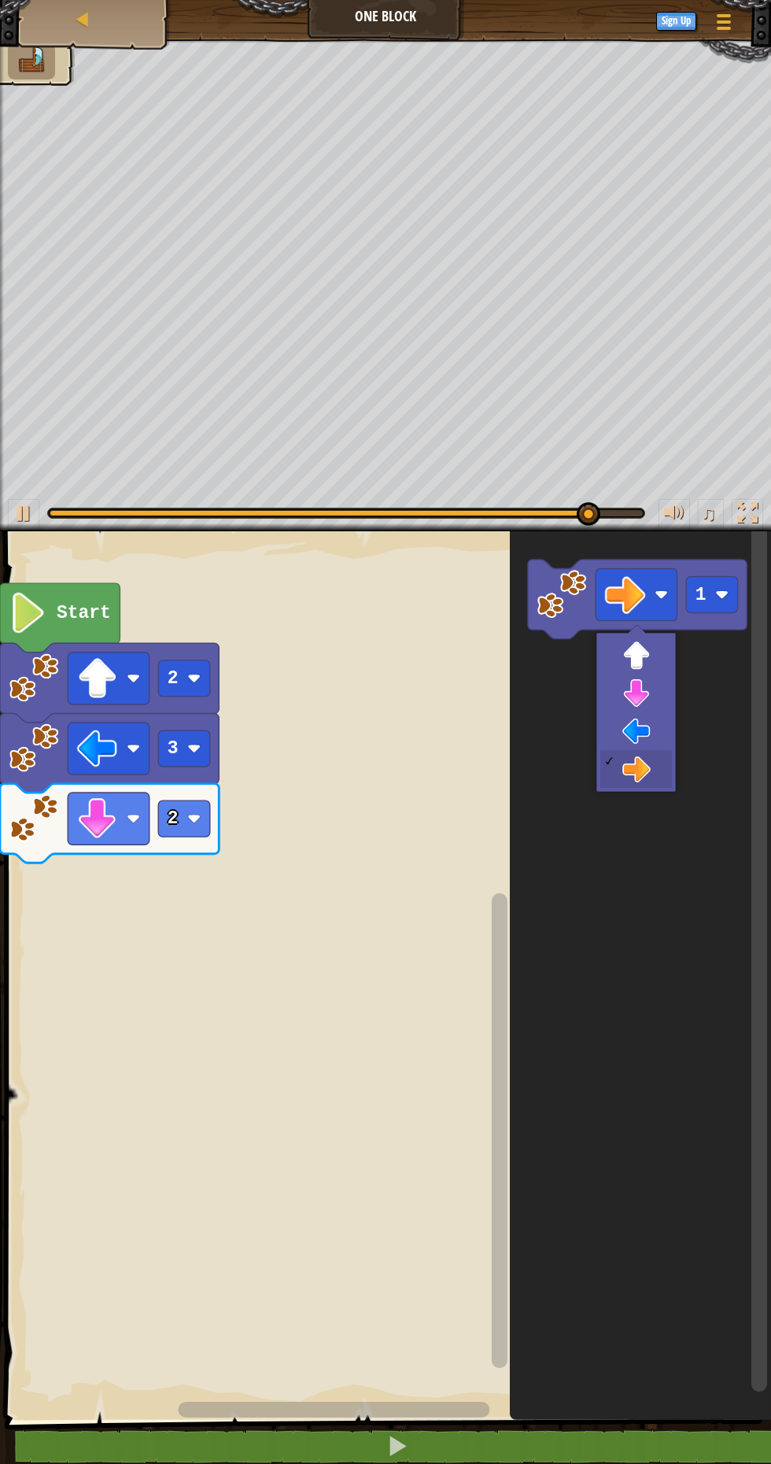
click at [585, 592] on image "Blockly Workspace" at bounding box center [562, 594] width 50 height 50
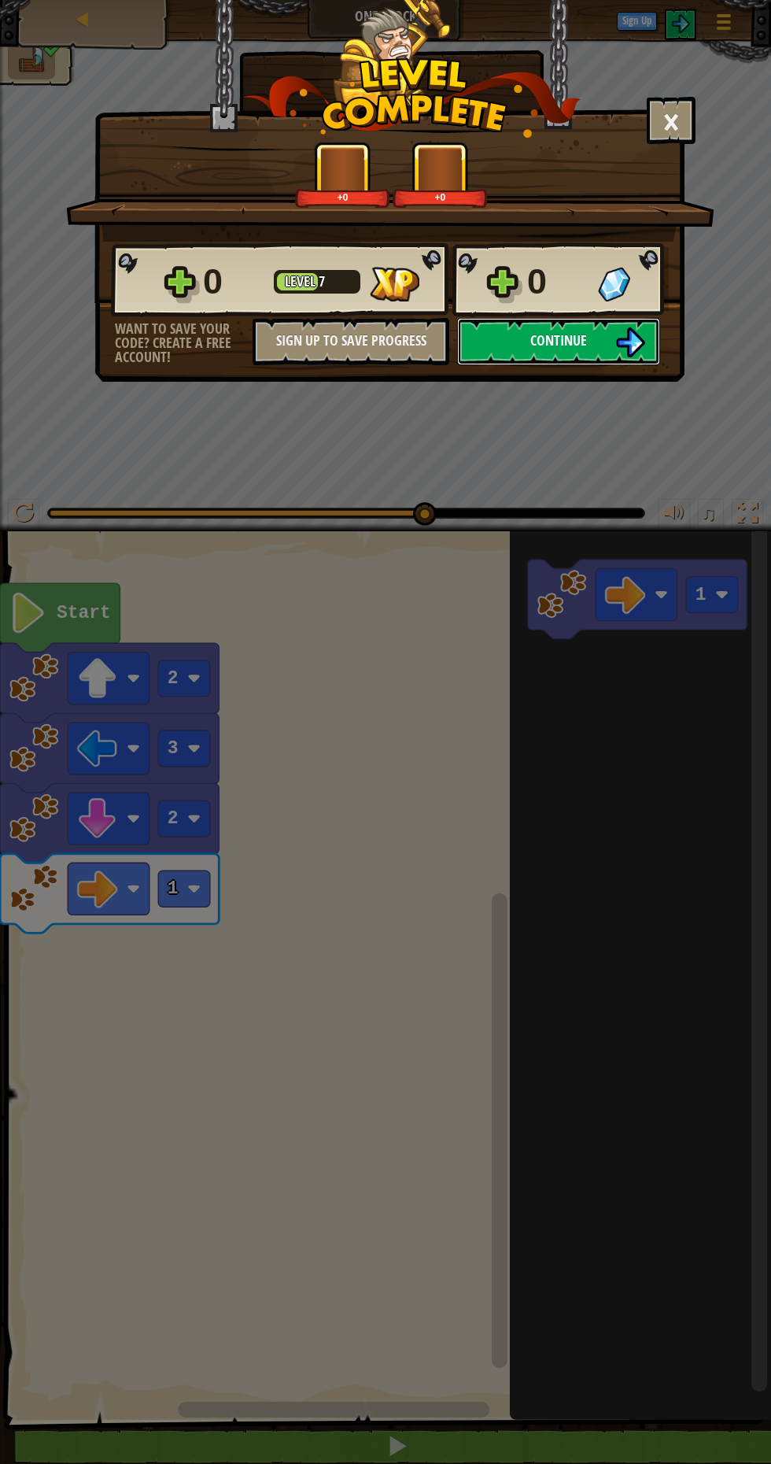
click at [607, 362] on button "Continue" at bounding box center [558, 341] width 203 height 47
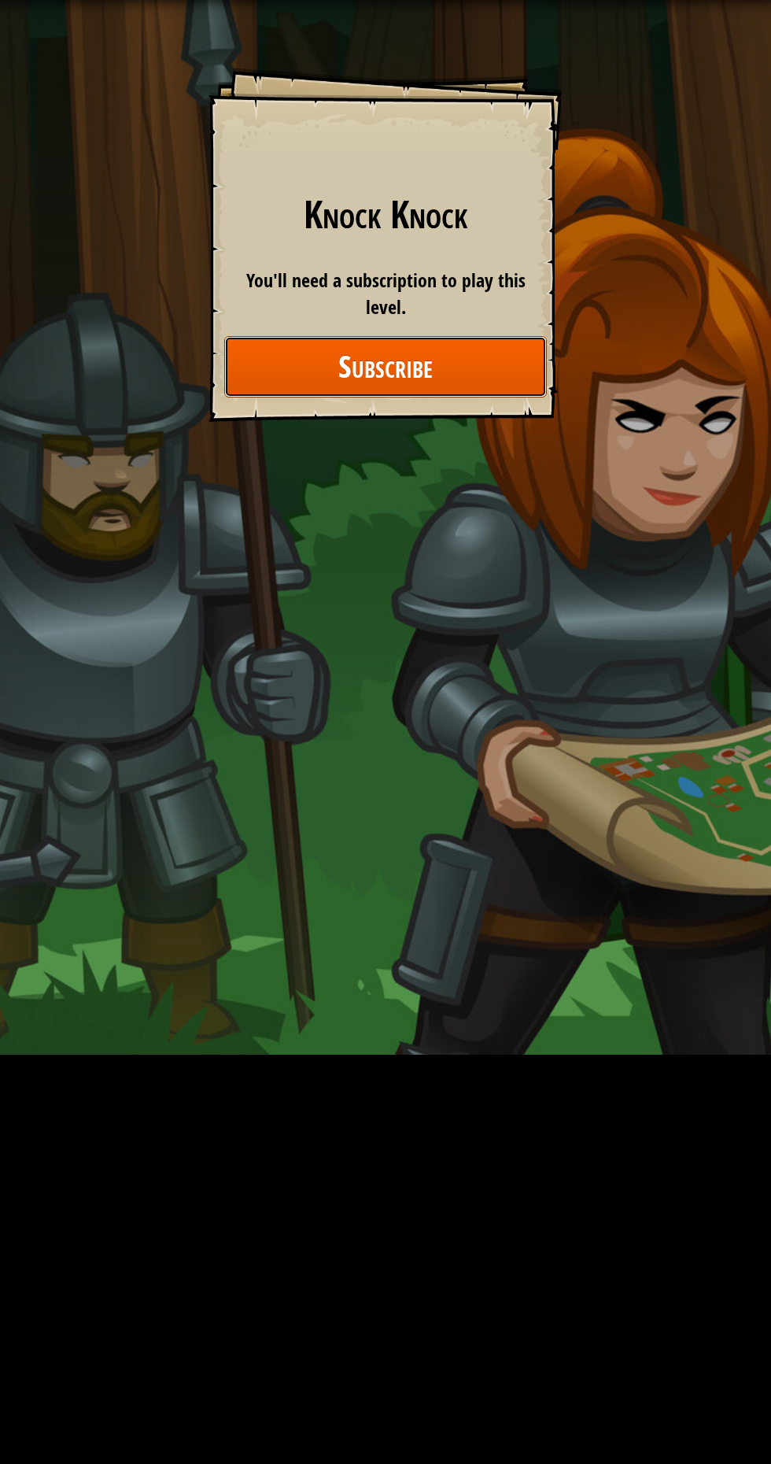
click at [506, 362] on button "Subscribe" at bounding box center [385, 366] width 323 height 61
